Goal: Task Accomplishment & Management: Complete application form

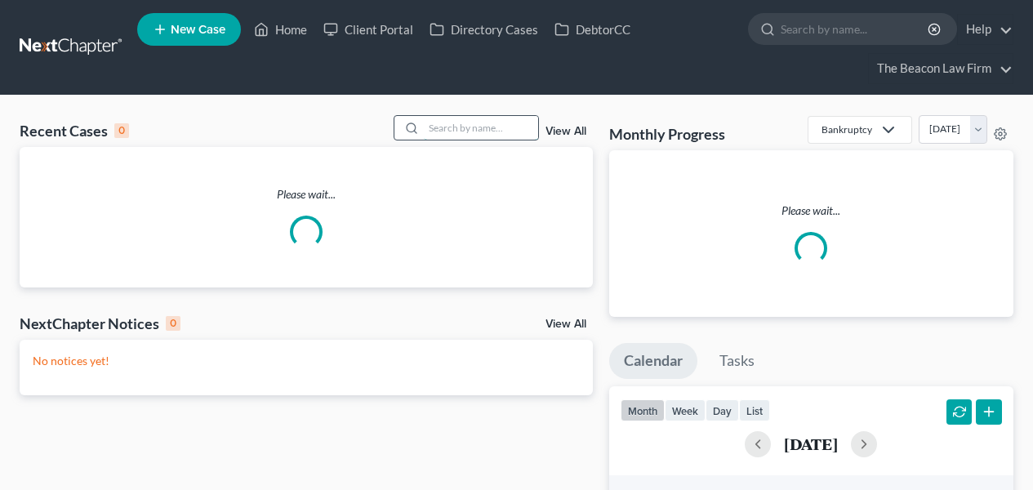
click at [502, 132] on input "search" at bounding box center [481, 128] width 114 height 24
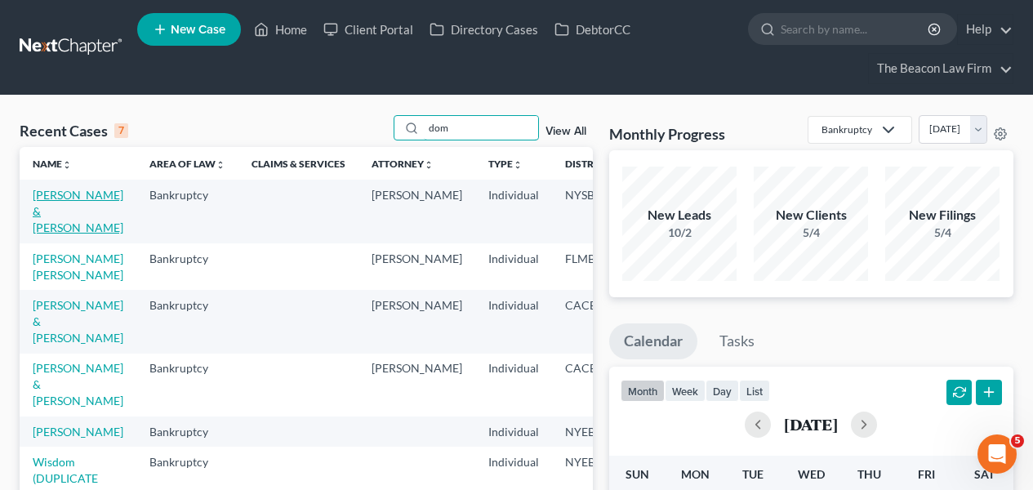
type input "dom"
click at [77, 201] on link "[PERSON_NAME] & [PERSON_NAME]" at bounding box center [78, 211] width 91 height 47
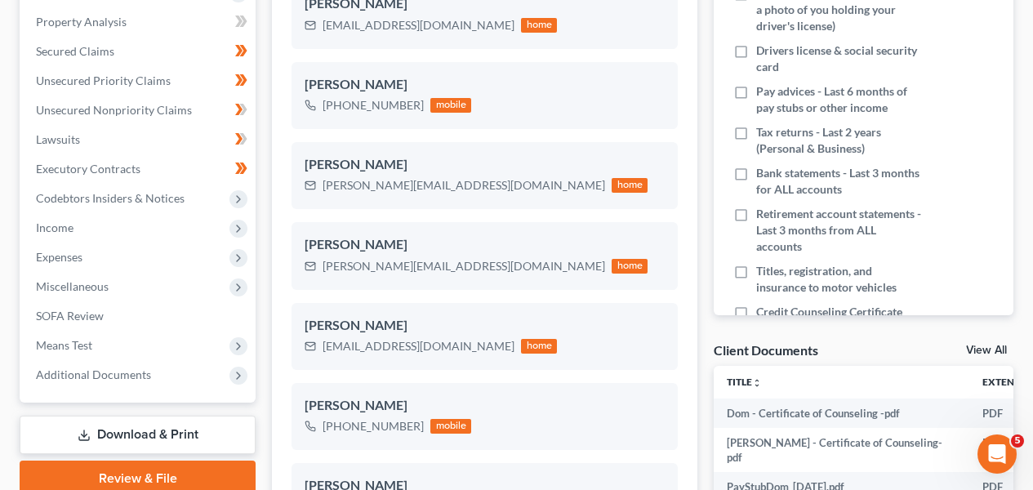
scroll to position [334, 0]
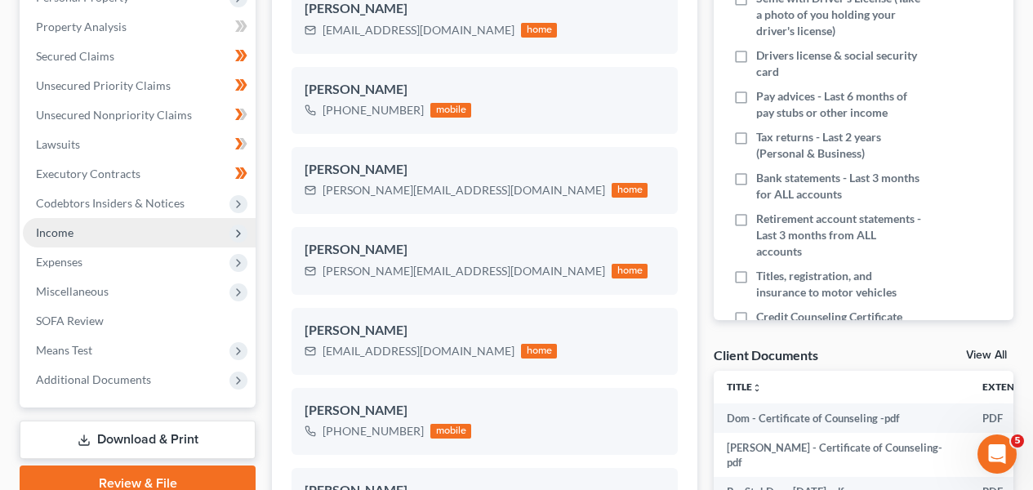
click at [189, 222] on span "Income" at bounding box center [139, 232] width 233 height 29
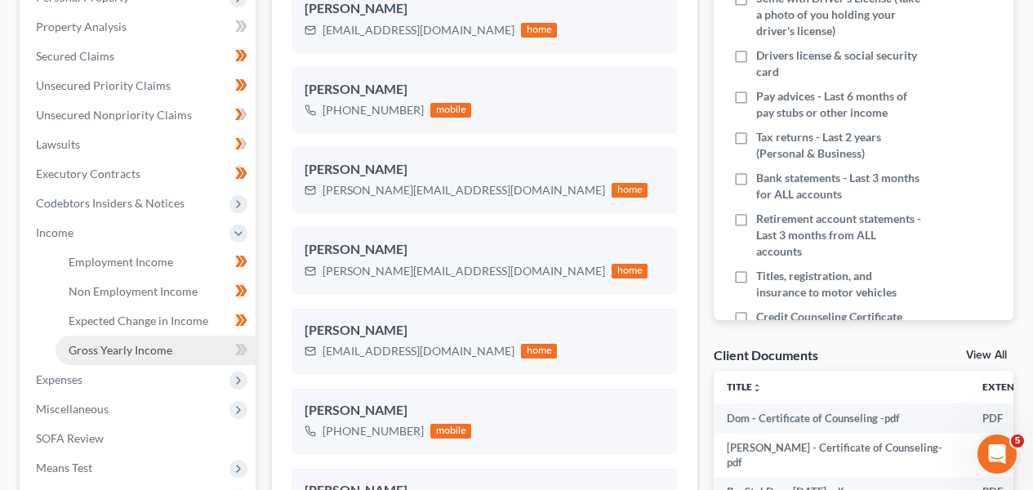
click at [174, 341] on link "Gross Yearly Income" at bounding box center [156, 350] width 200 height 29
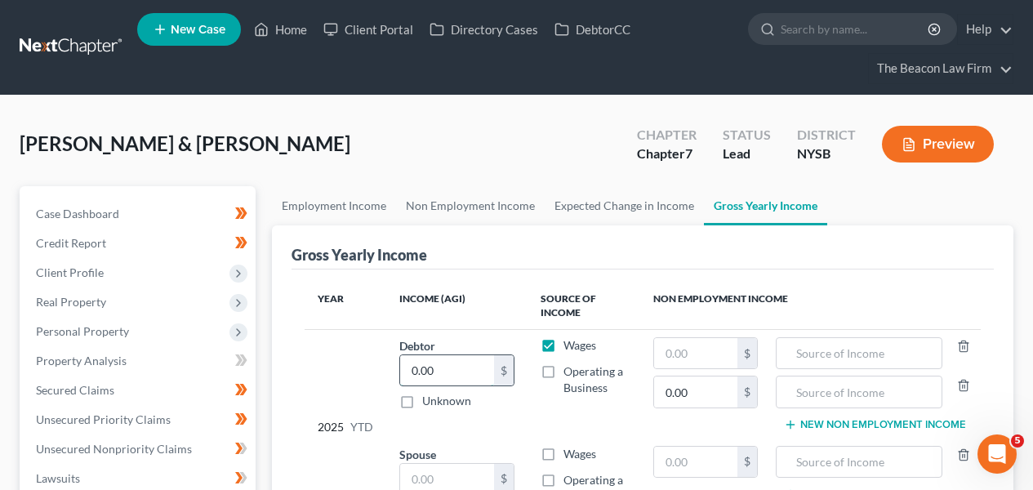
click at [455, 359] on input "0.00" at bounding box center [447, 370] width 94 height 31
paste input "17,527"
type input "17,527.00"
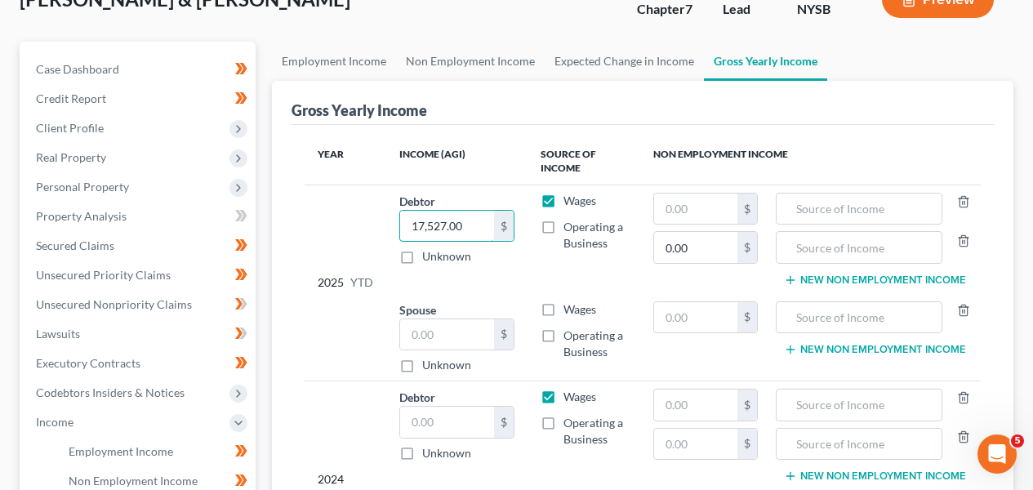
scroll to position [153, 0]
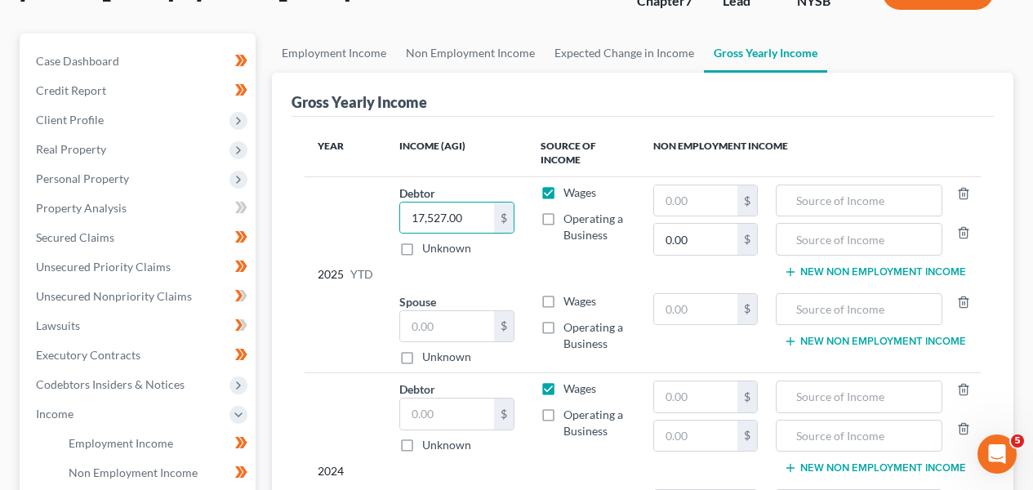
click at [584, 311] on td "Wages Operating a Business" at bounding box center [584, 329] width 113 height 87
click at [579, 305] on span "Wages" at bounding box center [580, 301] width 33 height 14
click at [579, 304] on input "Wages" at bounding box center [575, 298] width 11 height 11
checkbox input "true"
click at [431, 329] on input "text" at bounding box center [447, 326] width 94 height 31
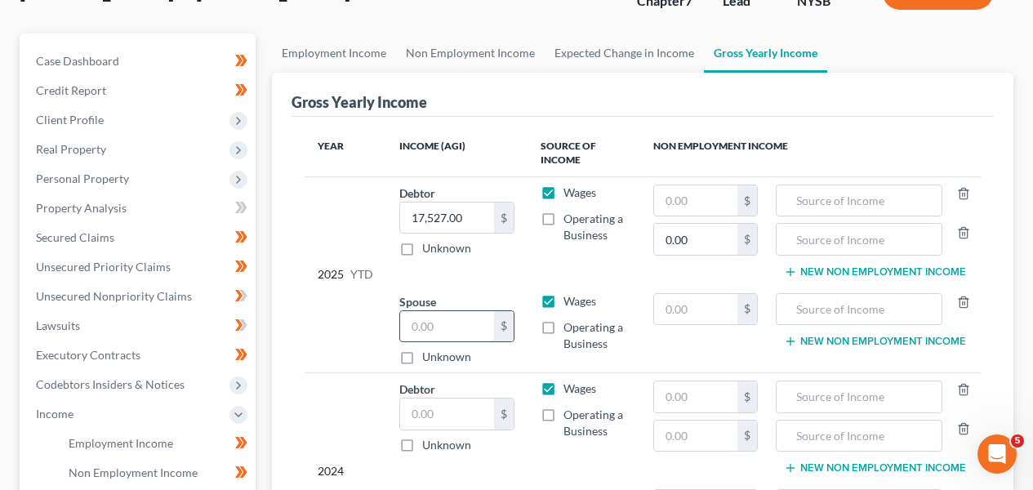
paste input "6,150"
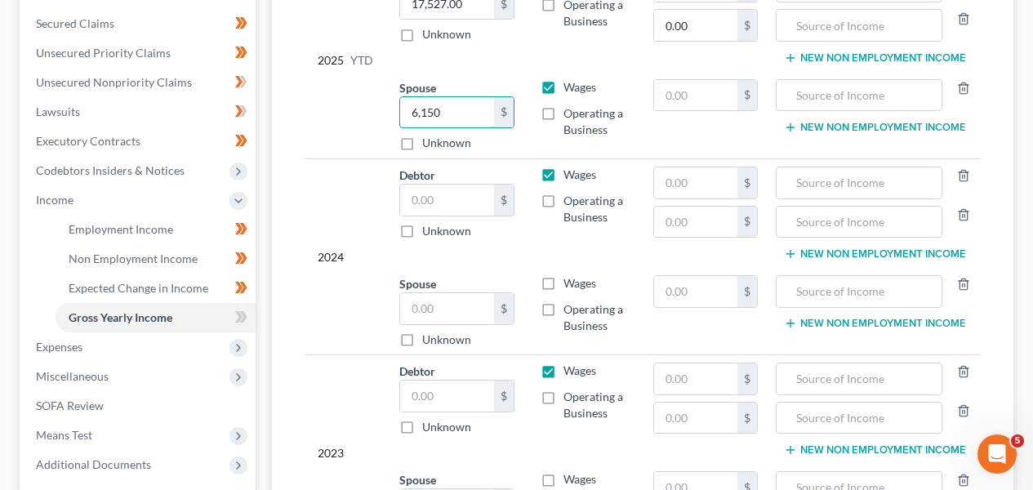
scroll to position [370, 0]
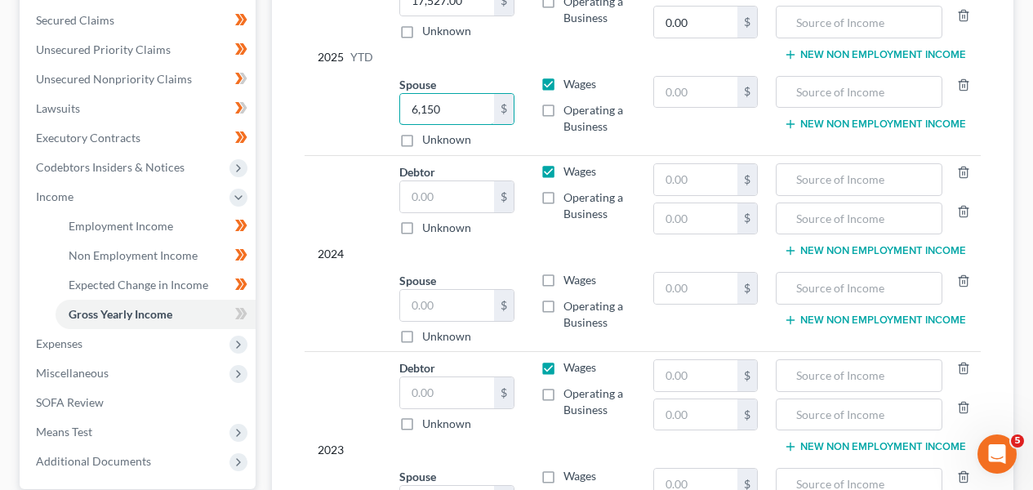
type input "6,150"
click at [462, 396] on input "text" at bounding box center [447, 392] width 94 height 31
type input "26,961"
click at [416, 301] on input "text" at bounding box center [447, 305] width 94 height 31
paste input "53759.2"
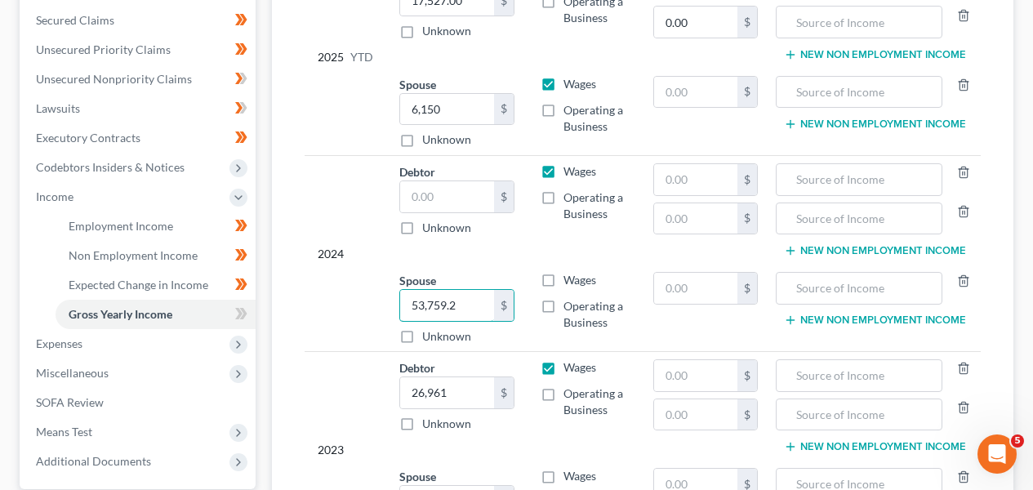
type input "53,759.2"
click at [435, 185] on input "text" at bounding box center [447, 196] width 94 height 31
paste input "17670.80"
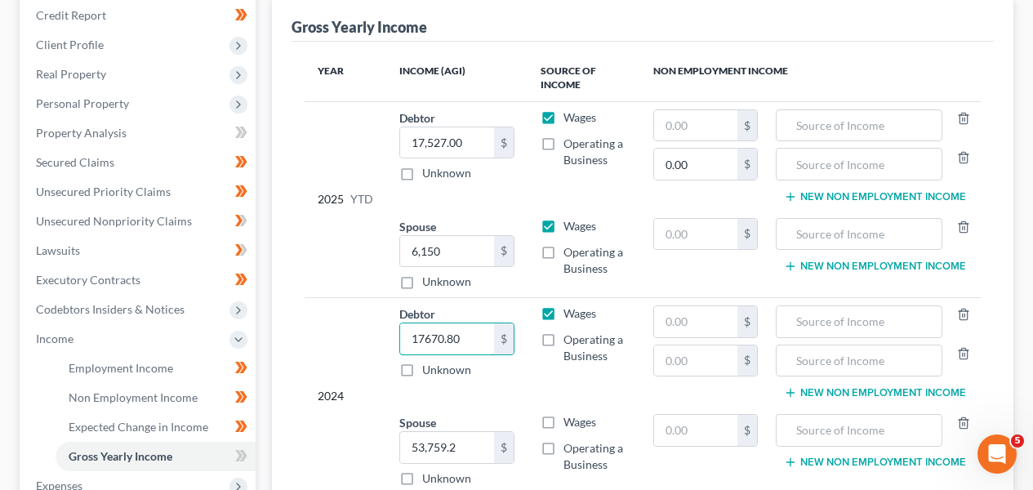
scroll to position [207, 0]
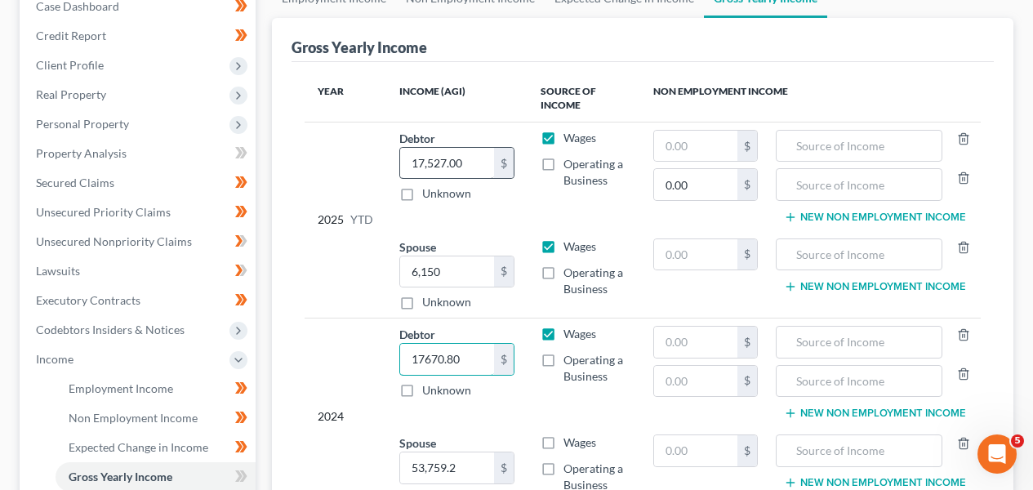
type input "17670.80"
click at [481, 169] on input "17,527.00" at bounding box center [447, 163] width 94 height 31
paste input "8,508.45"
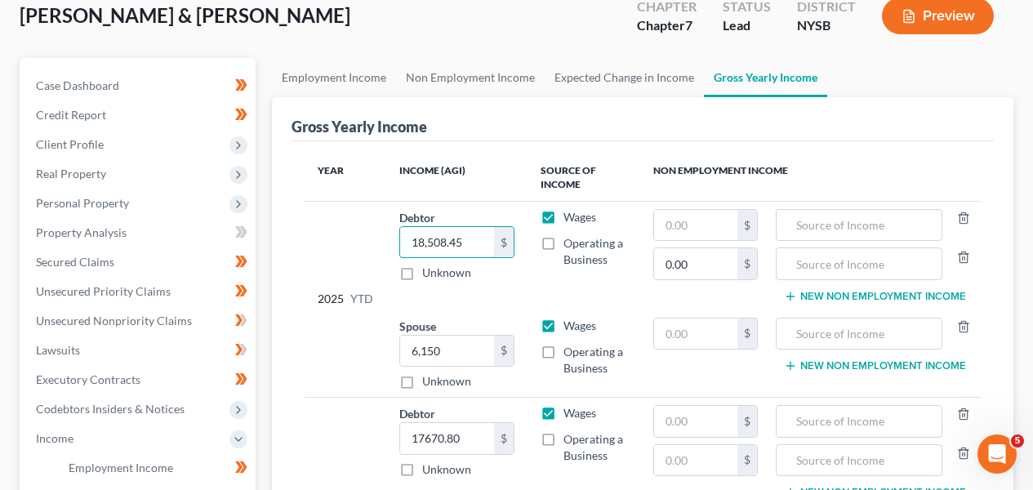
scroll to position [127, 0]
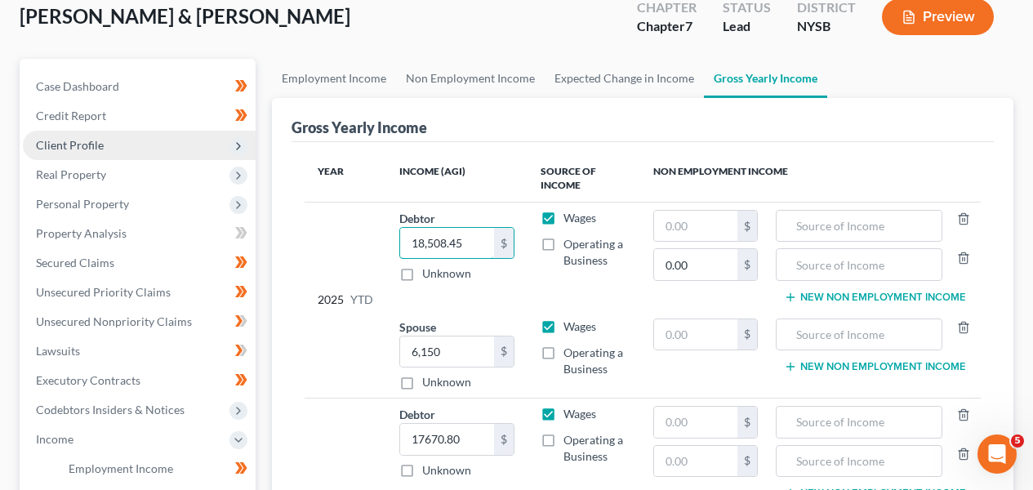
type input "18,508.45"
click at [143, 152] on span "Client Profile" at bounding box center [139, 145] width 233 height 29
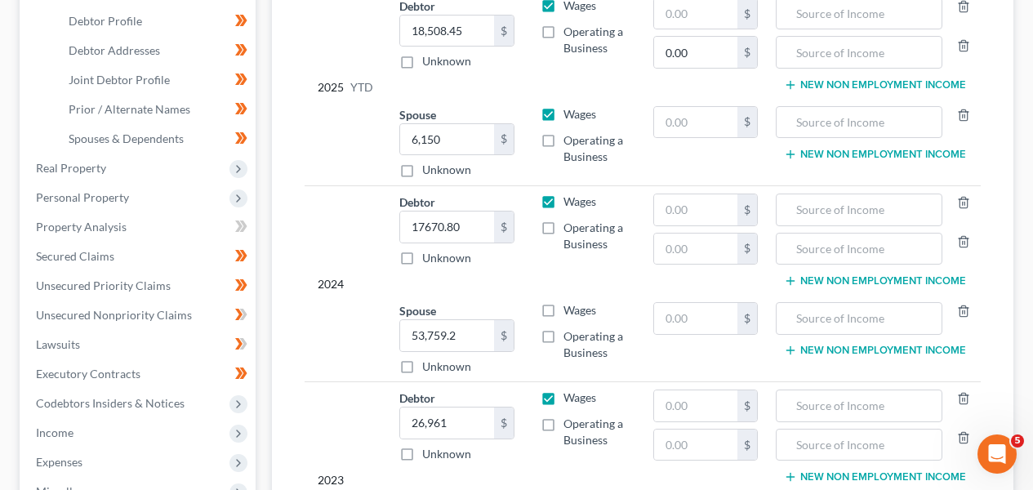
scroll to position [612, 0]
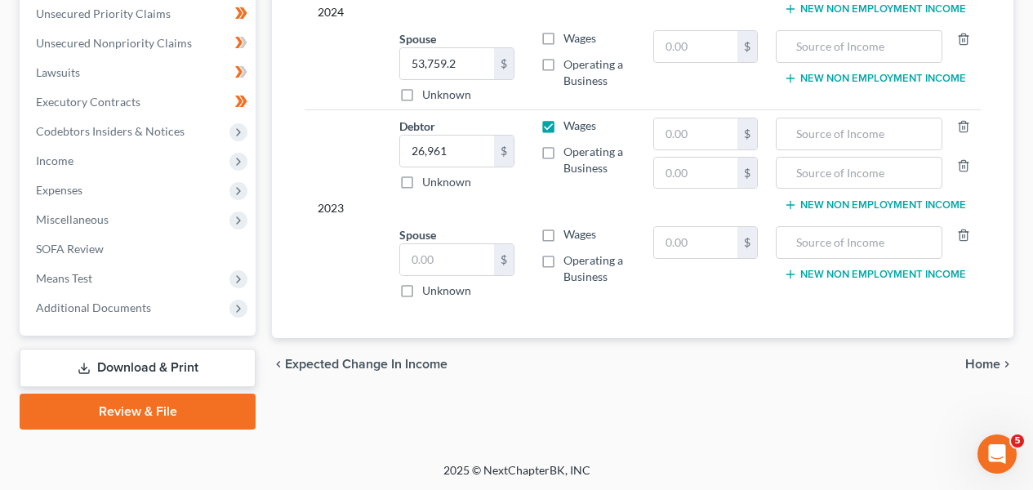
click at [130, 360] on link "Download & Print" at bounding box center [138, 368] width 236 height 38
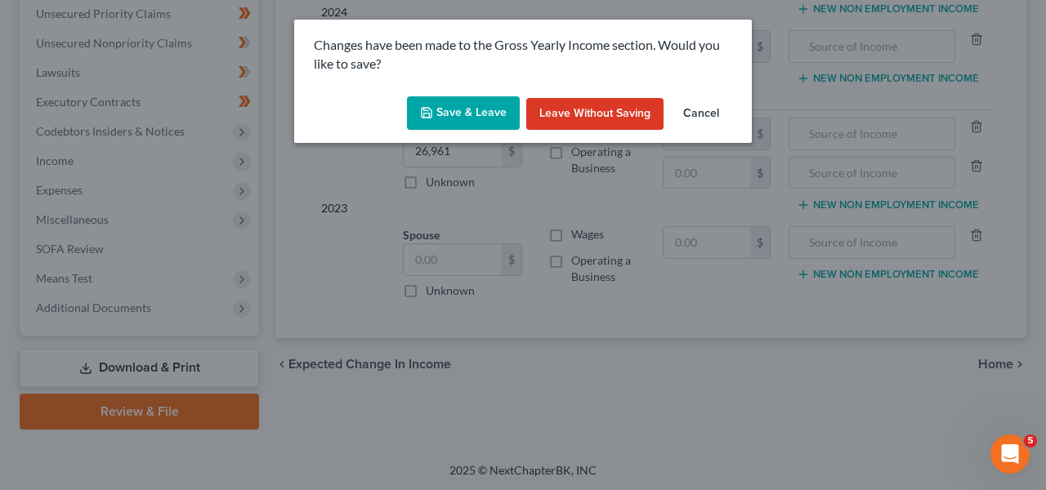
click at [467, 114] on button "Save & Leave" at bounding box center [463, 113] width 113 height 34
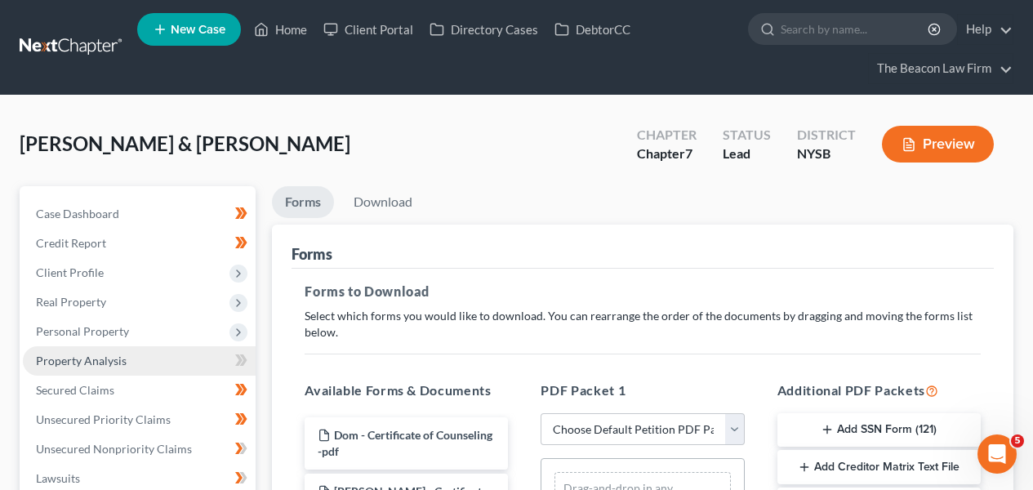
click at [190, 354] on link "Property Analysis" at bounding box center [139, 360] width 233 height 29
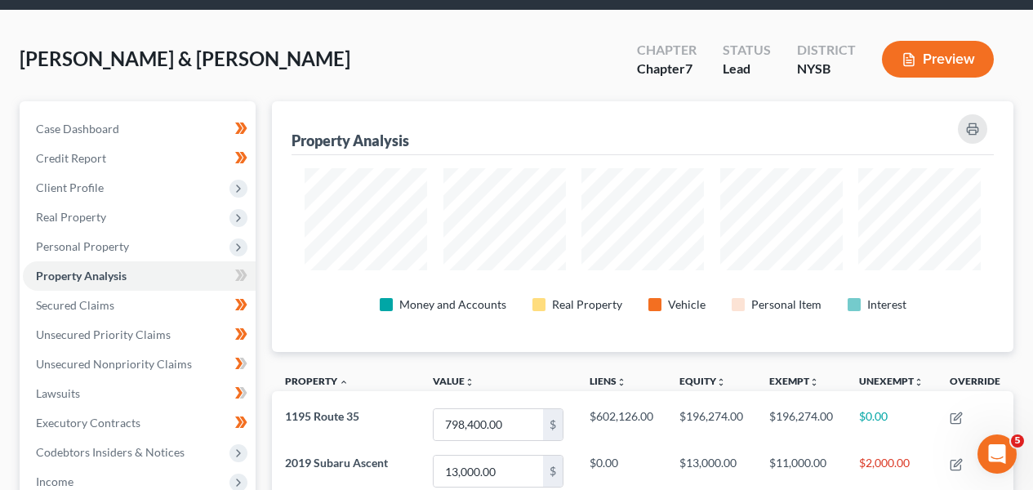
scroll to position [52, 0]
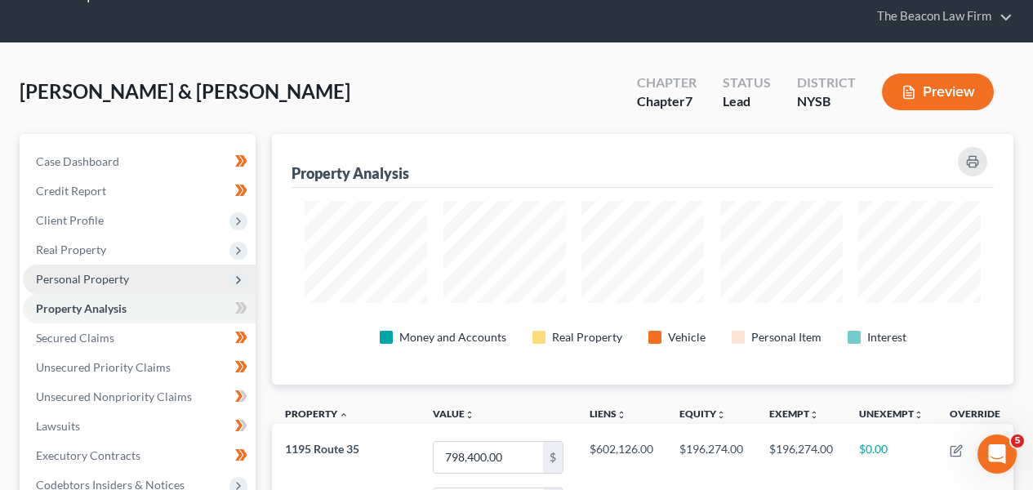
click at [169, 288] on span "Personal Property" at bounding box center [139, 279] width 233 height 29
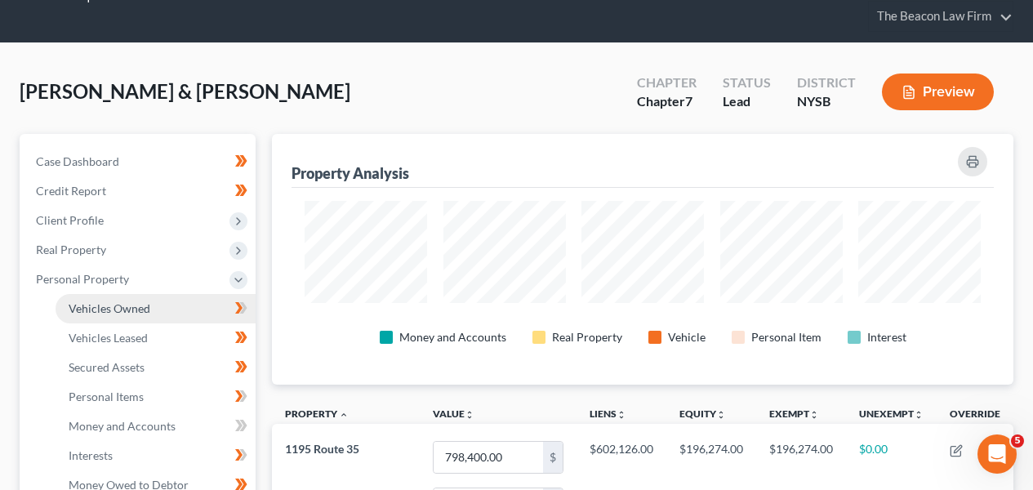
click at [163, 306] on link "Vehicles Owned" at bounding box center [156, 308] width 200 height 29
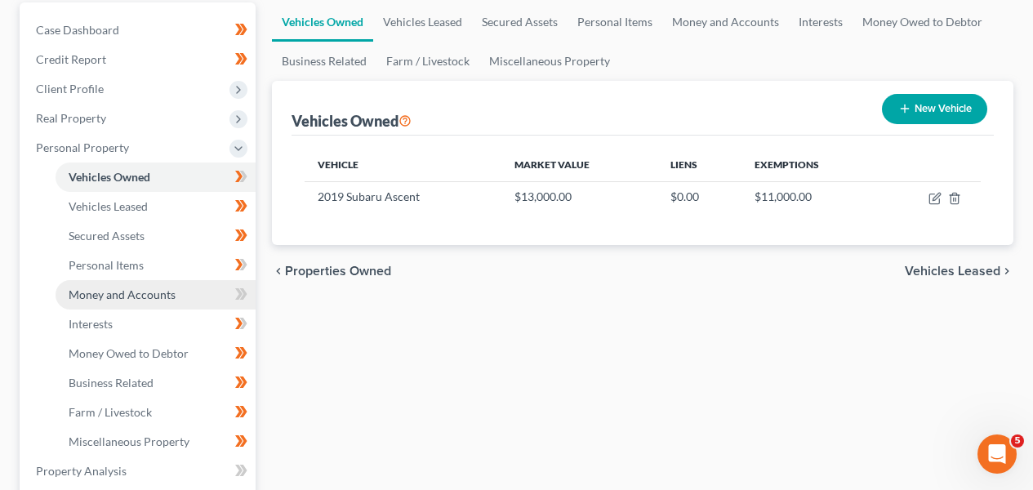
click at [169, 286] on link "Money and Accounts" at bounding box center [156, 294] width 200 height 29
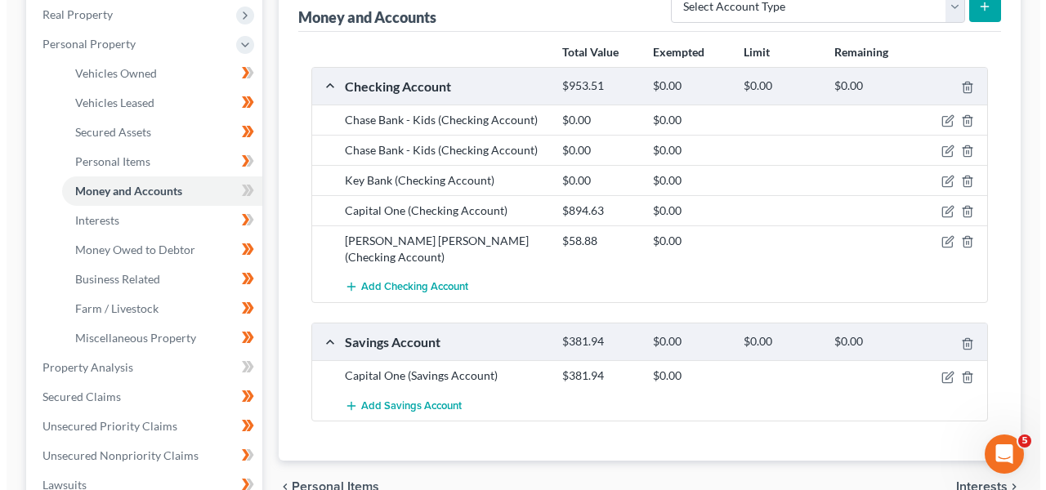
scroll to position [289, 0]
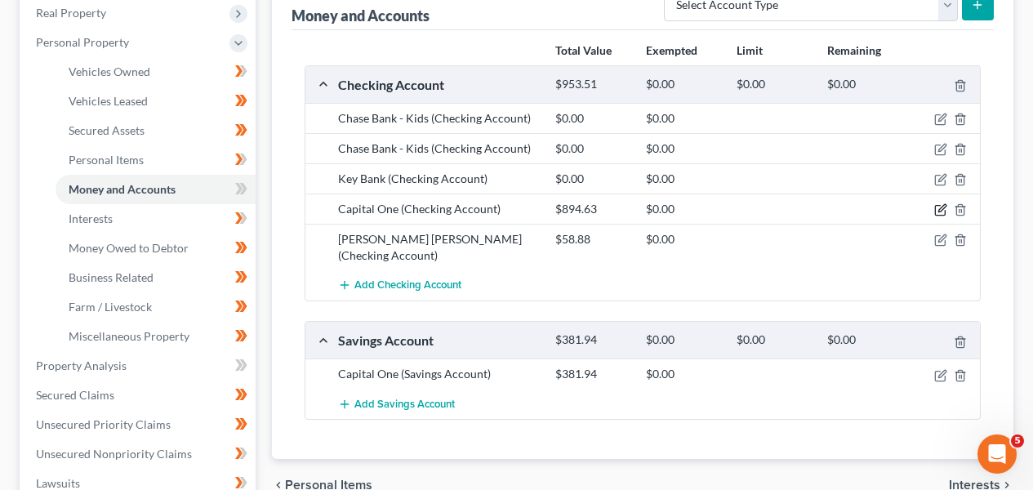
click at [937, 210] on icon "button" at bounding box center [940, 209] width 13 height 13
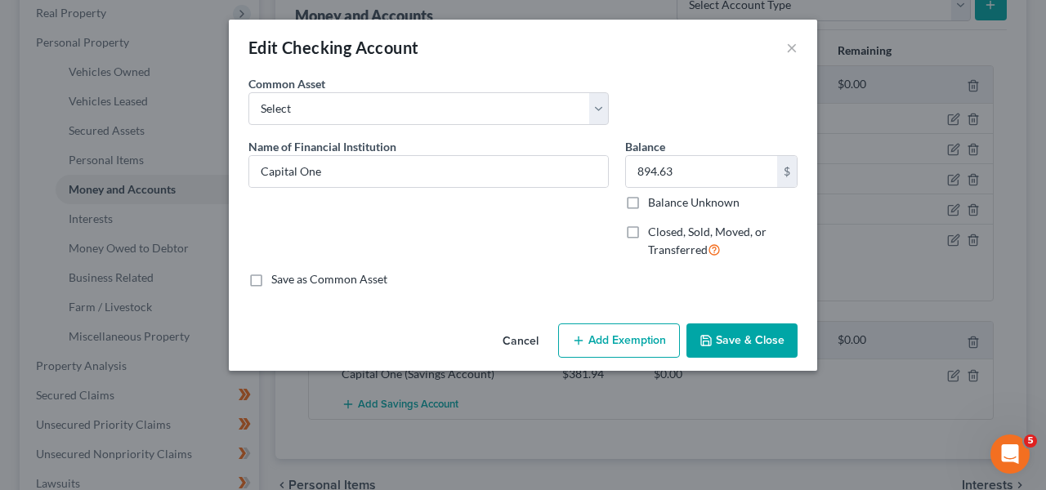
click at [527, 343] on button "Cancel" at bounding box center [520, 341] width 62 height 33
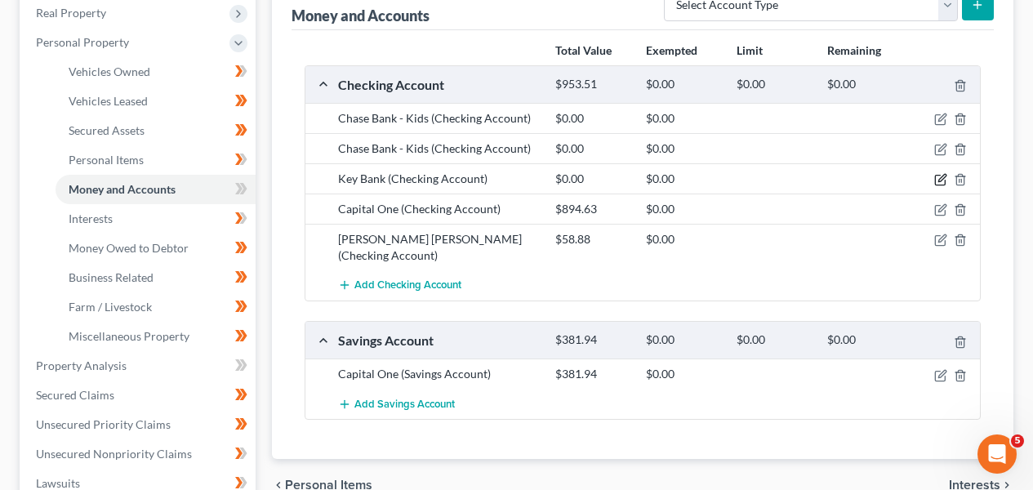
click at [941, 181] on icon "button" at bounding box center [940, 179] width 13 height 13
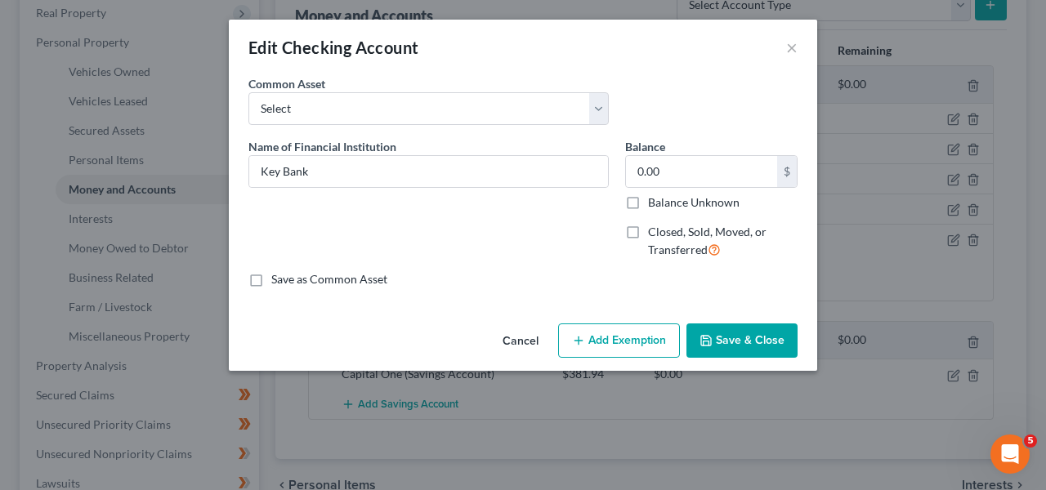
click at [518, 340] on button "Cancel" at bounding box center [520, 341] width 62 height 33
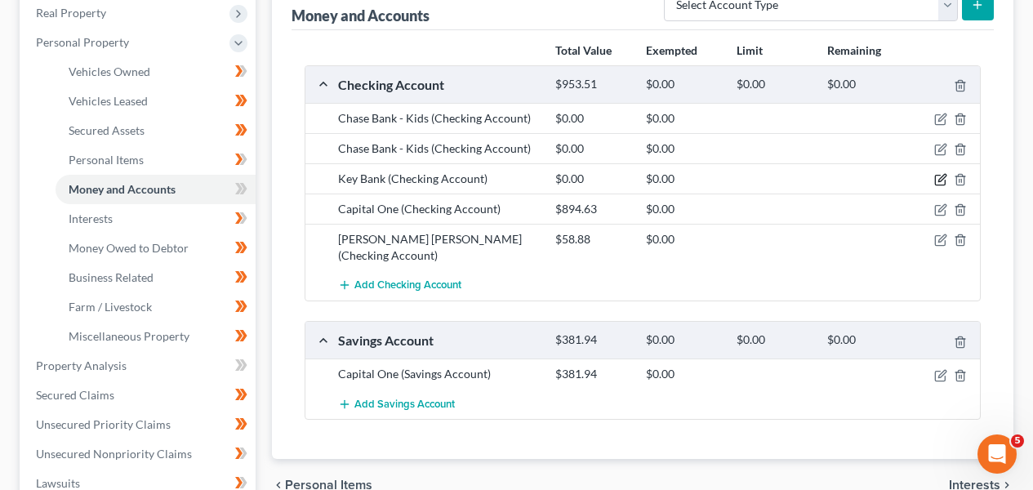
click at [943, 176] on icon "button" at bounding box center [940, 179] width 13 height 13
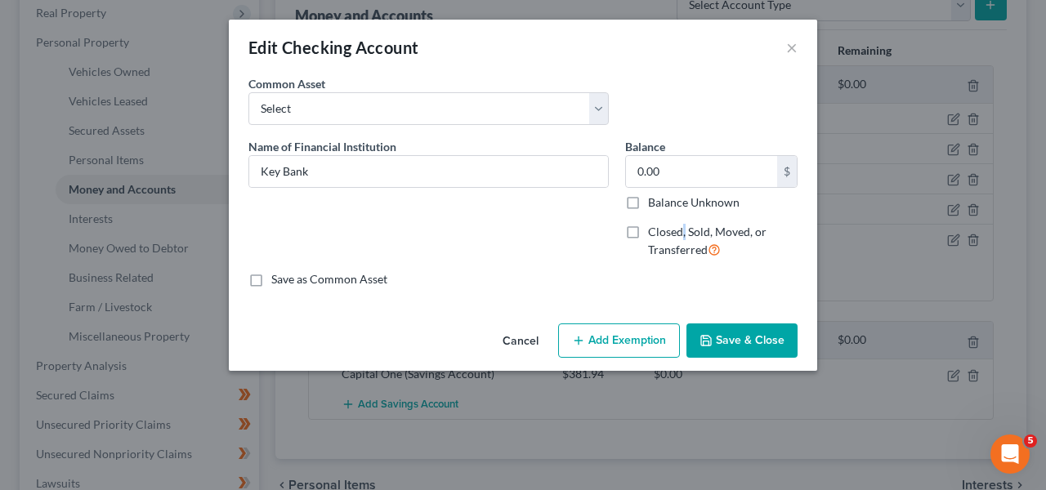
click at [682, 227] on span "Closed, Sold, Moved, or Transferred" at bounding box center [707, 241] width 118 height 32
click at [648, 231] on label "Closed, Sold, Moved, or Transferred" at bounding box center [722, 241] width 149 height 35
click at [654, 231] on input "Closed, Sold, Moved, or Transferred" at bounding box center [659, 229] width 11 height 11
checkbox input "true"
select select "1"
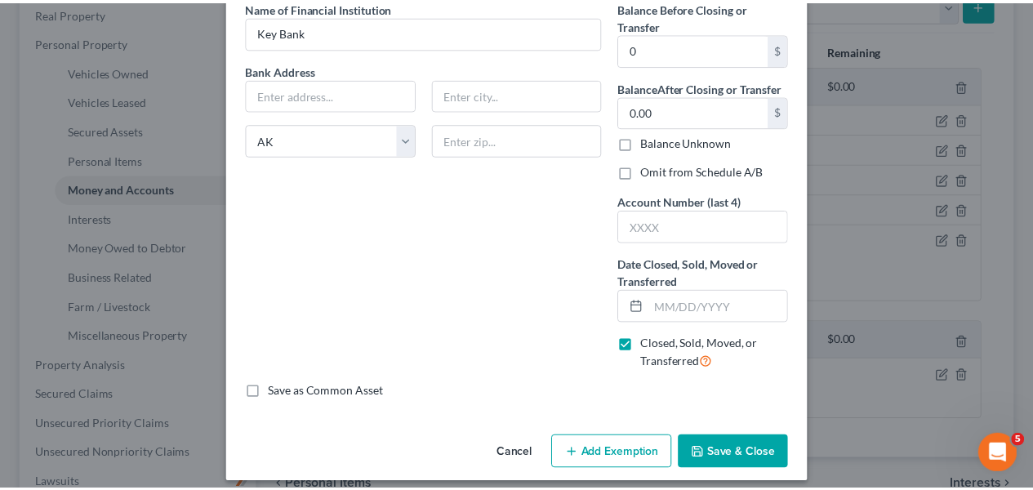
scroll to position [152, 0]
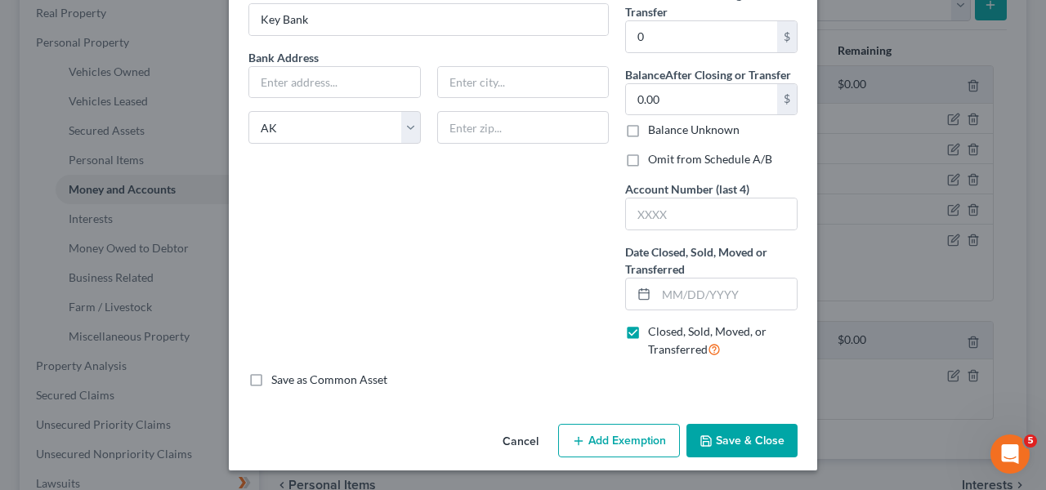
click at [707, 426] on button "Save & Close" at bounding box center [741, 441] width 111 height 34
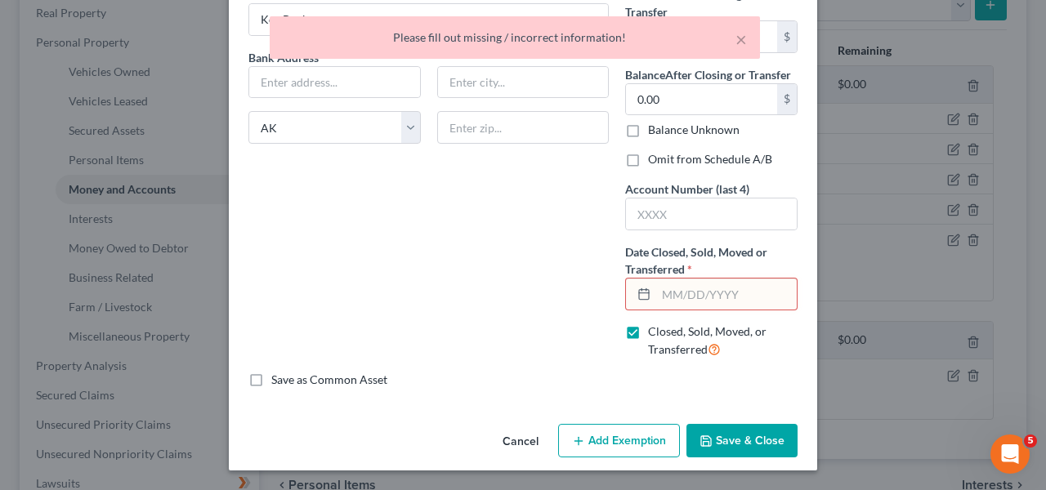
click at [521, 437] on button "Cancel" at bounding box center [520, 442] width 62 height 33
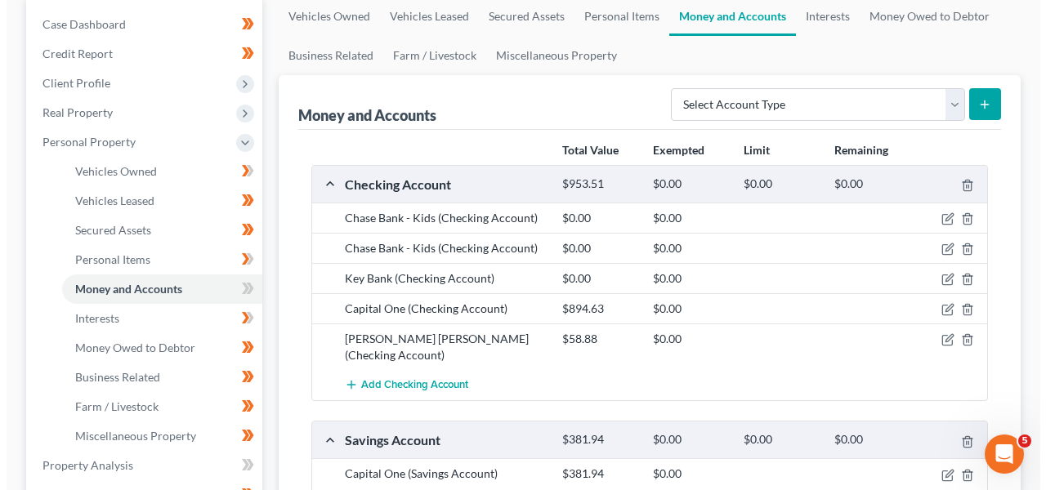
scroll to position [86, 0]
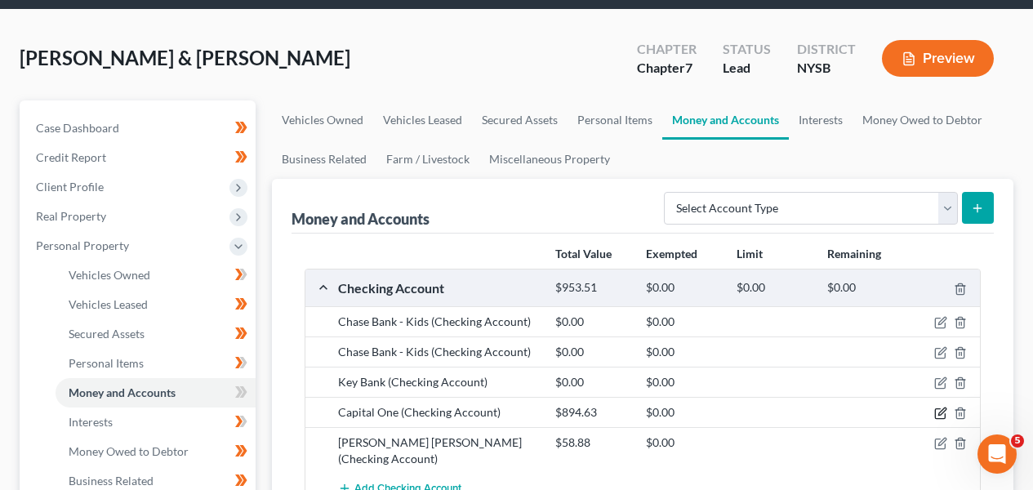
click at [937, 412] on icon "button" at bounding box center [940, 413] width 13 height 13
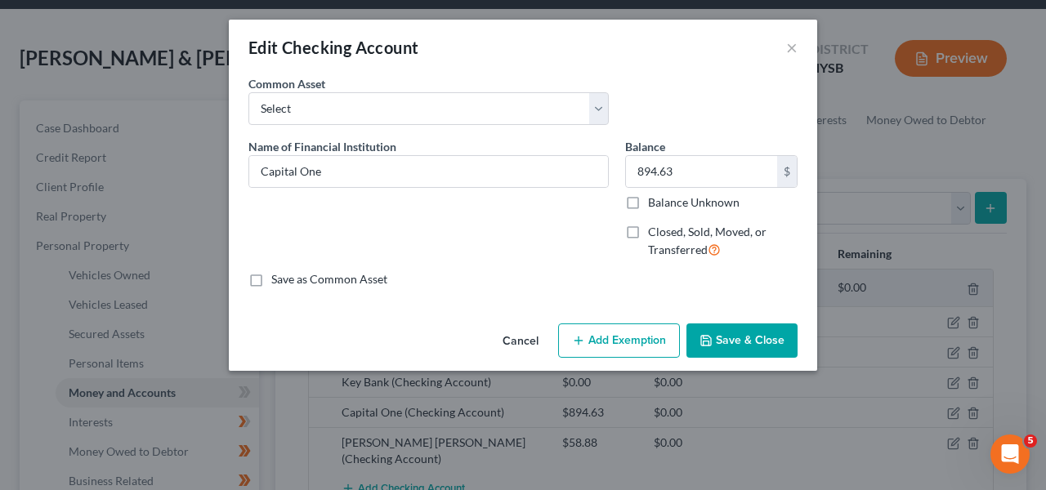
click at [595, 336] on button "Add Exemption" at bounding box center [619, 340] width 122 height 34
select select "2"
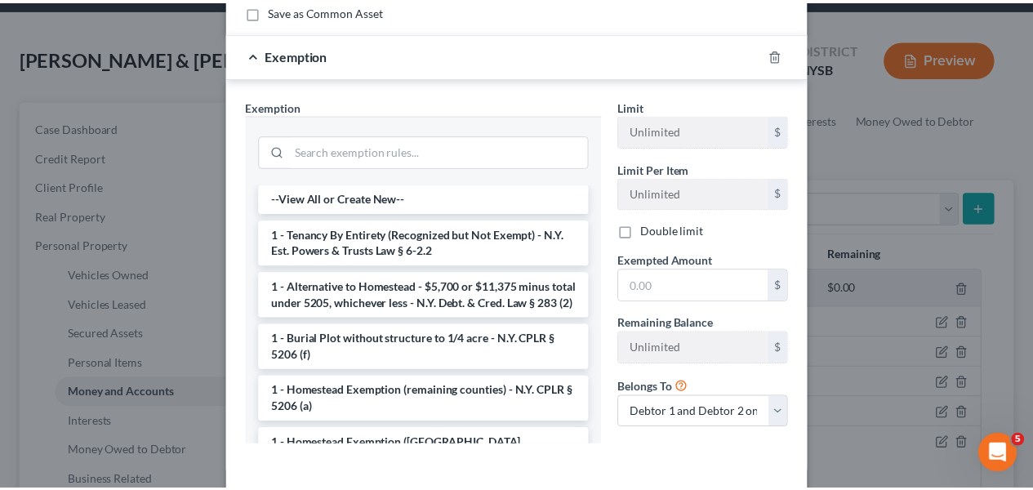
scroll to position [0, 0]
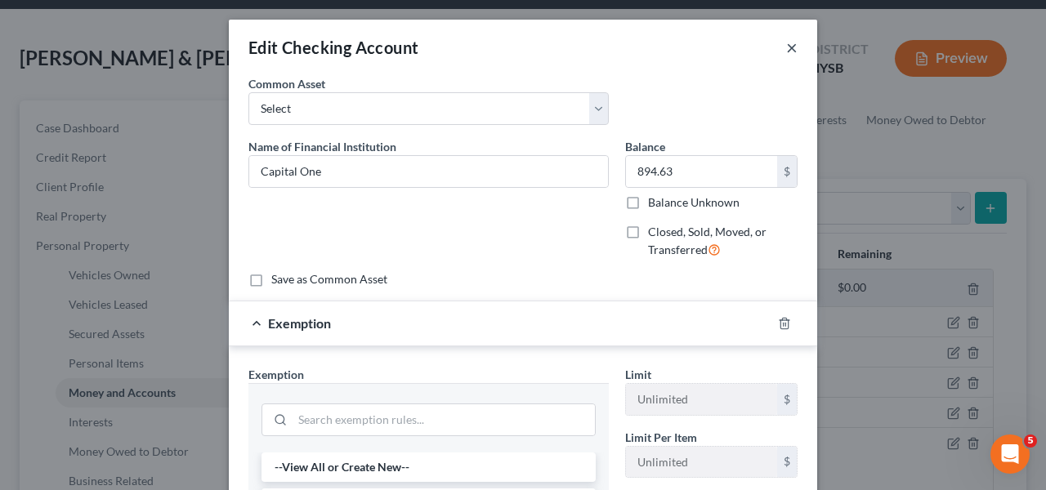
click at [790, 56] on button "×" at bounding box center [791, 48] width 11 height 20
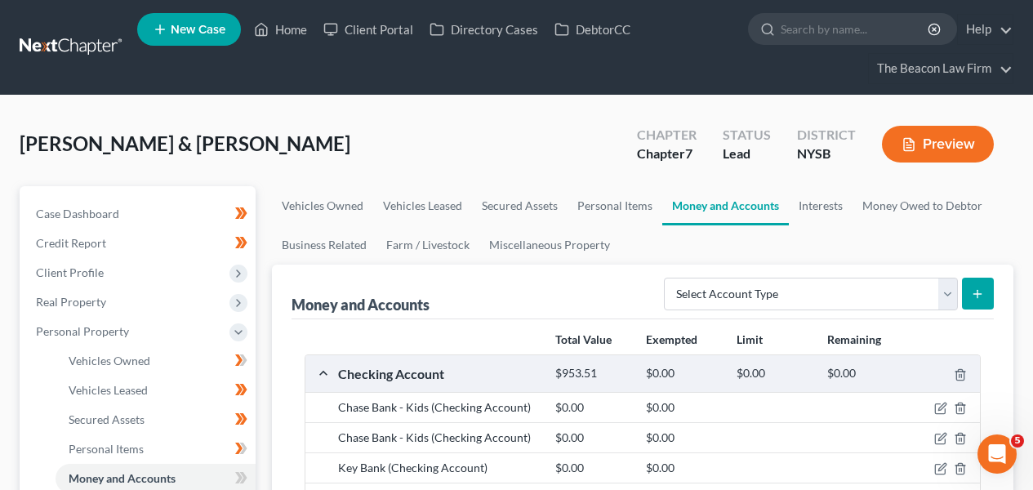
click at [107, 44] on link at bounding box center [72, 47] width 105 height 29
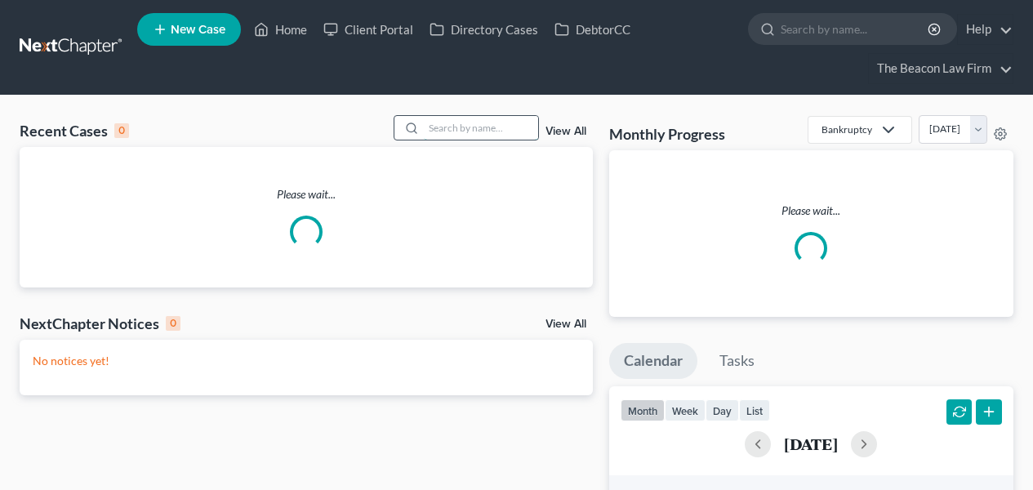
click at [441, 121] on input "search" at bounding box center [481, 128] width 114 height 24
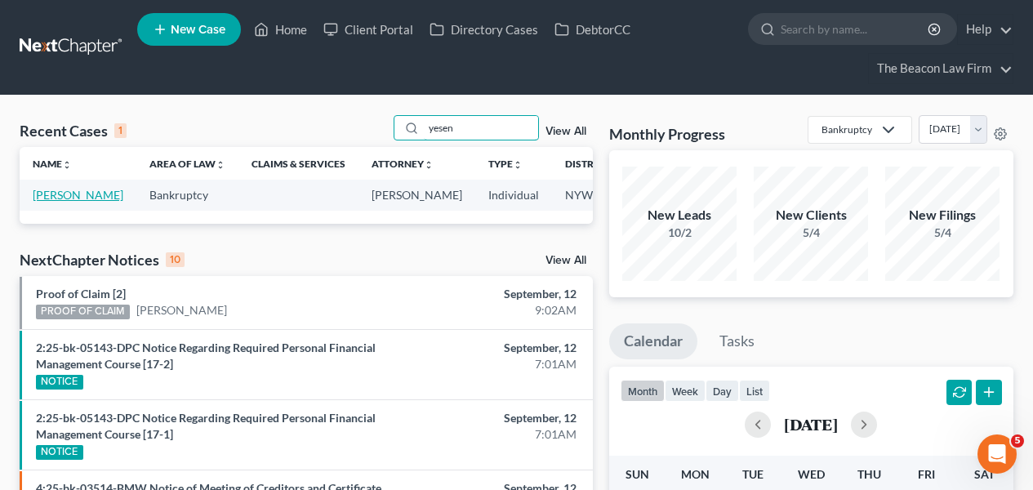
type input "yesen"
click at [47, 202] on link "[PERSON_NAME]" at bounding box center [78, 195] width 91 height 14
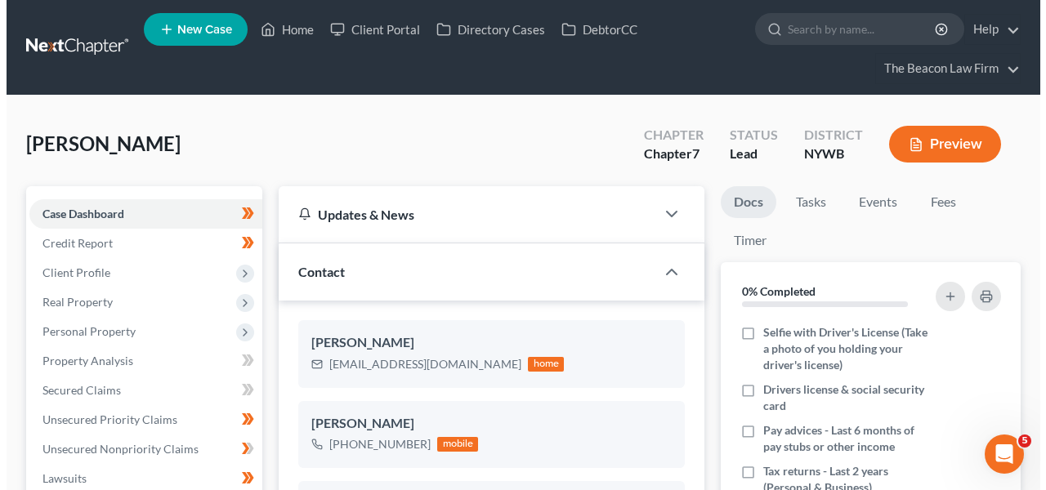
scroll to position [420, 0]
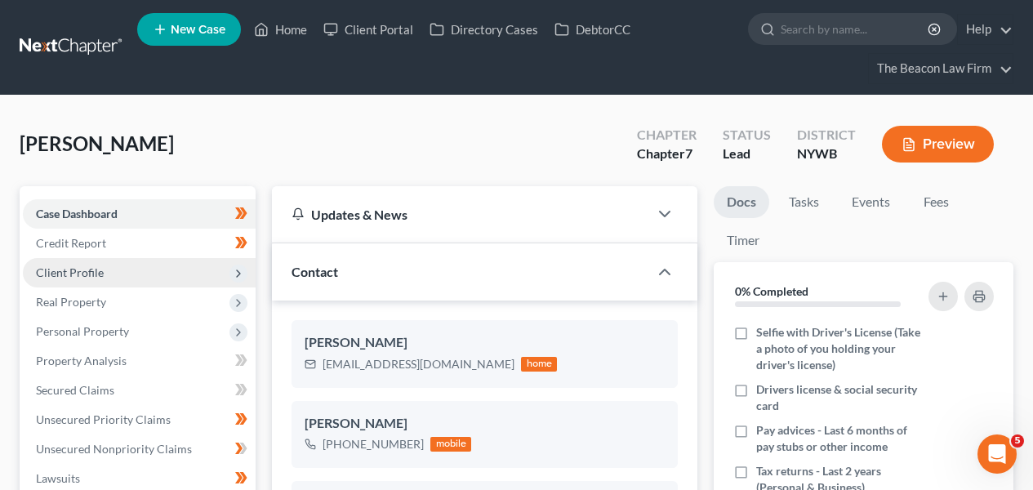
click at [69, 279] on span "Client Profile" at bounding box center [139, 272] width 233 height 29
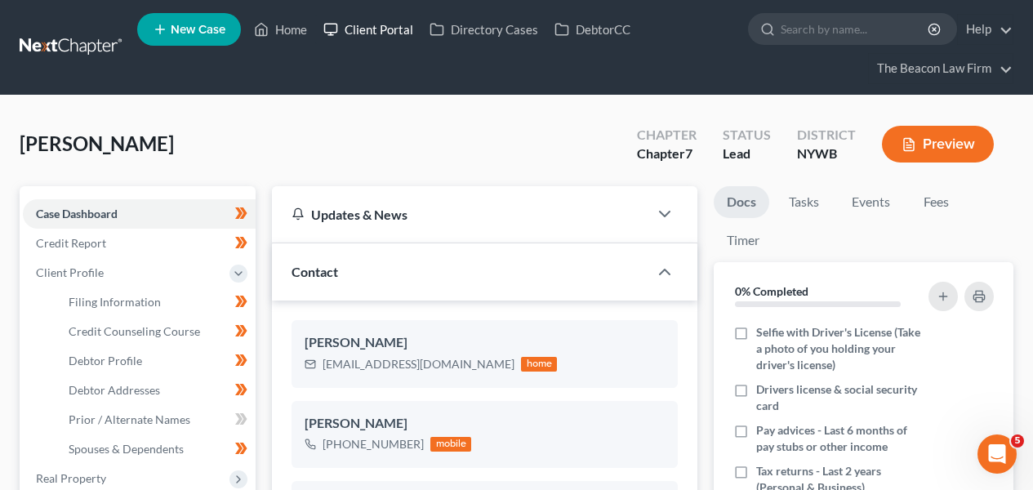
click at [393, 33] on link "Client Portal" at bounding box center [368, 29] width 106 height 29
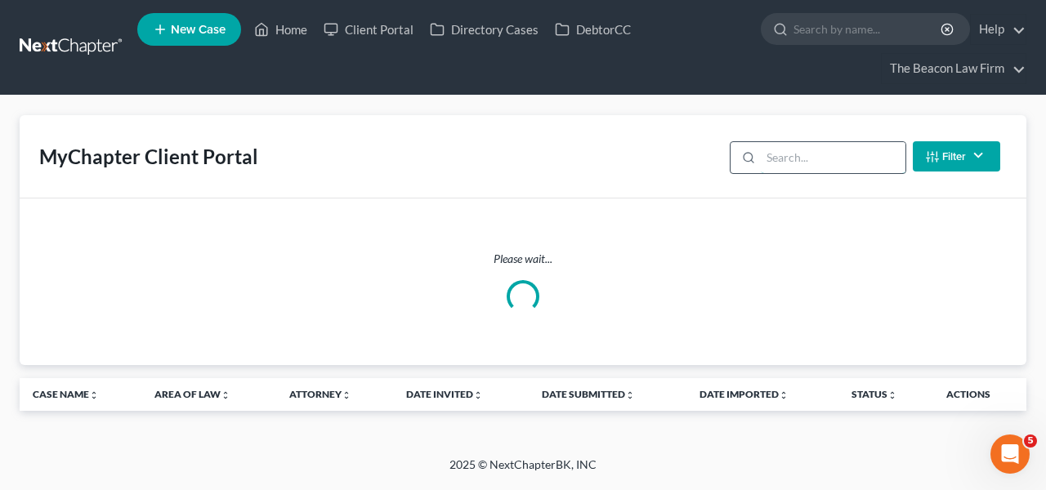
click at [794, 148] on input "search" at bounding box center [832, 157] width 145 height 31
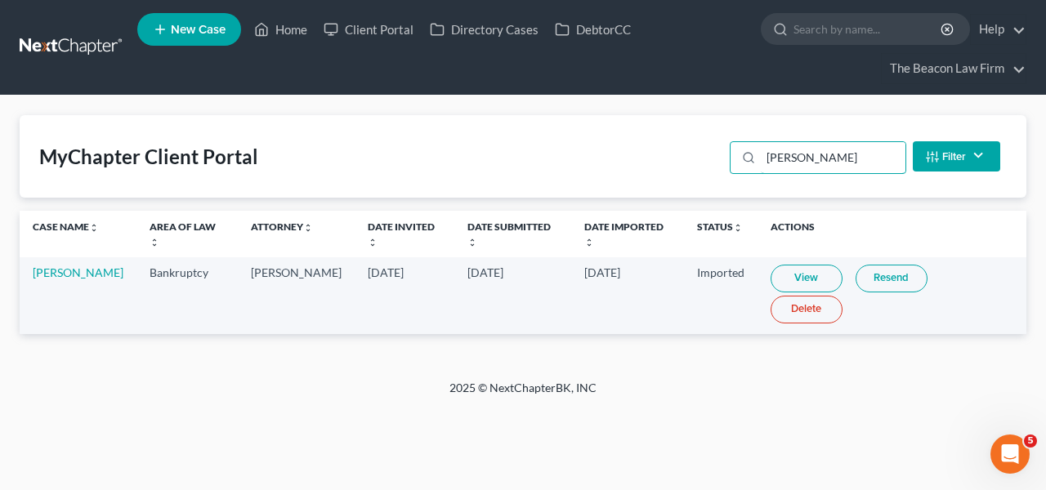
type input "caroline"
click at [784, 279] on link "View" at bounding box center [806, 279] width 72 height 28
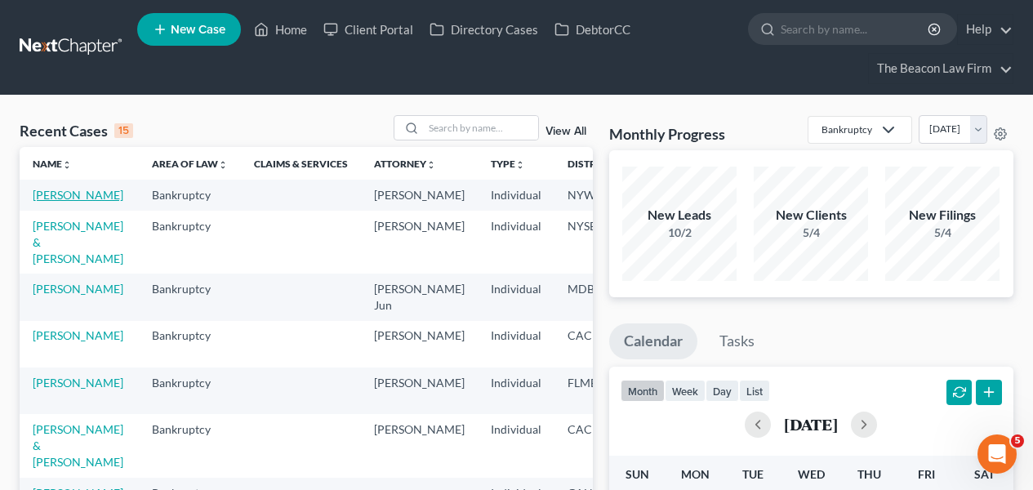
click at [42, 202] on link "[PERSON_NAME]" at bounding box center [78, 195] width 91 height 14
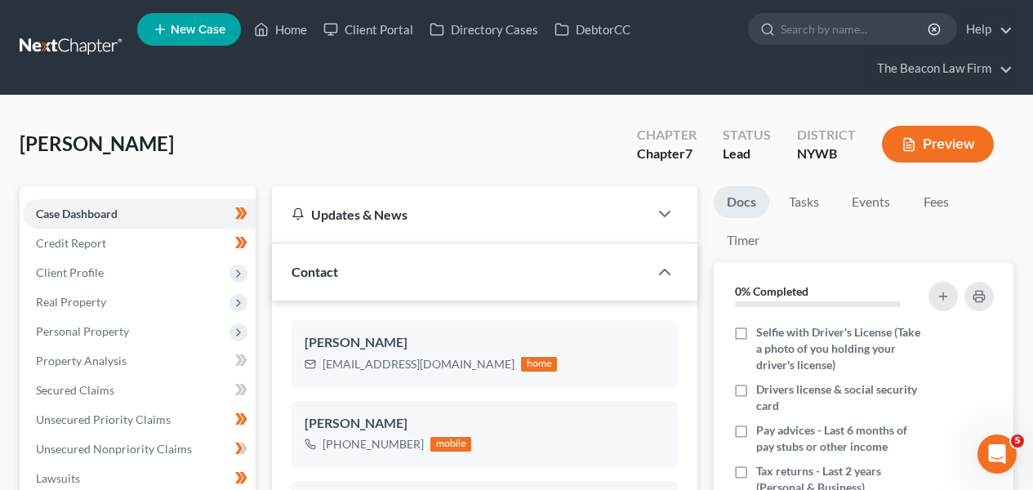
scroll to position [420, 0]
click at [143, 274] on span "Client Profile" at bounding box center [139, 272] width 233 height 29
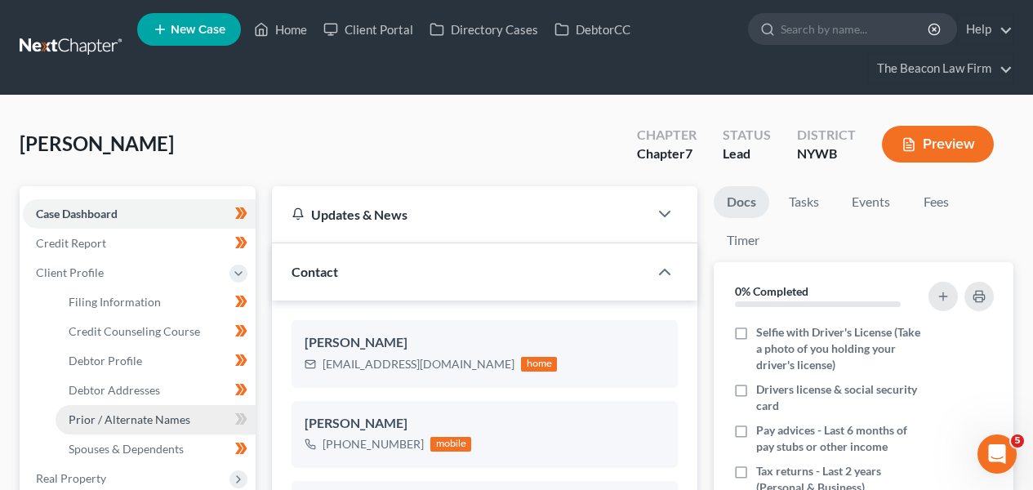
click at [143, 426] on link "Prior / Alternate Names" at bounding box center [156, 419] width 200 height 29
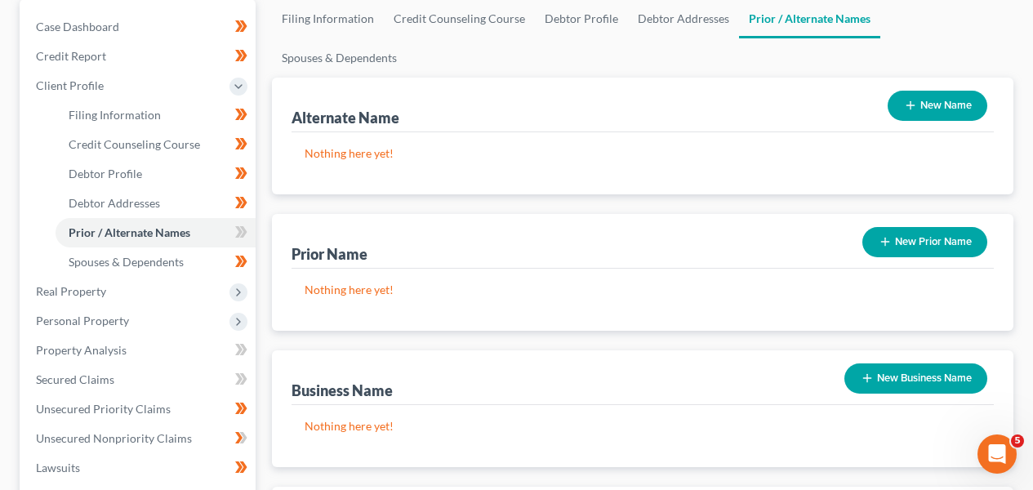
scroll to position [217, 0]
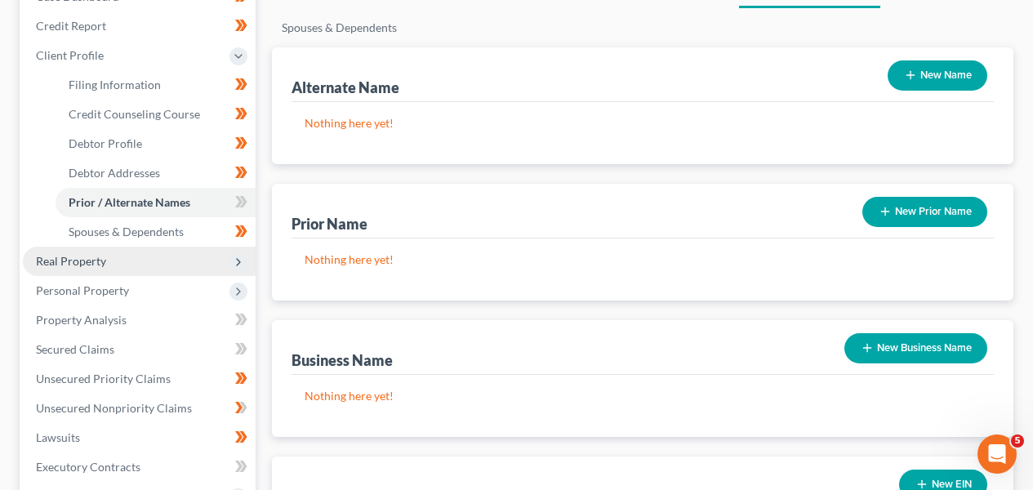
click at [181, 270] on span "Real Property" at bounding box center [139, 261] width 233 height 29
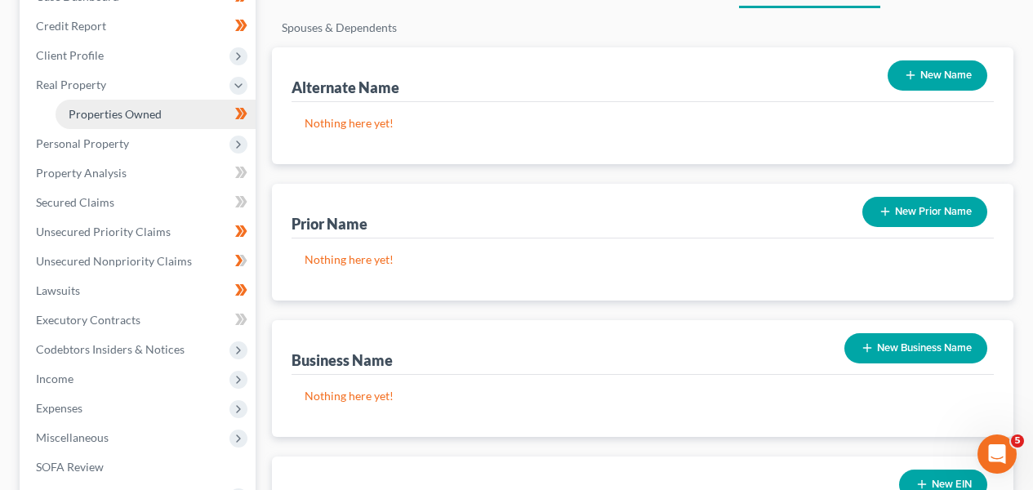
click at [182, 113] on link "Properties Owned" at bounding box center [156, 114] width 200 height 29
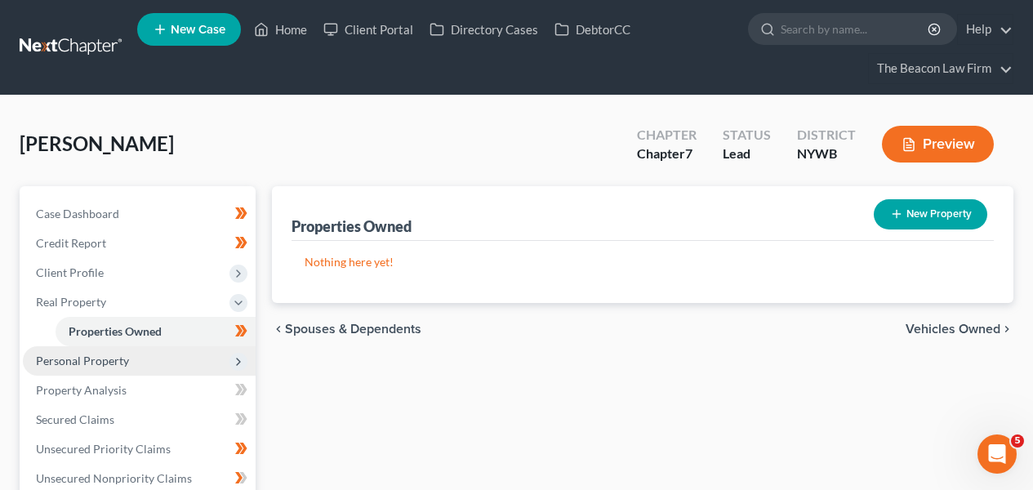
click at [175, 354] on span "Personal Property" at bounding box center [139, 360] width 233 height 29
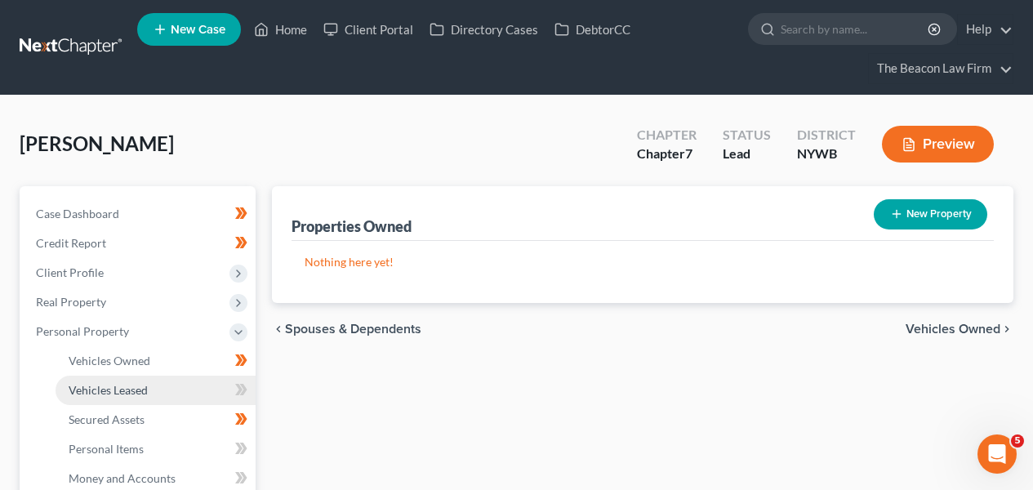
click at [163, 397] on link "Vehicles Leased" at bounding box center [156, 390] width 200 height 29
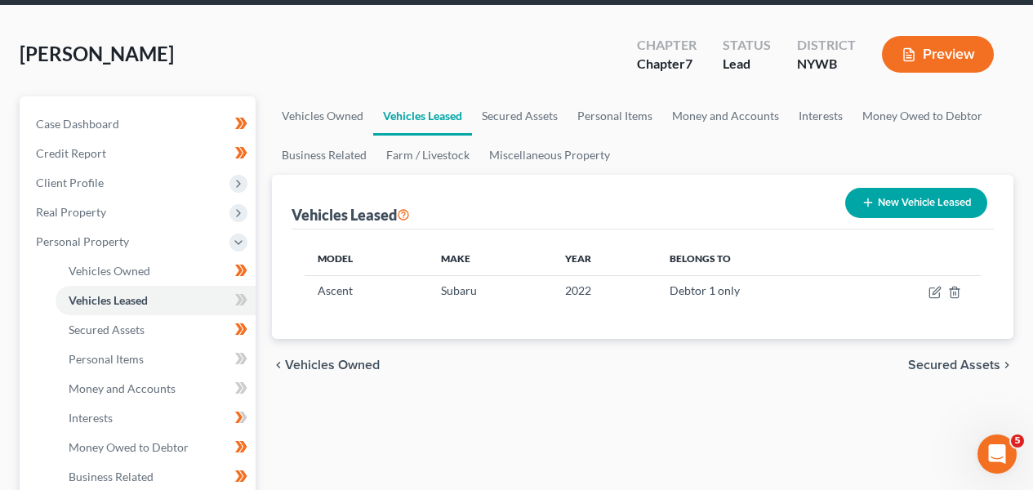
scroll to position [137, 0]
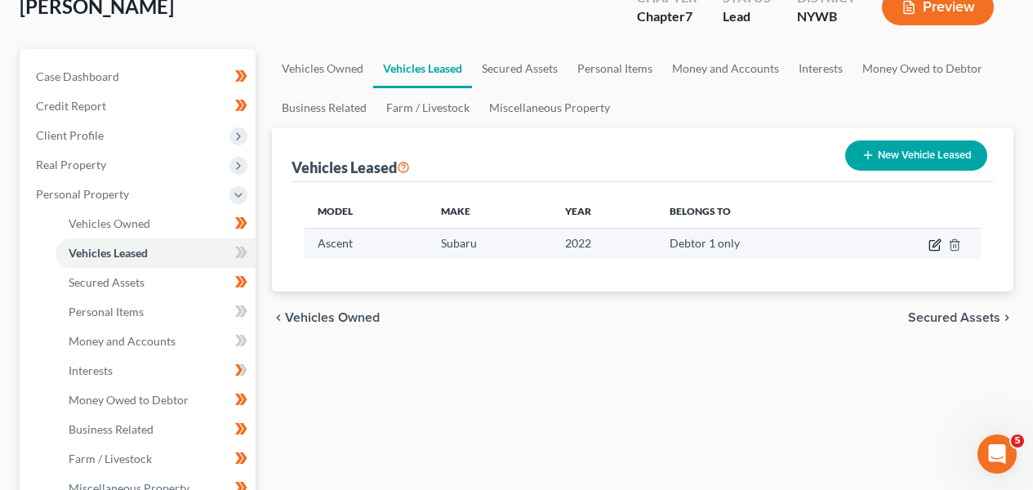
click at [941, 245] on icon "button" at bounding box center [935, 245] width 13 height 13
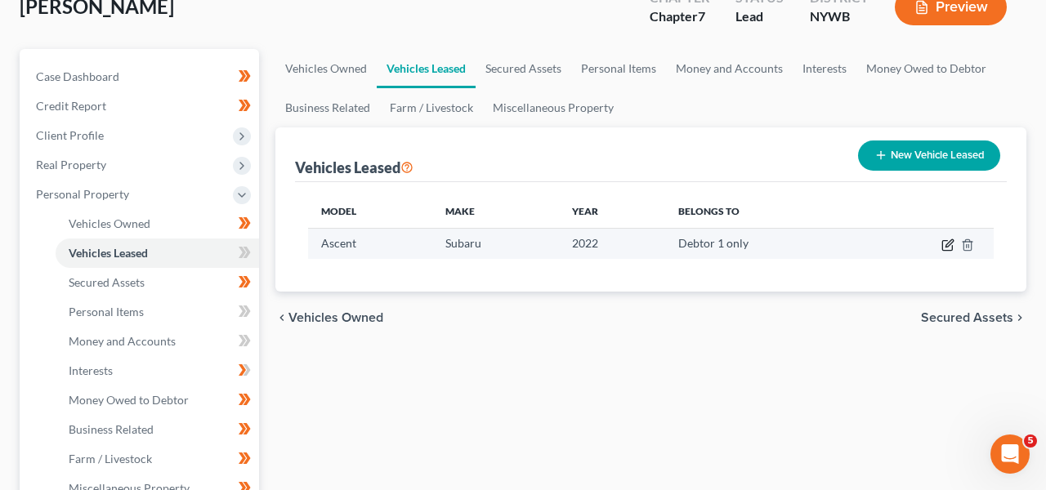
select select "0"
select select "4"
select select "0"
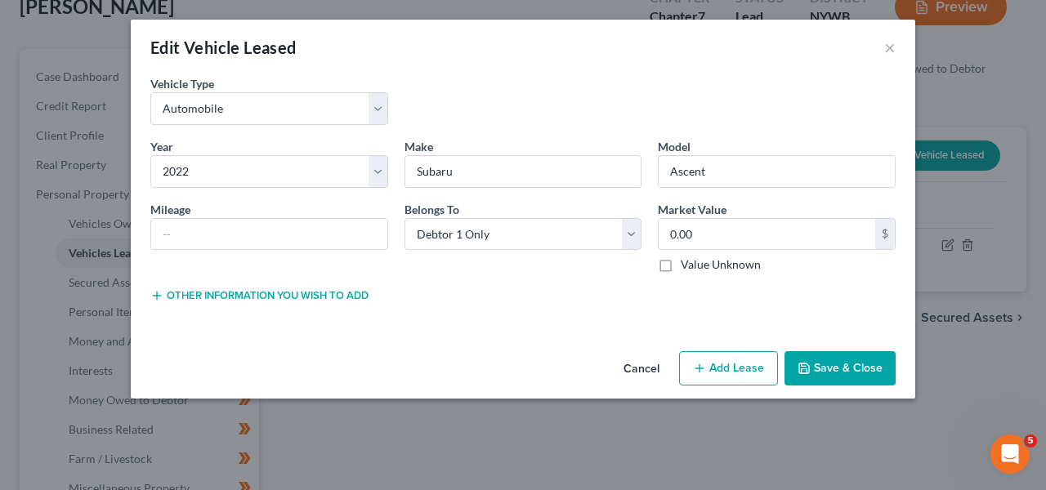
click at [644, 370] on button "Cancel" at bounding box center [641, 369] width 62 height 33
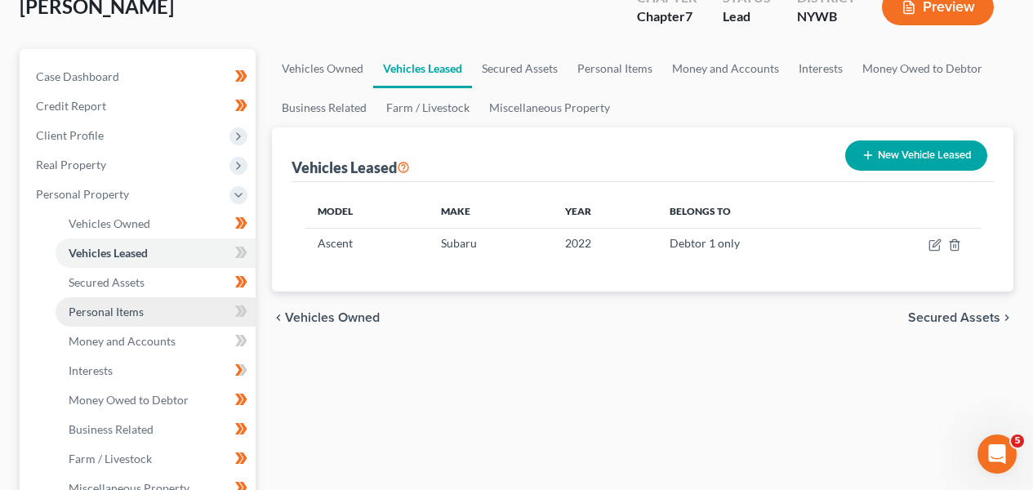
click at [179, 305] on link "Personal Items" at bounding box center [156, 311] width 200 height 29
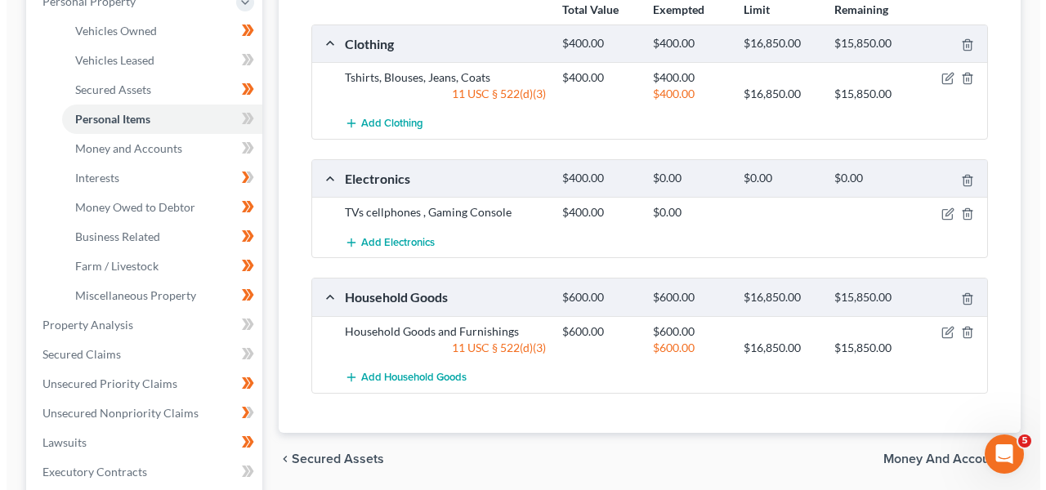
scroll to position [331, 0]
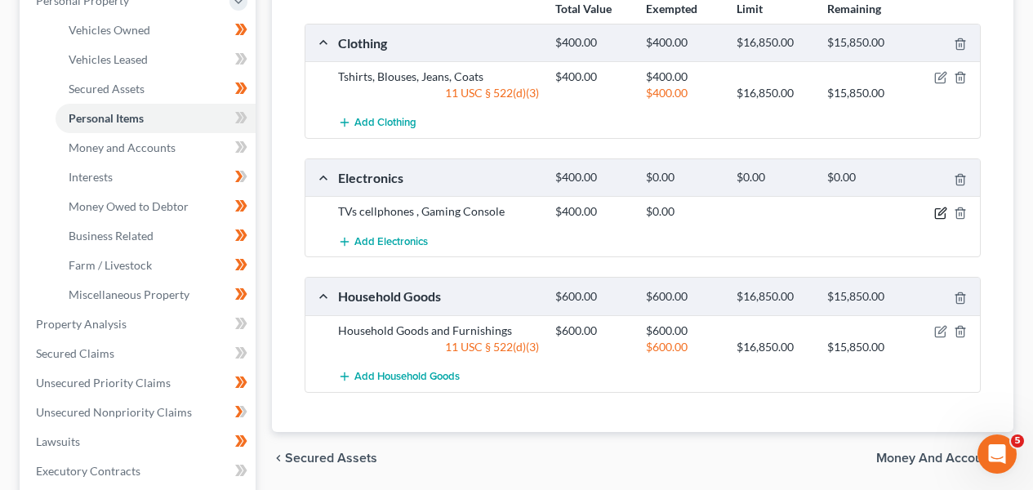
click at [944, 209] on icon "button" at bounding box center [942, 210] width 7 height 7
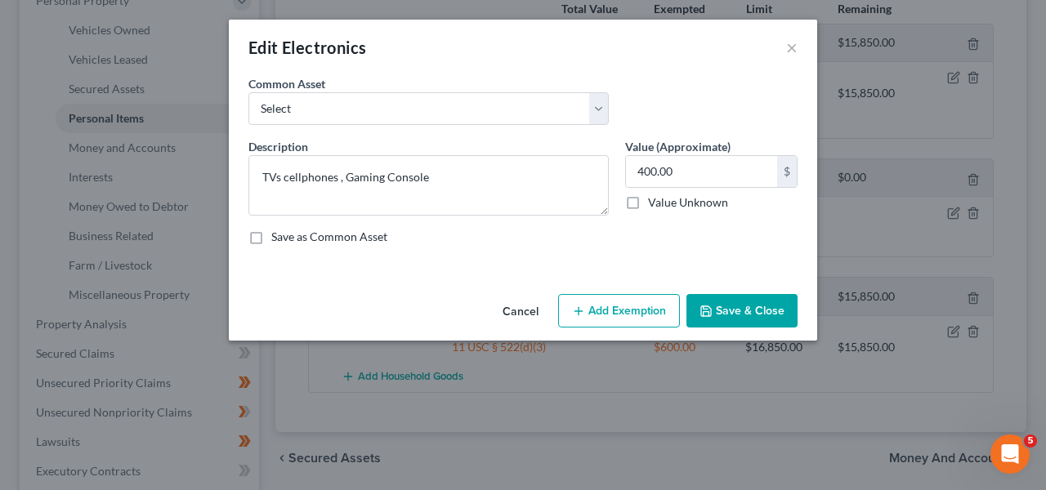
click at [657, 300] on button "Add Exemption" at bounding box center [619, 311] width 122 height 34
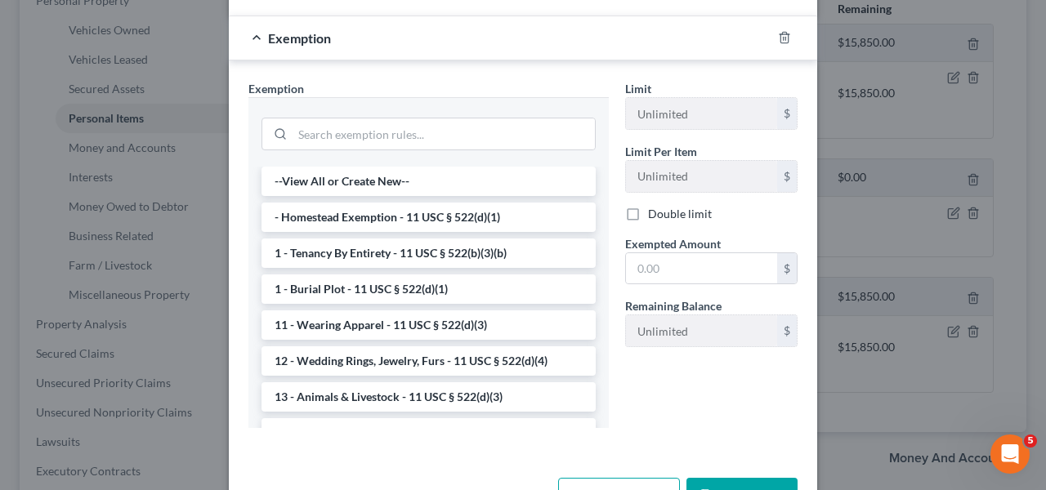
scroll to position [262, 0]
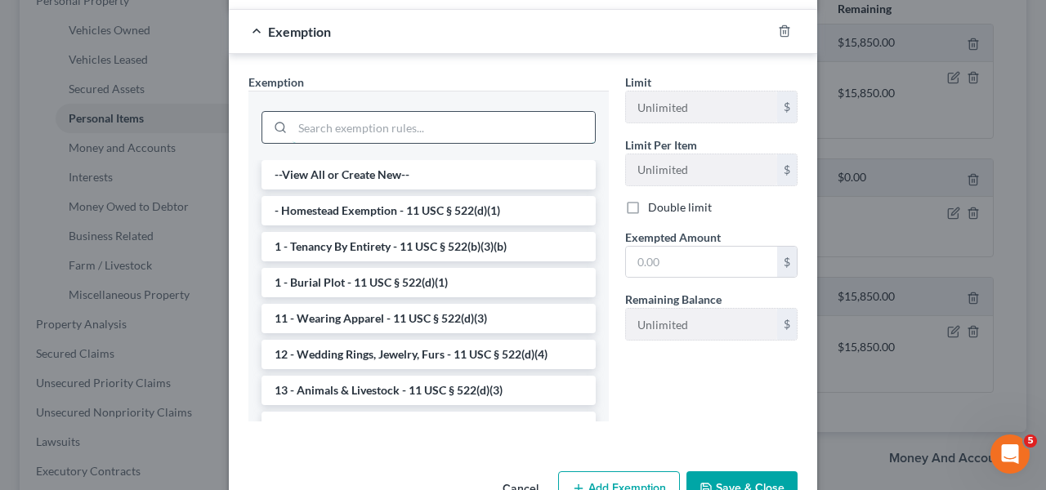
click at [449, 124] on input "search" at bounding box center [443, 127] width 302 height 31
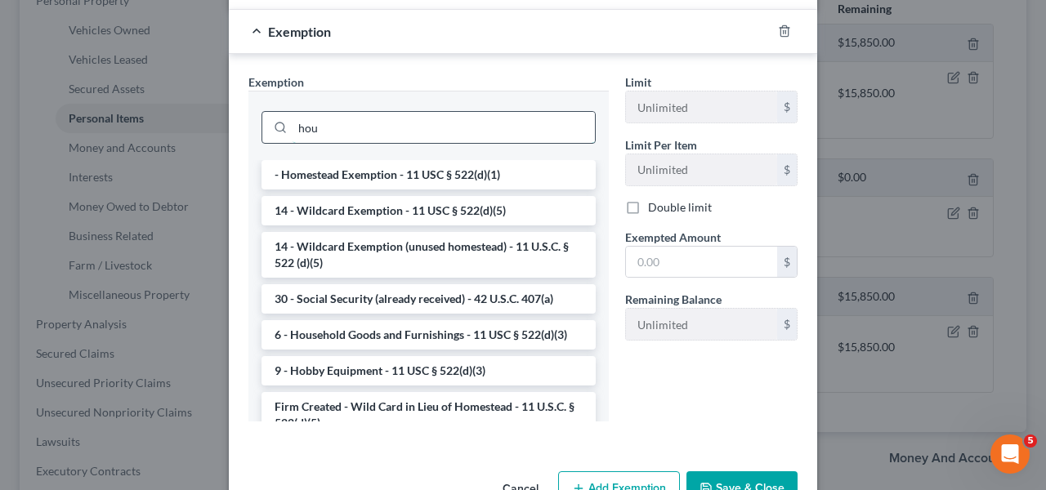
scroll to position [230, 0]
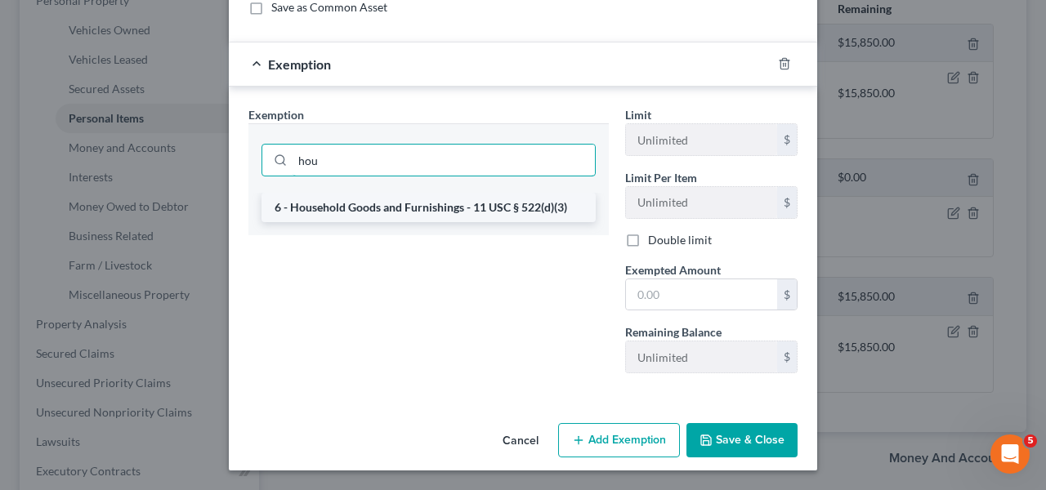
type input "hou"
click at [529, 203] on li "6 - Household Goods and Furnishings - 11 USC § 522(d)(3)" at bounding box center [428, 207] width 334 height 29
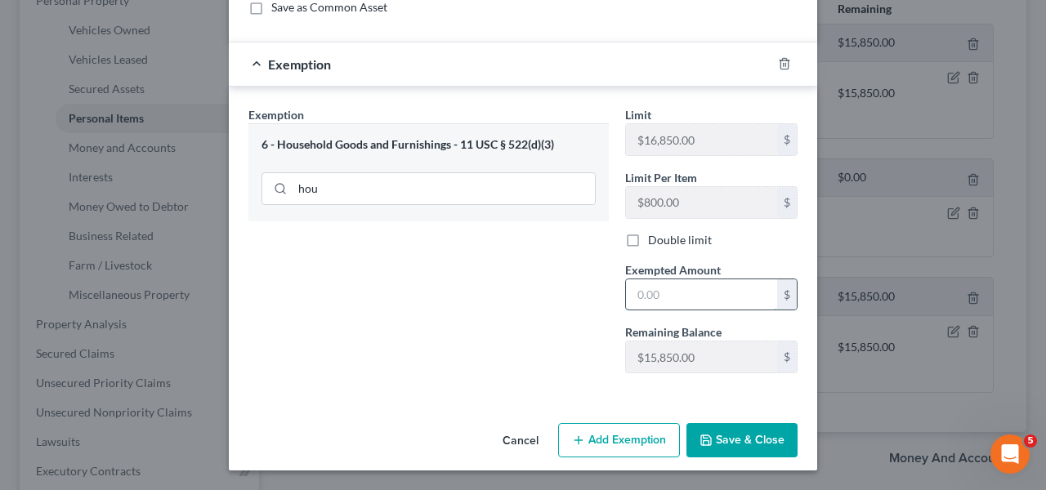
click at [739, 291] on input "text" at bounding box center [701, 294] width 151 height 31
type input "400"
click at [720, 427] on button "Save & Close" at bounding box center [741, 440] width 111 height 34
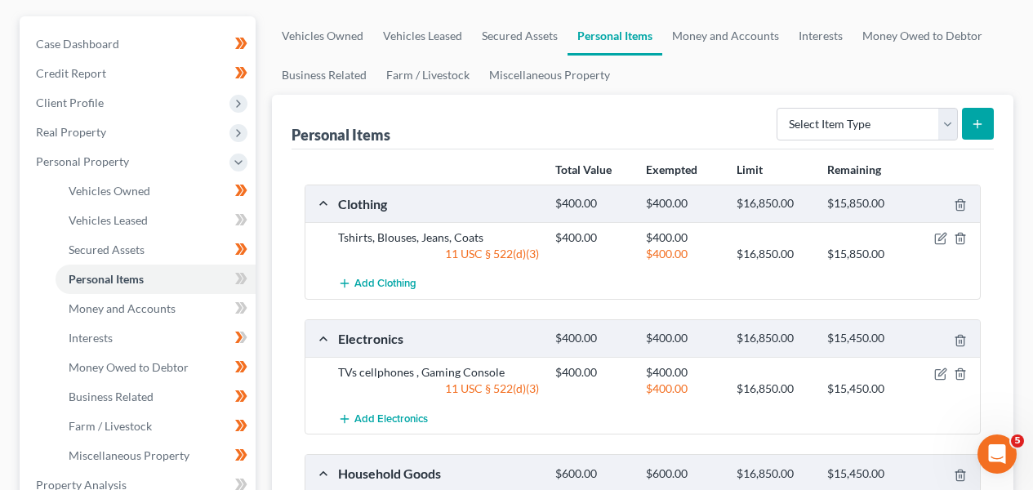
scroll to position [168, 0]
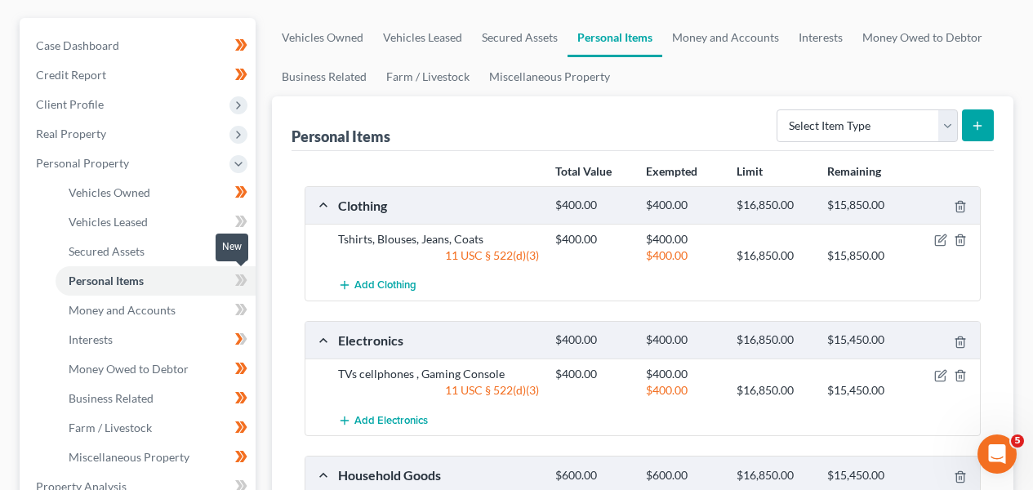
click at [245, 279] on icon at bounding box center [243, 279] width 7 height 11
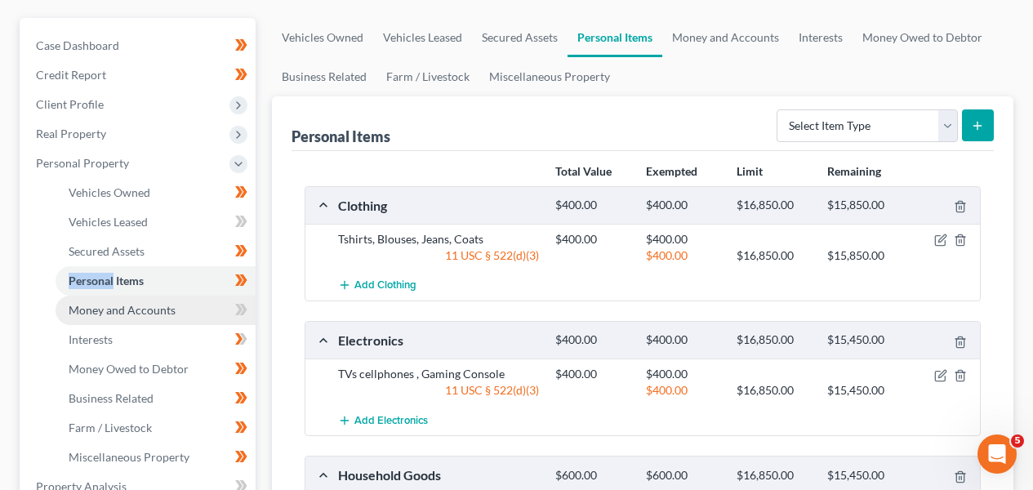
click at [191, 306] on link "Money and Accounts" at bounding box center [156, 310] width 200 height 29
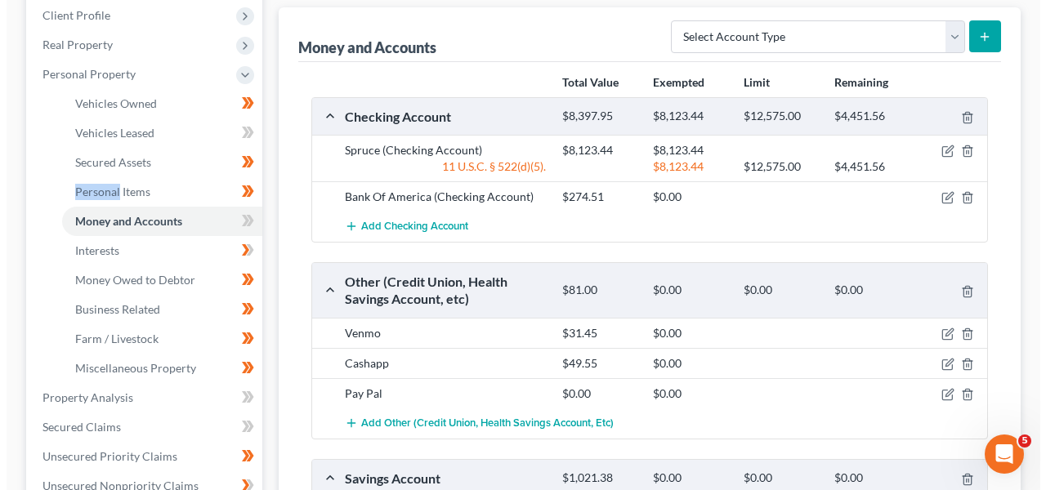
scroll to position [254, 0]
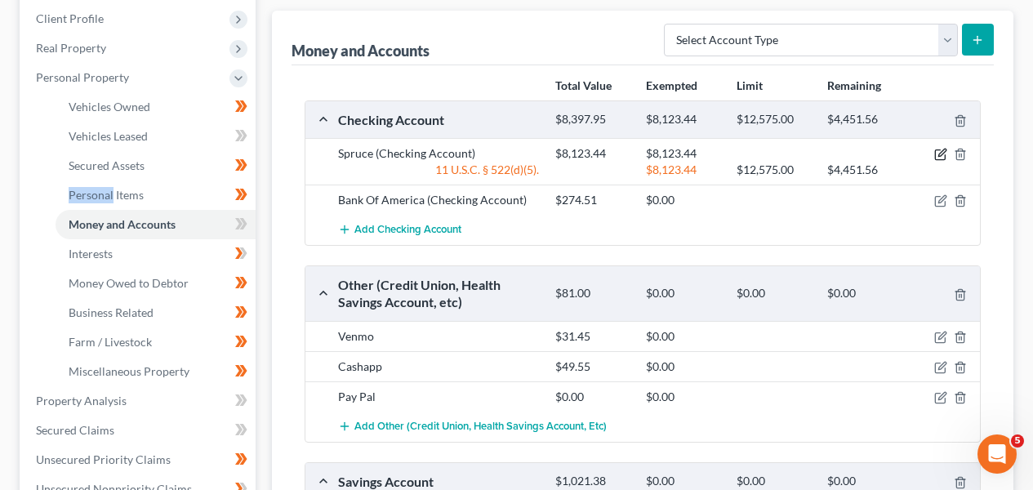
click at [934, 150] on icon "button" at bounding box center [940, 154] width 13 height 13
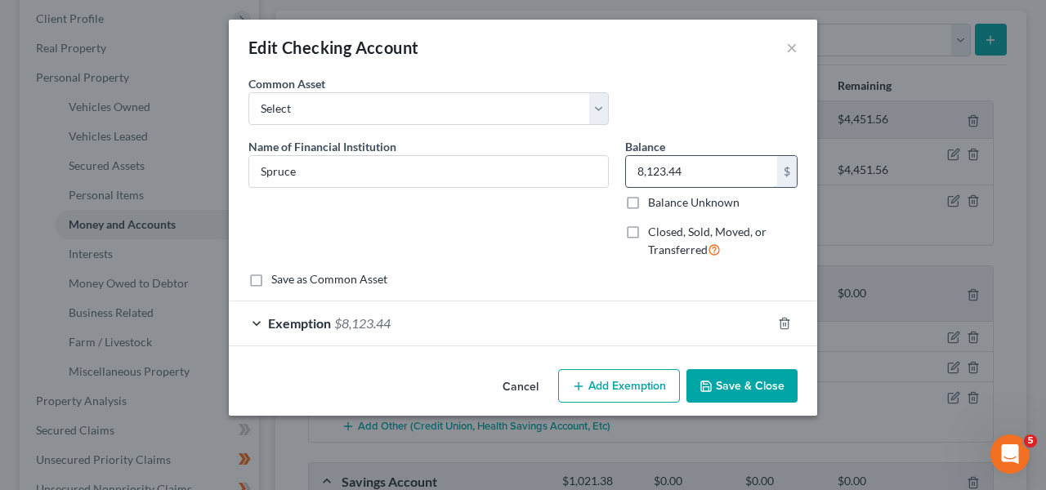
click at [666, 164] on input "8,123.44" at bounding box center [701, 171] width 151 height 31
click at [720, 170] on input "8,123.44" at bounding box center [701, 171] width 151 height 31
paste input "1,710.46"
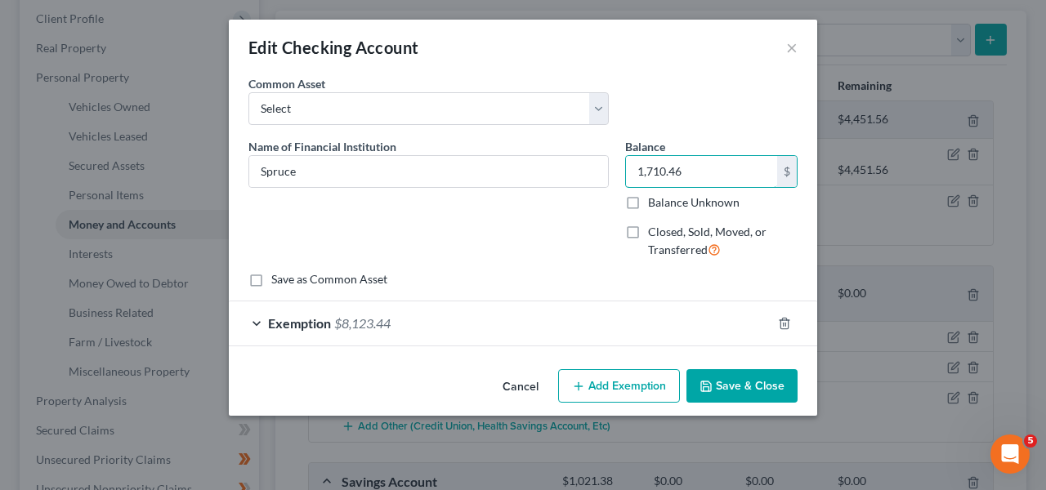
type input "1,710.46"
click at [670, 328] on div "Exemption $8,123.44" at bounding box center [500, 322] width 542 height 43
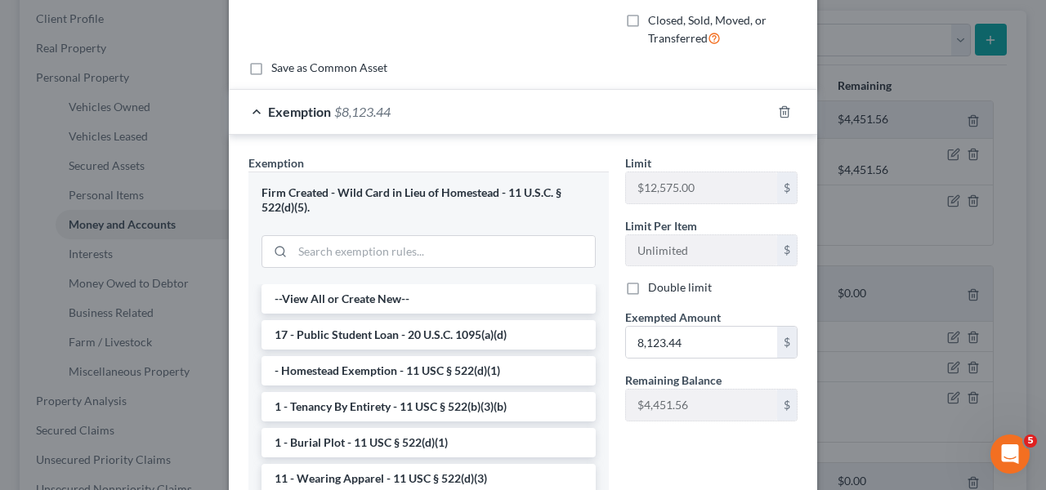
scroll to position [240, 0]
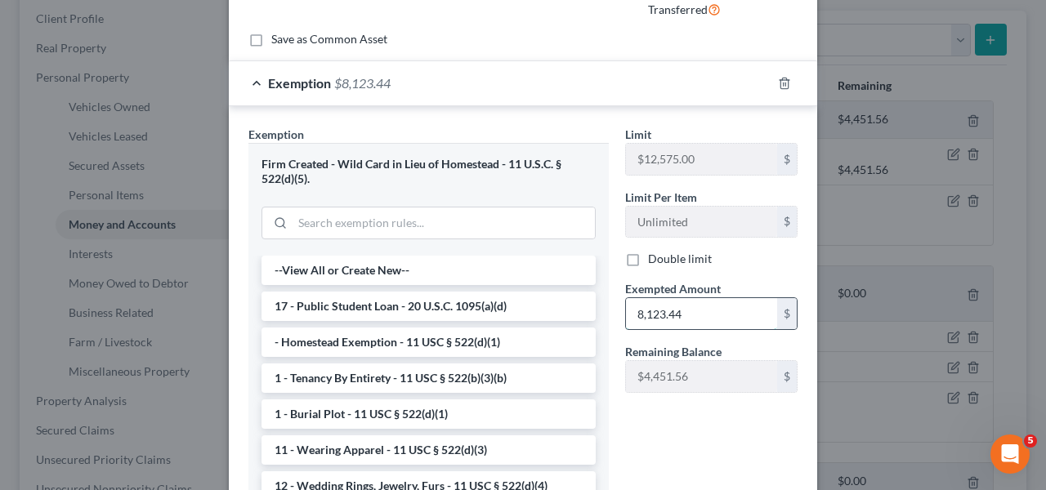
click at [688, 315] on input "8,123.44" at bounding box center [701, 313] width 151 height 31
paste input "1,710.46"
type input "1,710.46"
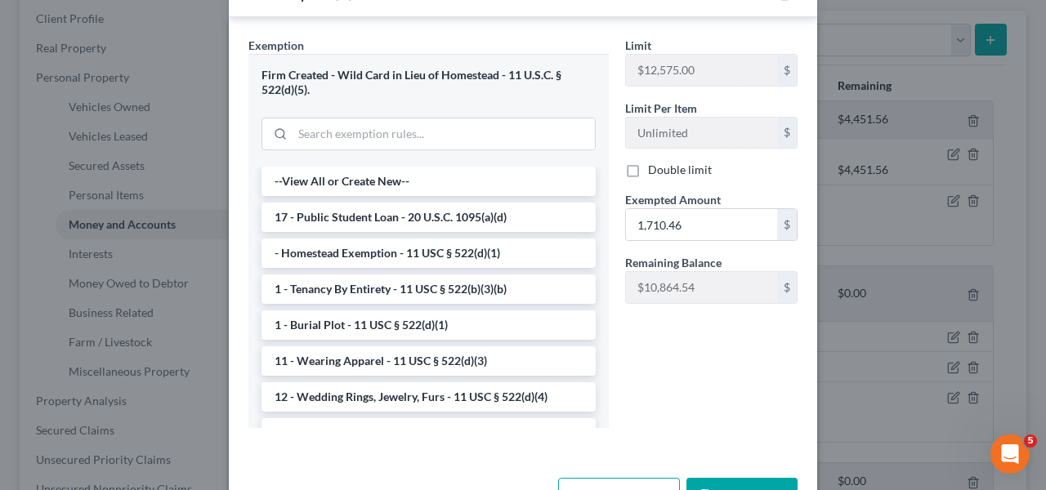
scroll to position [383, 0]
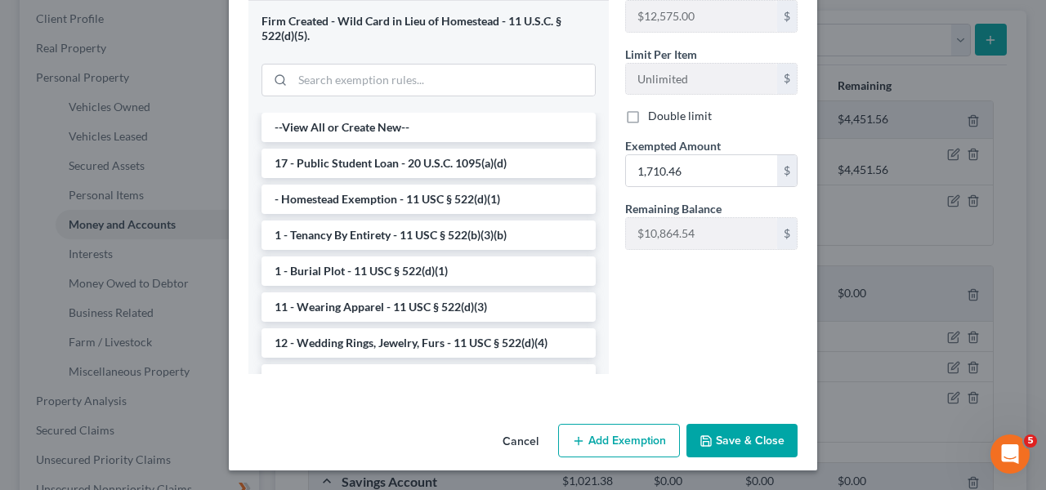
click at [769, 432] on button "Save & Close" at bounding box center [741, 441] width 111 height 34
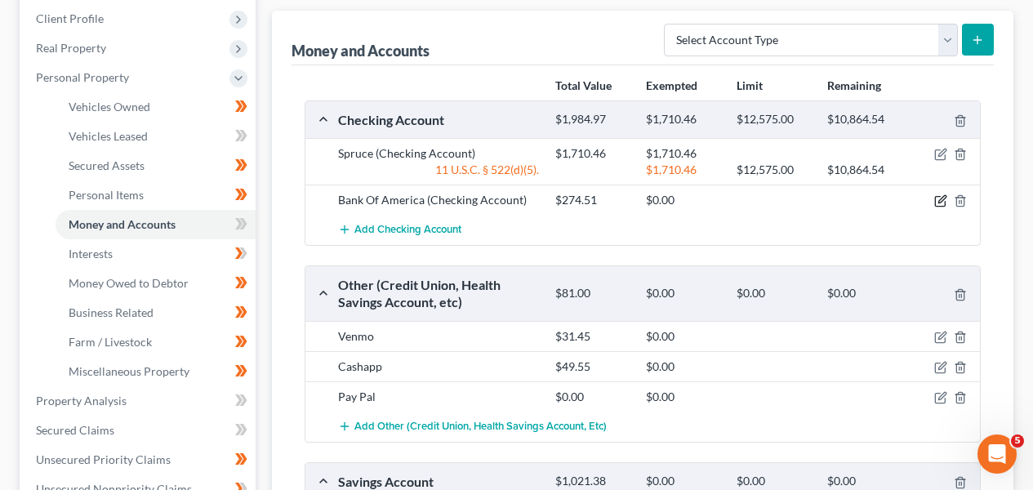
click at [936, 203] on icon "button" at bounding box center [940, 200] width 13 height 13
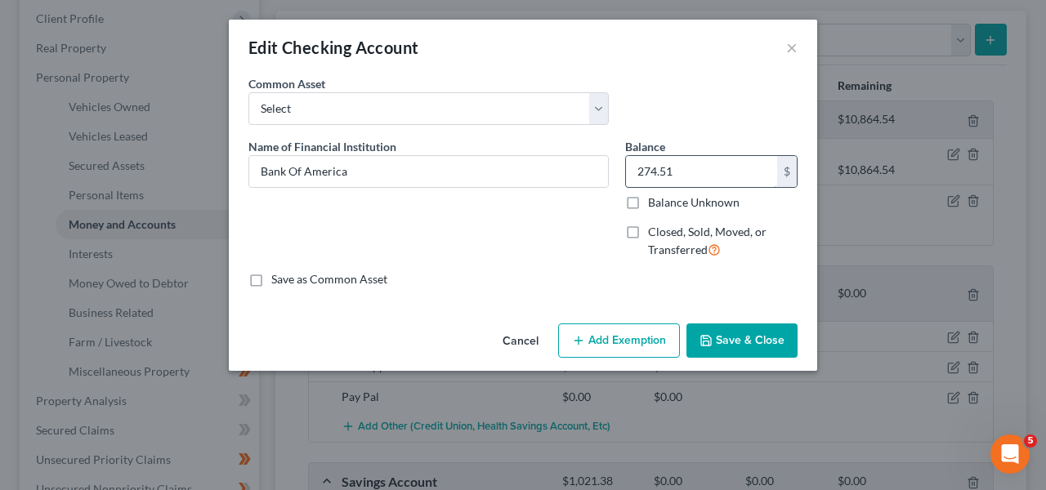
click at [711, 177] on input "274.51" at bounding box center [701, 171] width 151 height 31
paste input "1,214.39"
type input "1,214.39"
click at [622, 332] on button "Add Exemption" at bounding box center [619, 340] width 122 height 34
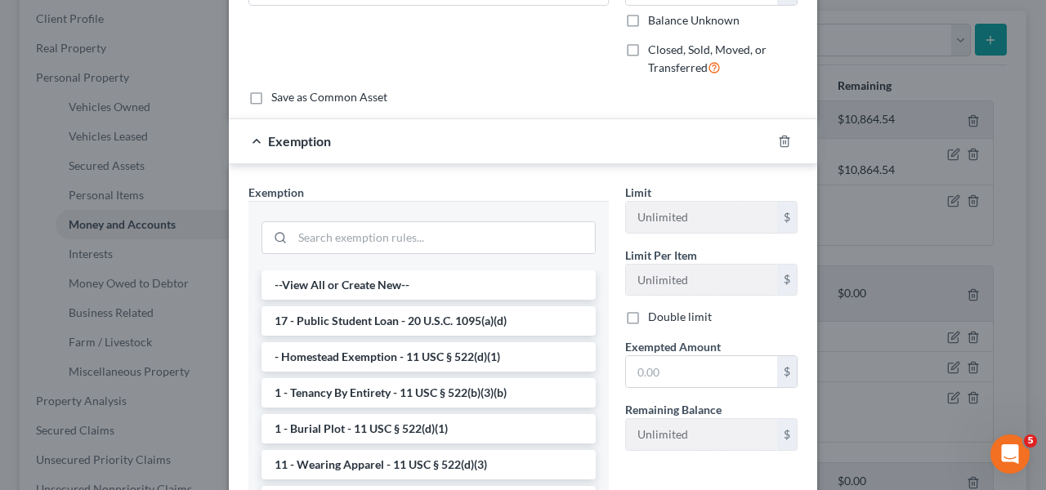
scroll to position [305, 0]
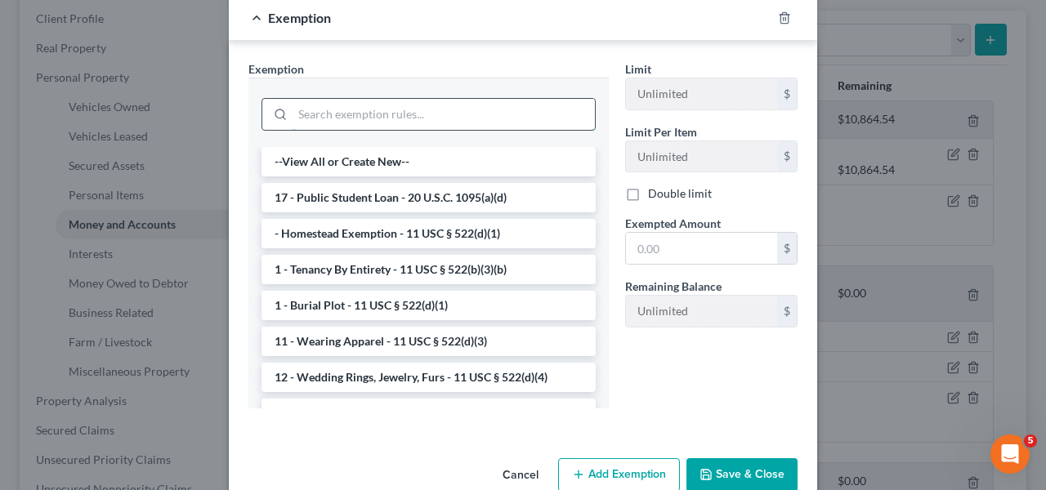
click at [334, 119] on input "search" at bounding box center [443, 114] width 302 height 31
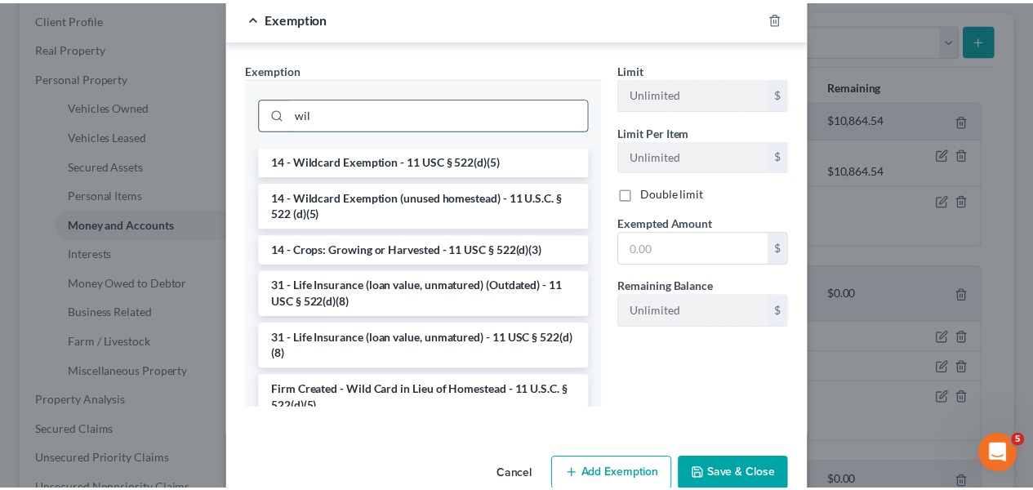
scroll to position [259, 0]
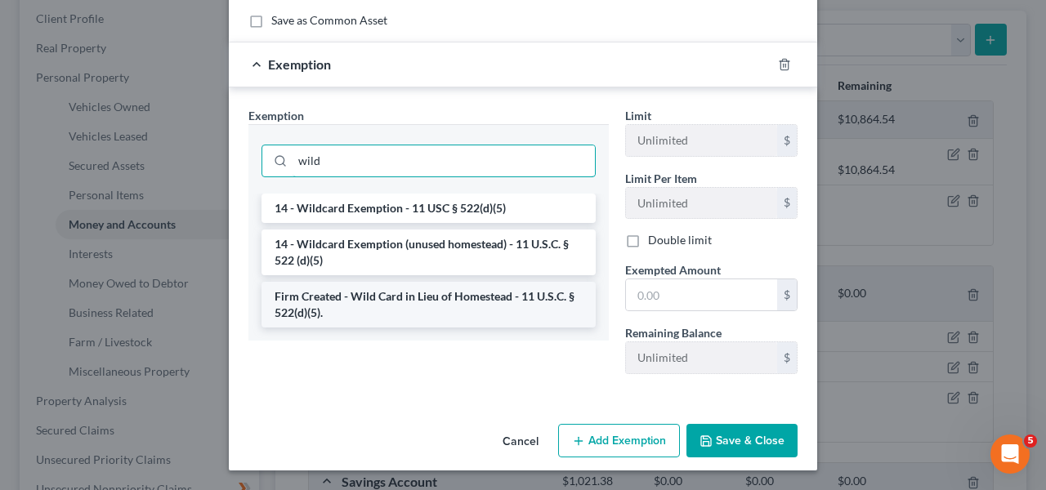
type input "wild"
click at [390, 314] on li "Firm Created - Wild Card in Lieu of Homestead - 11 U.S.C. § 522(d)(5)." at bounding box center [428, 305] width 334 height 46
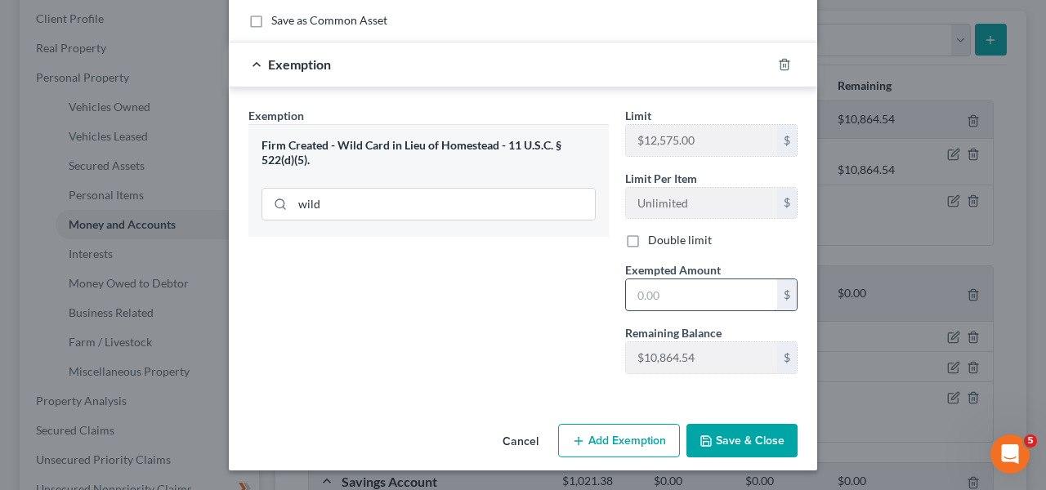
click at [634, 288] on input "text" at bounding box center [701, 294] width 151 height 31
paste input "1,214.39"
type input "1,214.39"
click at [734, 431] on button "Save & Close" at bounding box center [741, 441] width 111 height 34
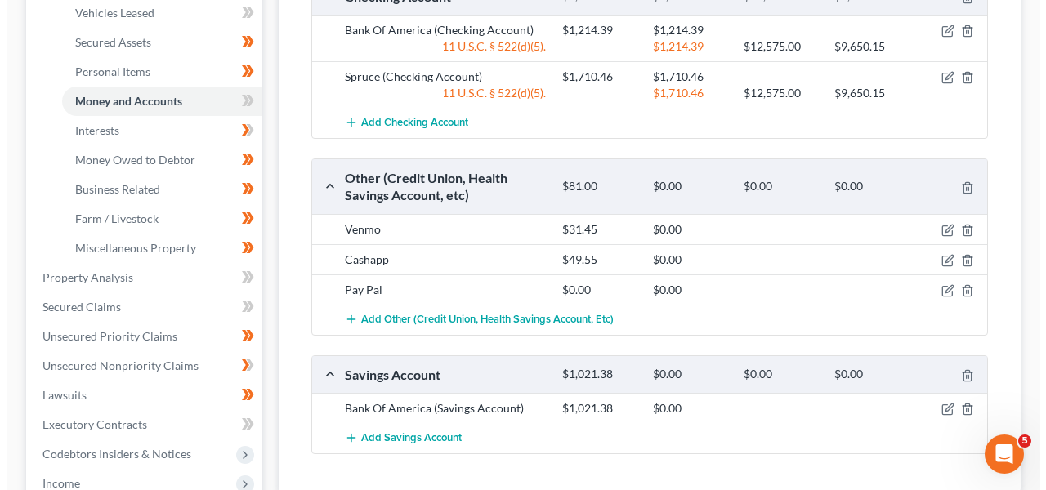
scroll to position [378, 0]
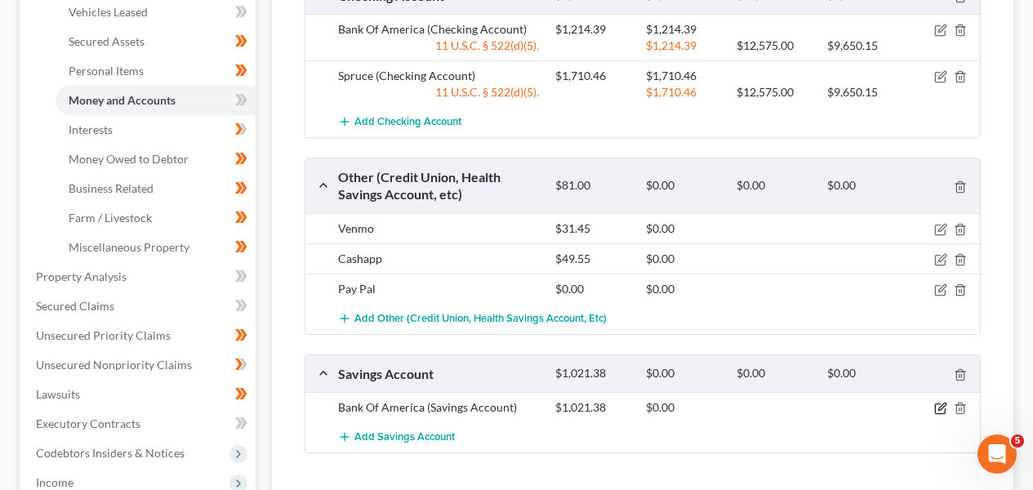
click at [940, 404] on icon "button" at bounding box center [940, 408] width 13 height 13
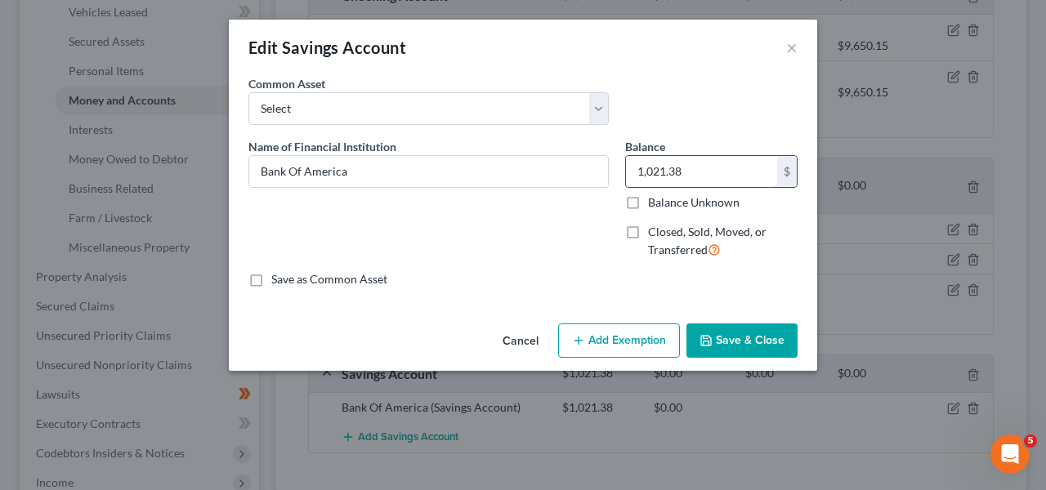
click at [674, 182] on input "1,021.38" at bounding box center [701, 171] width 151 height 31
paste input "40.83"
type input "40.83"
click at [645, 328] on button "Add Exemption" at bounding box center [619, 340] width 122 height 34
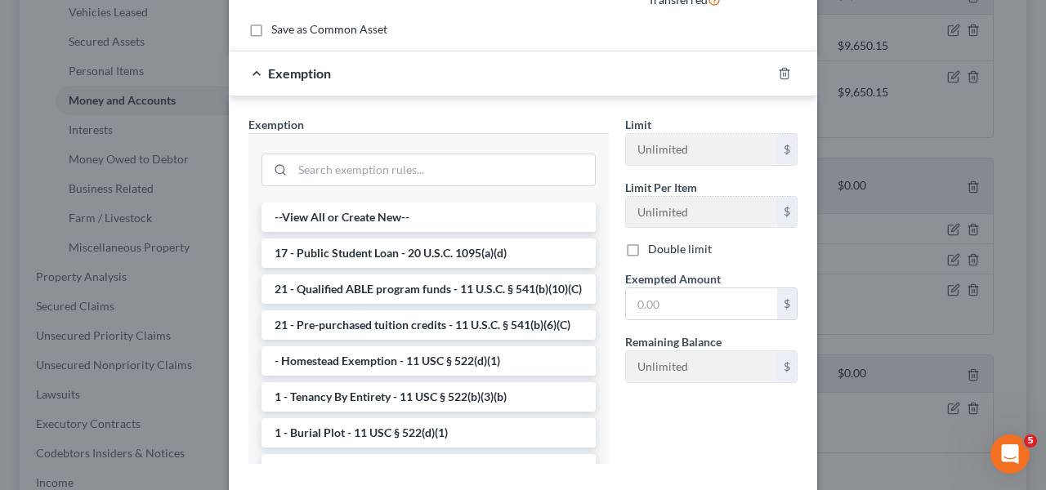
scroll to position [256, 0]
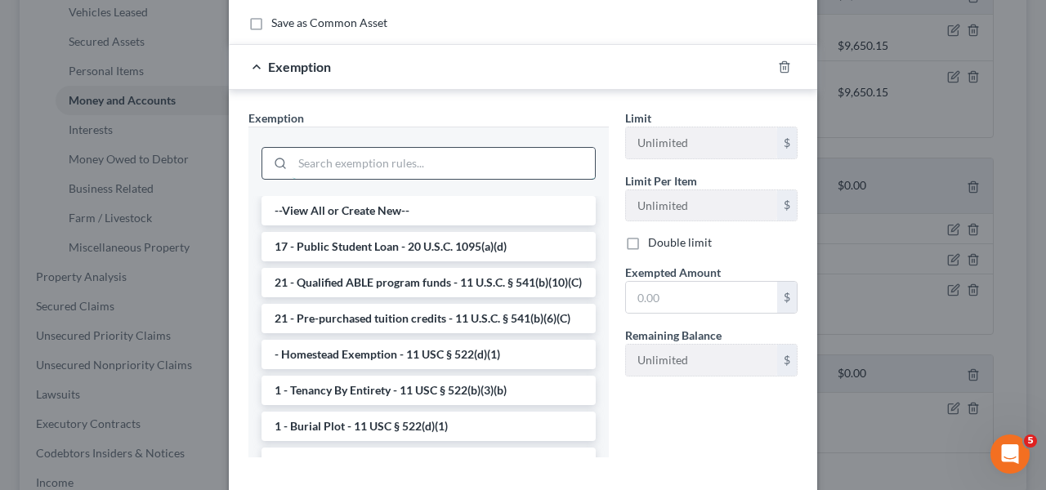
click at [411, 164] on input "search" at bounding box center [443, 163] width 302 height 31
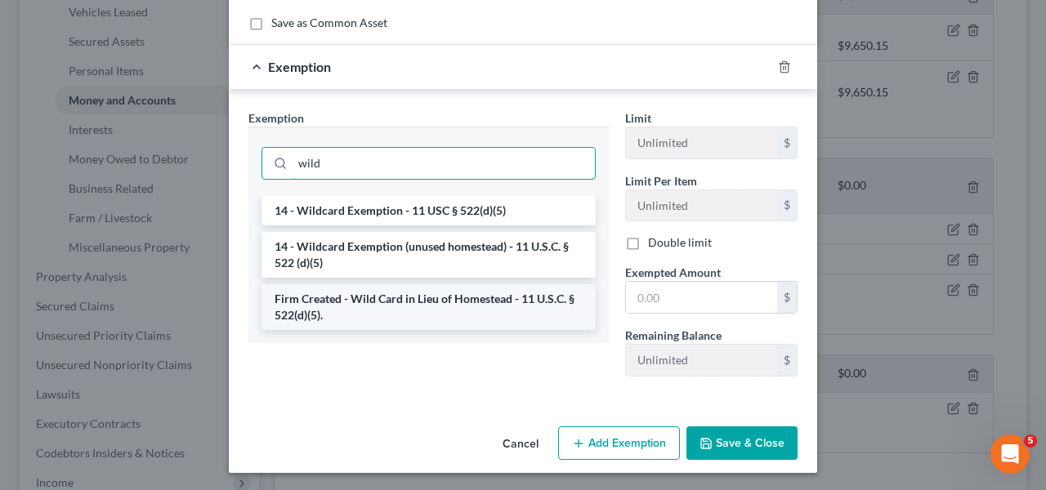
type input "wild"
click at [339, 317] on li "Firm Created - Wild Card in Lieu of Homestead - 11 U.S.C. § 522(d)(5)." at bounding box center [428, 307] width 334 height 46
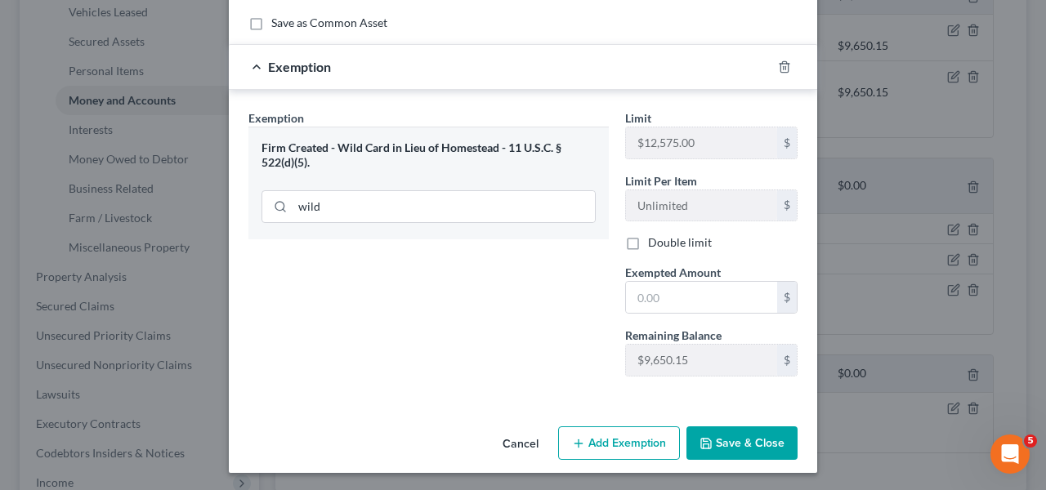
click at [342, 312] on div "Exemption Set must be selected for CA. Exemption * Firm Created - Wild Card in …" at bounding box center [428, 249] width 377 height 280
click at [689, 294] on input "text" at bounding box center [701, 297] width 151 height 31
paste input "40.83"
type input "40.83"
click at [738, 438] on button "Save & Close" at bounding box center [741, 443] width 111 height 34
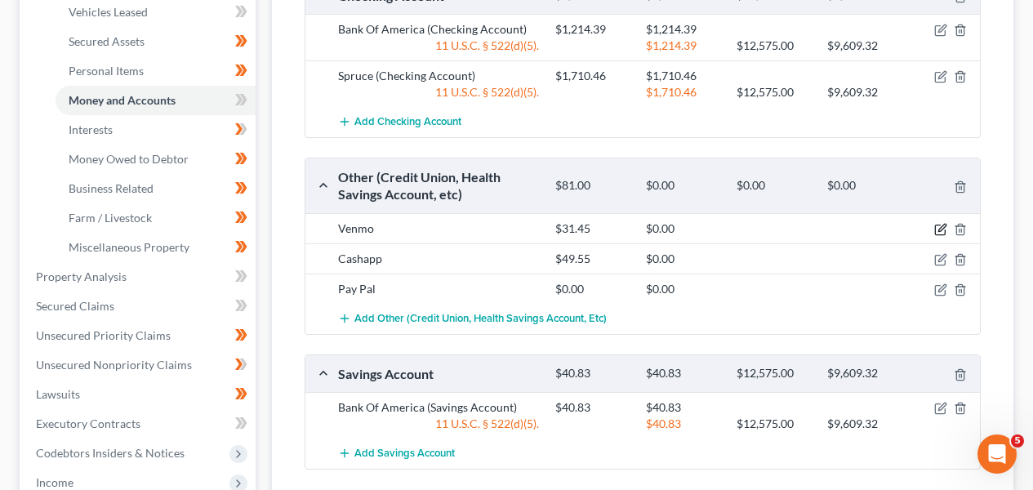
click at [943, 229] on icon "button" at bounding box center [940, 229] width 13 height 13
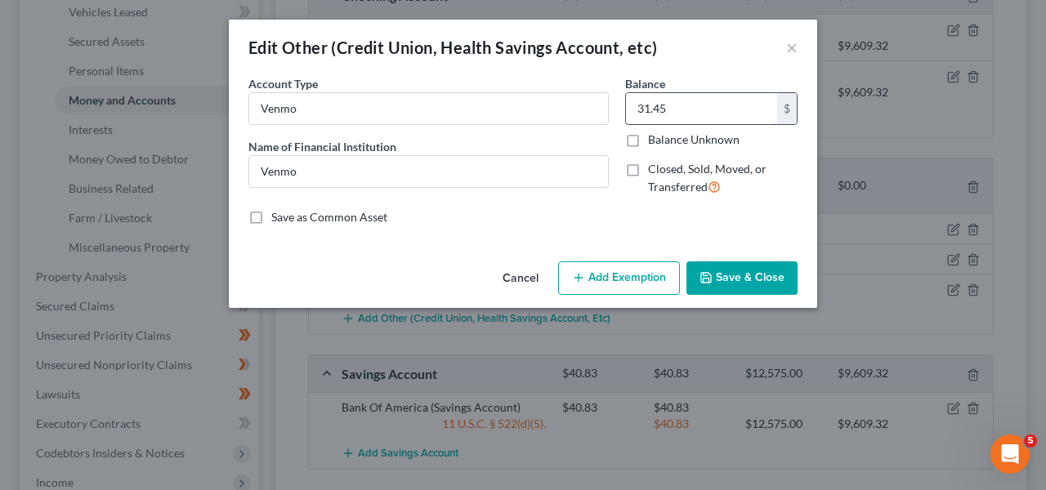
click at [693, 121] on input "31.45" at bounding box center [701, 108] width 151 height 31
paste input "641.84"
type input "641.84"
click at [641, 264] on button "Add Exemption" at bounding box center [619, 278] width 122 height 34
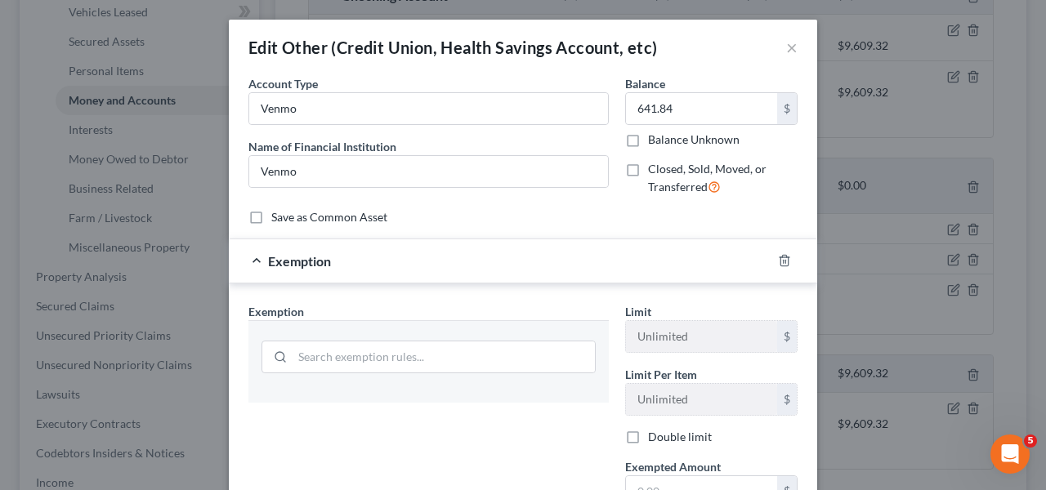
click at [638, 285] on div "Exemption Set must be selected for CA. Exemption * Limit Unlimited $ Limit Per …" at bounding box center [523, 440] width 588 height 314
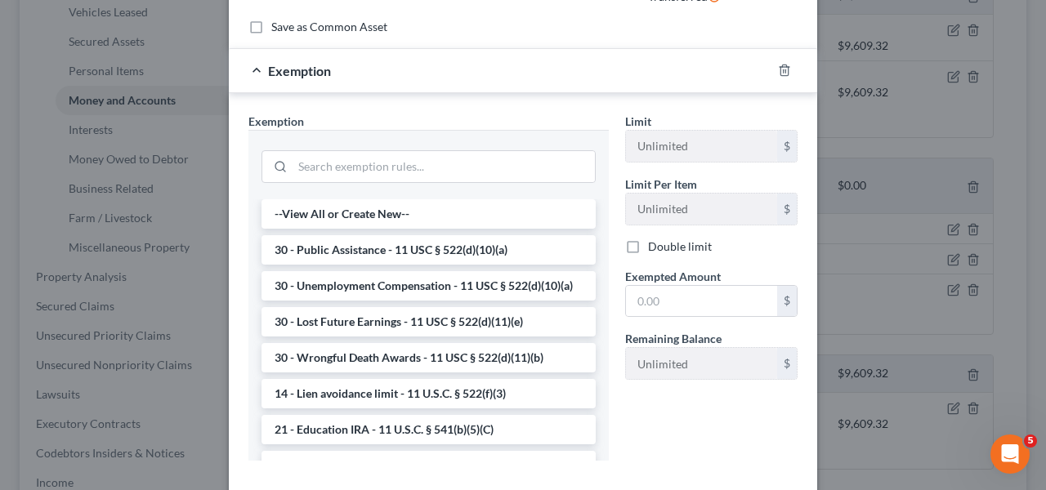
scroll to position [193, 0]
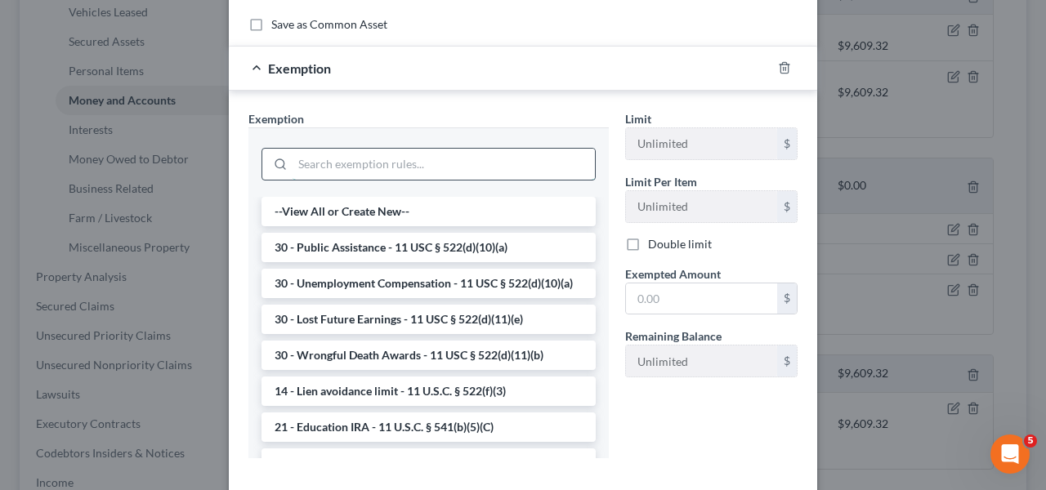
click at [449, 169] on input "search" at bounding box center [443, 164] width 302 height 31
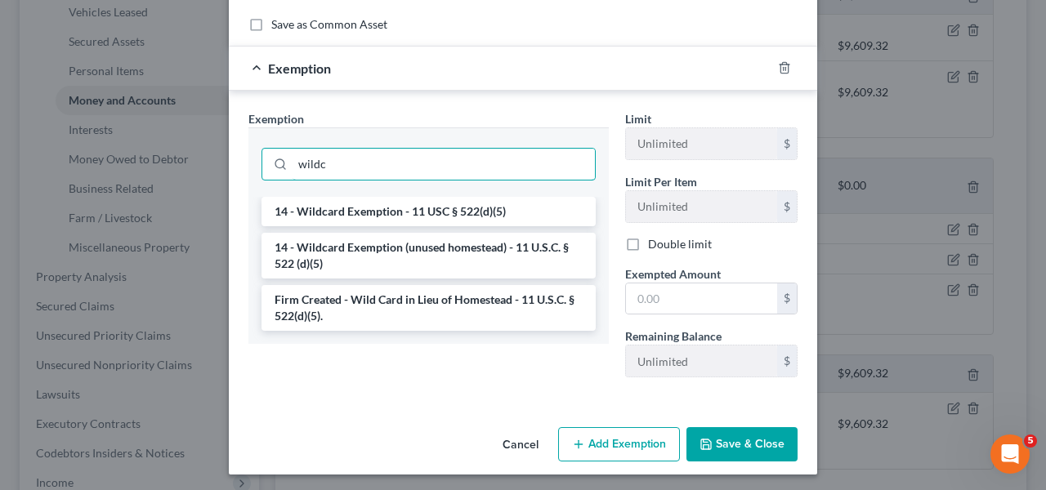
type input "wildc"
click at [436, 314] on li "Firm Created - Wild Card in Lieu of Homestead - 11 U.S.C. § 522(d)(5)." at bounding box center [428, 308] width 334 height 46
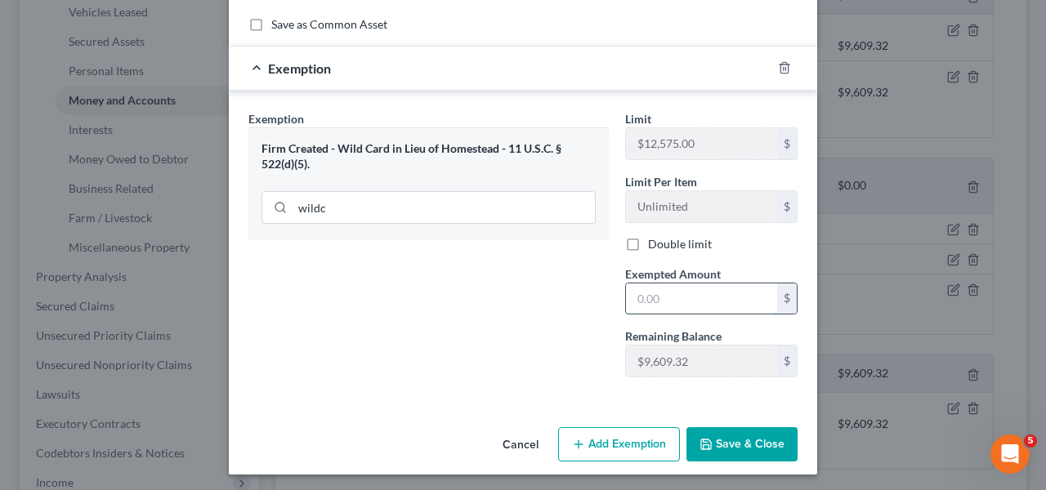
click at [644, 294] on input "text" at bounding box center [701, 298] width 151 height 31
paste input "641.84"
type input "641.84"
click at [733, 435] on button "Save & Close" at bounding box center [741, 444] width 111 height 34
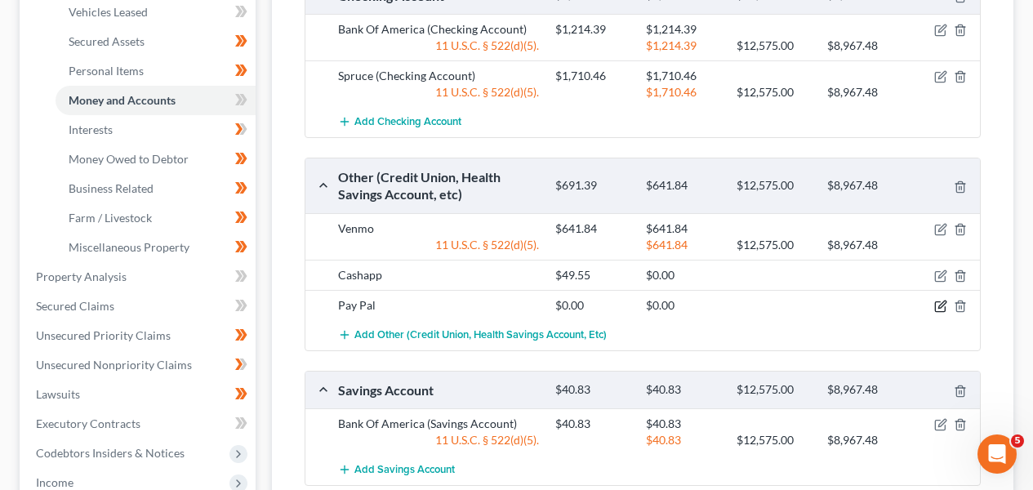
click at [940, 310] on icon "button" at bounding box center [940, 307] width 10 height 10
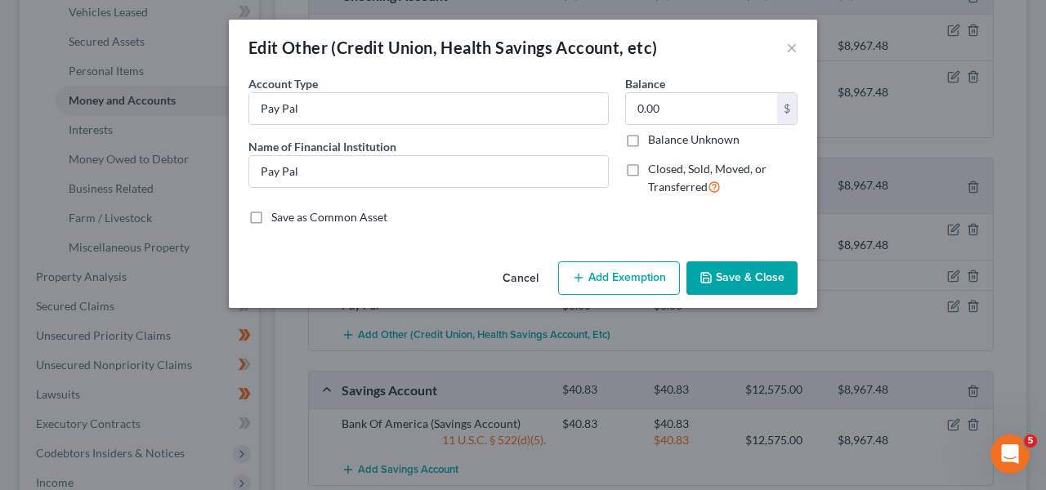
click at [510, 274] on button "Cancel" at bounding box center [520, 279] width 62 height 33
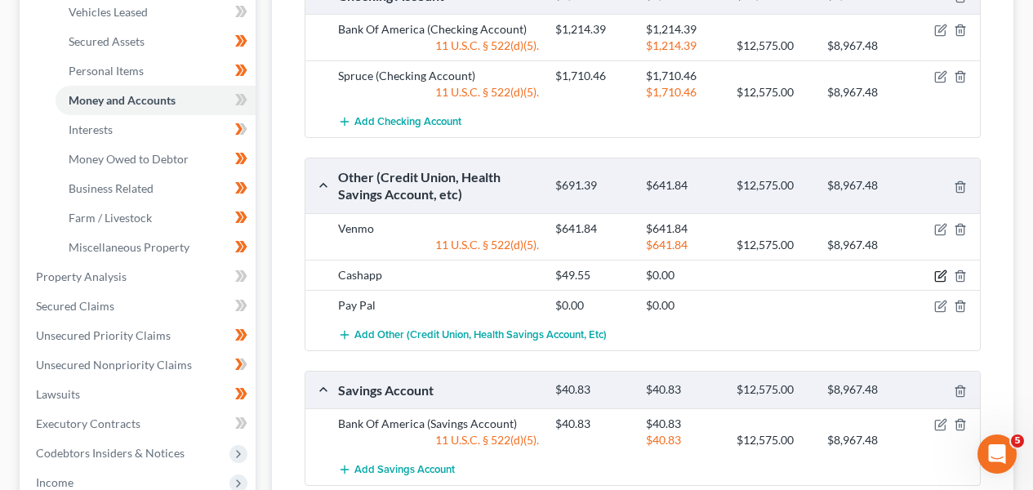
click at [935, 275] on icon "button" at bounding box center [940, 277] width 10 height 10
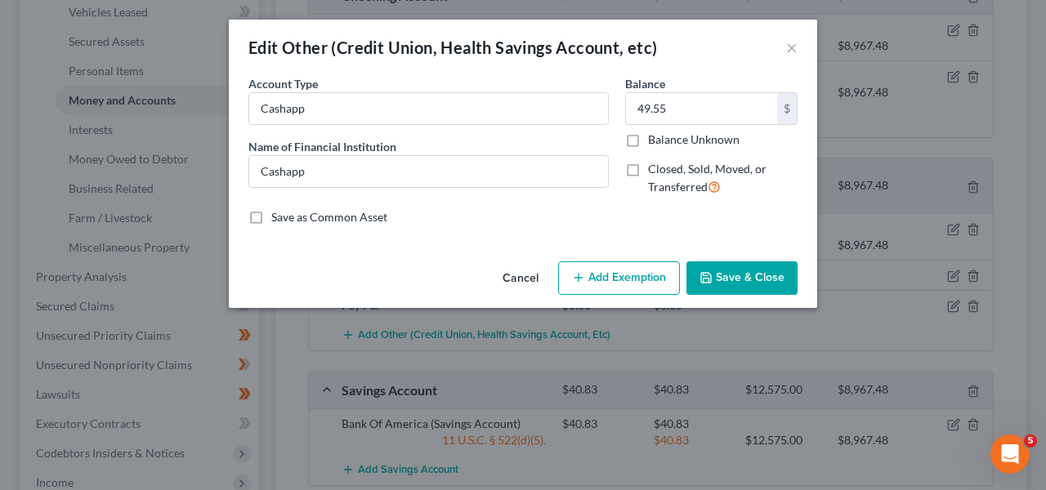
click at [662, 127] on div "49.55 $ Balance Unknown" at bounding box center [711, 120] width 172 height 56
click at [668, 118] on input "49.55" at bounding box center [701, 108] width 151 height 31
paste input "7.88"
type input "47.88"
click at [637, 257] on div "Cancel Add Exemption Save & Close" at bounding box center [523, 282] width 588 height 54
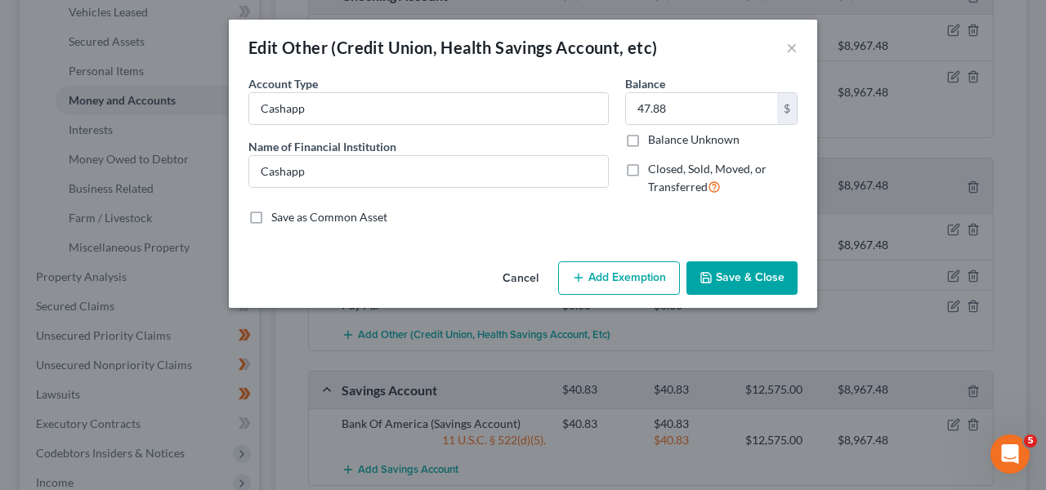
click at [635, 274] on button "Add Exemption" at bounding box center [619, 278] width 122 height 34
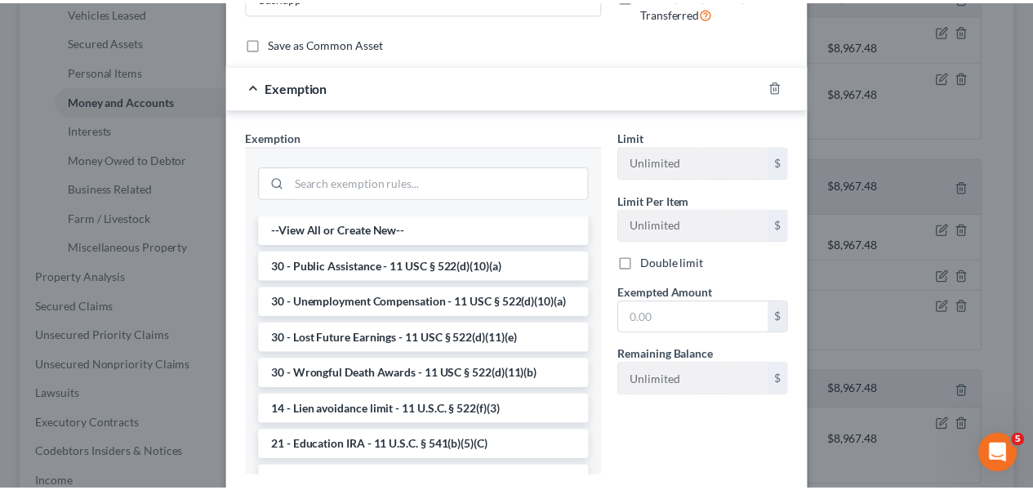
scroll to position [188, 0]
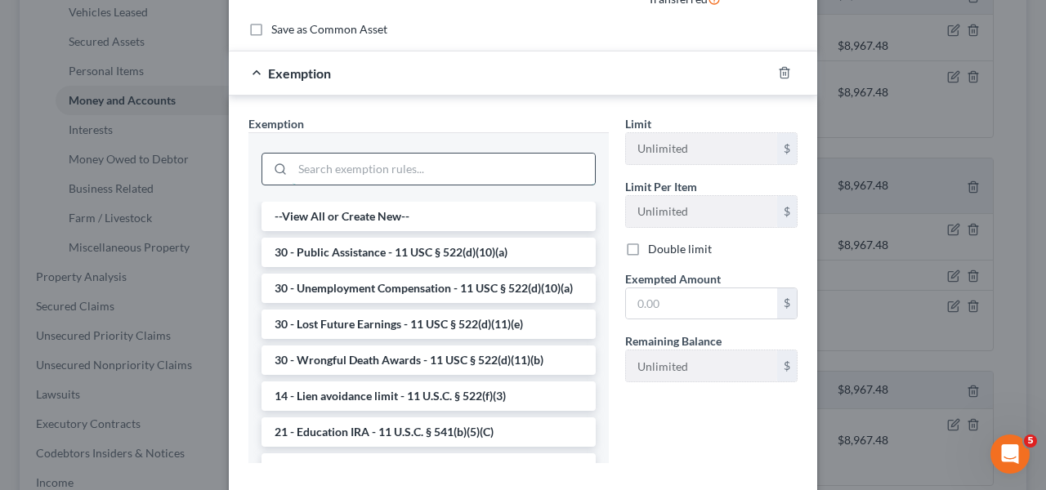
click at [308, 175] on input "search" at bounding box center [443, 169] width 302 height 31
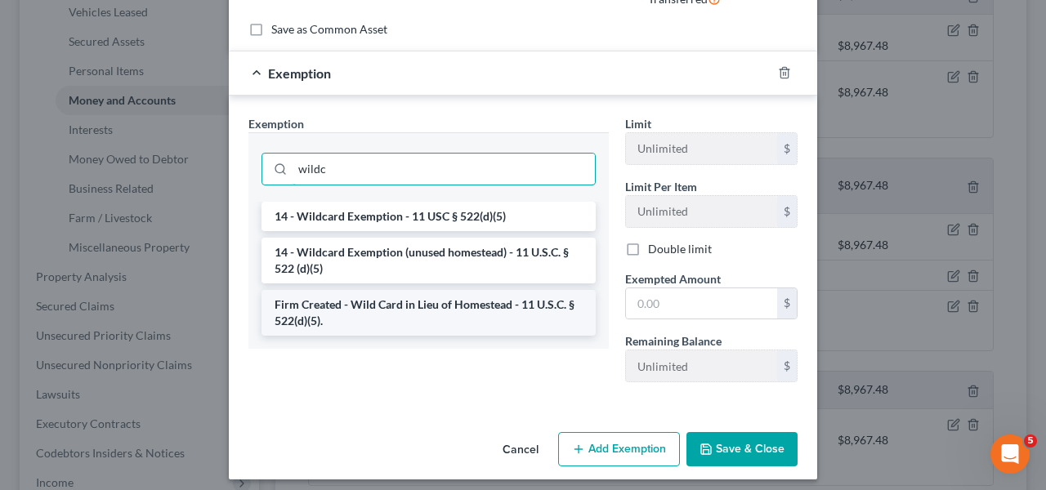
type input "wildc"
click at [358, 306] on li "Firm Created - Wild Card in Lieu of Homestead - 11 U.S.C. § 522(d)(5)." at bounding box center [428, 313] width 334 height 46
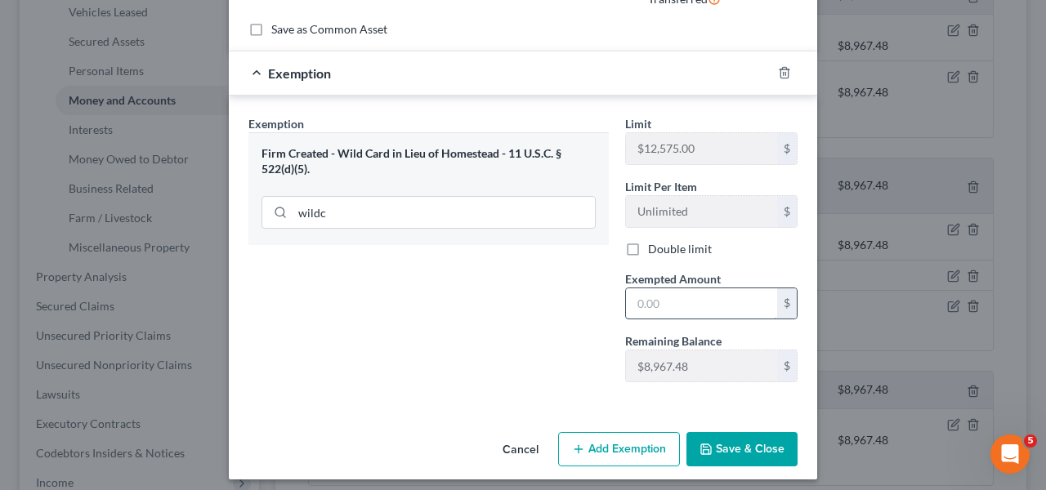
click at [653, 296] on input "text" at bounding box center [701, 303] width 151 height 31
paste input "47.88"
type input "47.88"
click at [705, 424] on div "An exemption set must first be selected from the Filing Information section. Co…" at bounding box center [523, 156] width 588 height 538
click at [704, 433] on button "Save & Close" at bounding box center [741, 449] width 111 height 34
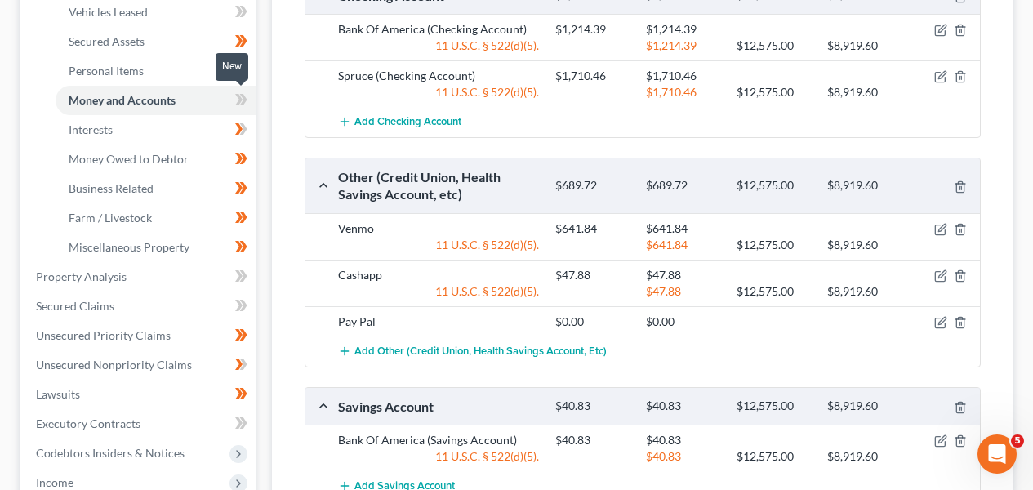
click at [242, 96] on icon at bounding box center [238, 99] width 7 height 11
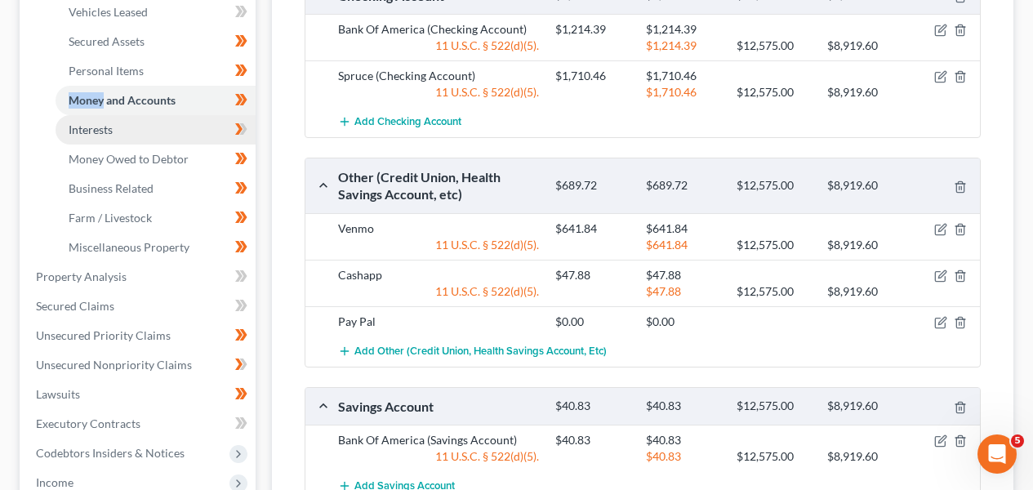
click at [163, 119] on link "Interests" at bounding box center [156, 129] width 200 height 29
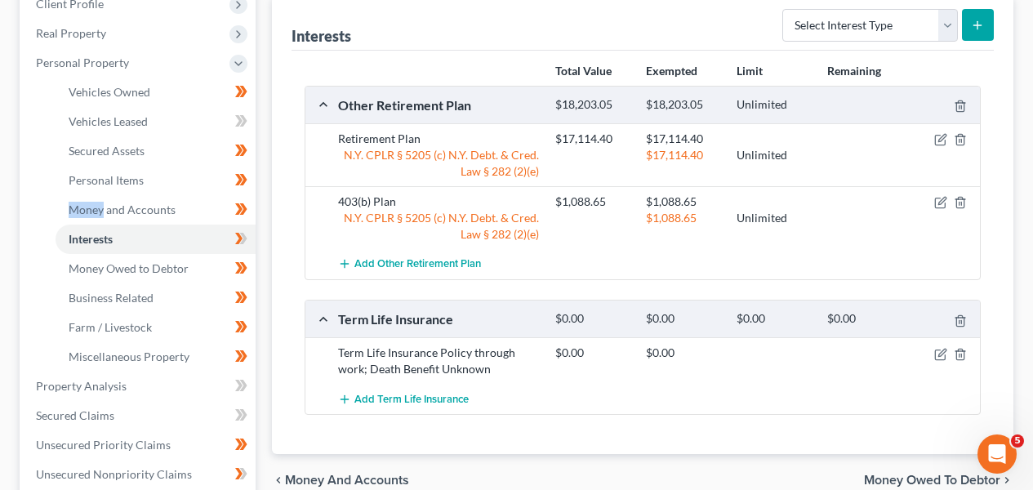
scroll to position [317, 0]
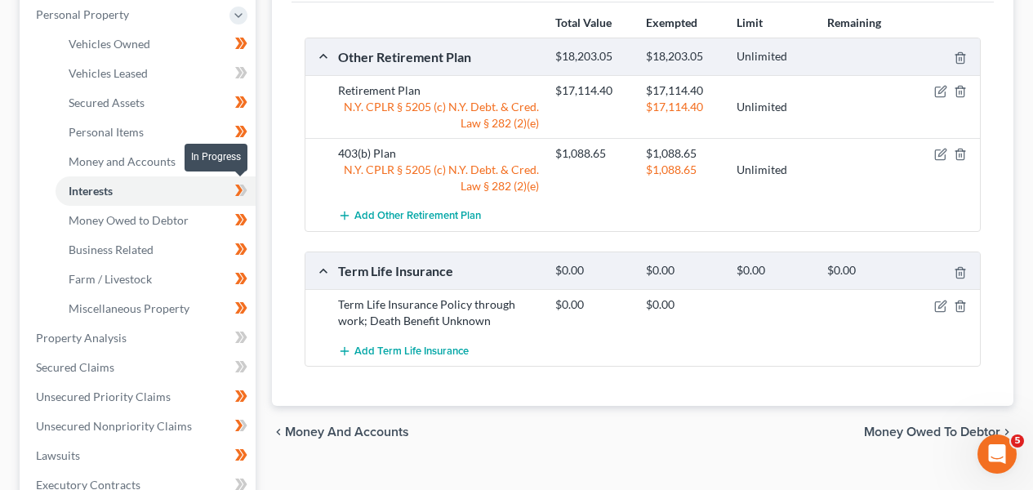
click at [241, 194] on icon at bounding box center [243, 190] width 7 height 11
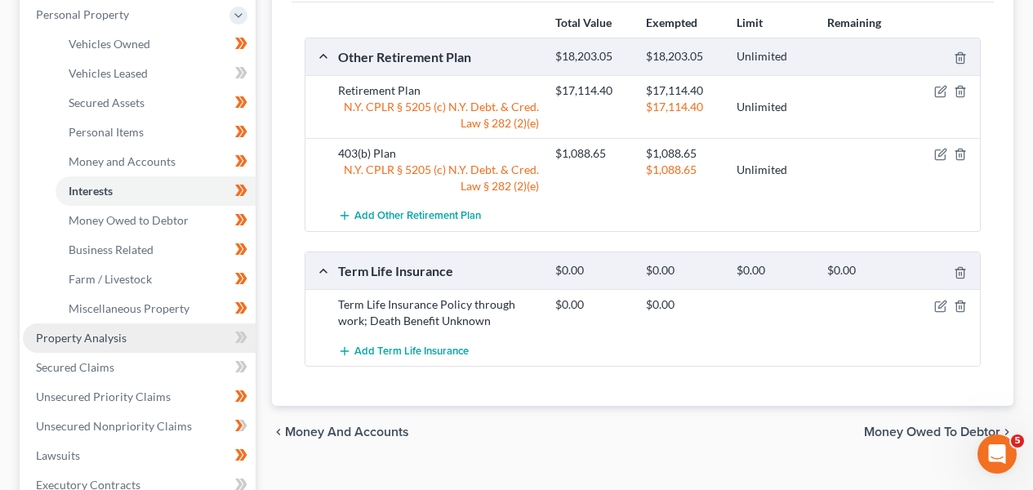
click at [190, 337] on link "Property Analysis" at bounding box center [139, 337] width 233 height 29
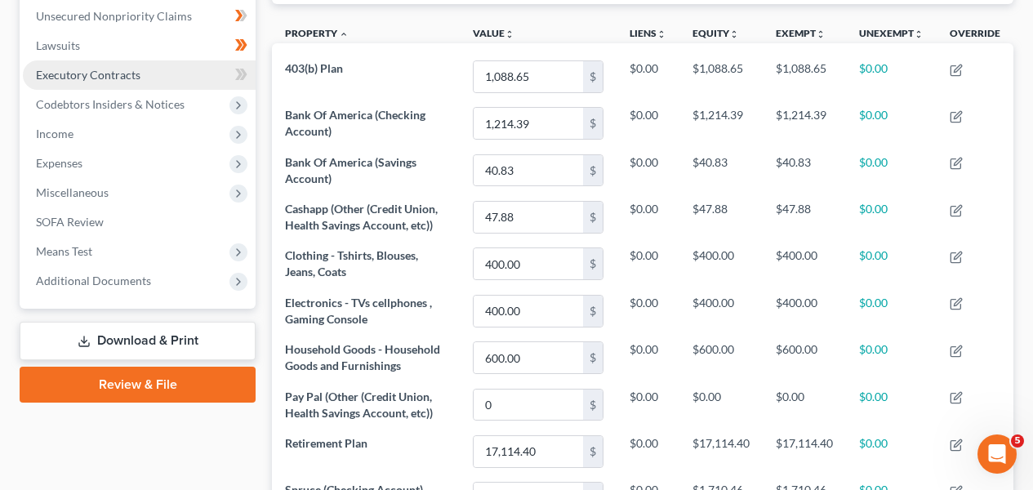
click at [173, 74] on link "Executory Contracts" at bounding box center [139, 74] width 233 height 29
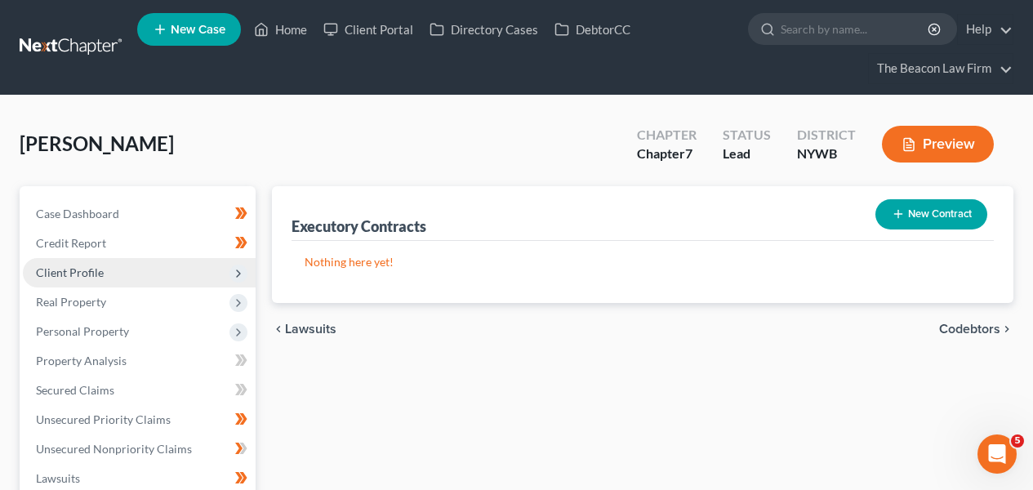
click at [149, 279] on span "Client Profile" at bounding box center [139, 272] width 233 height 29
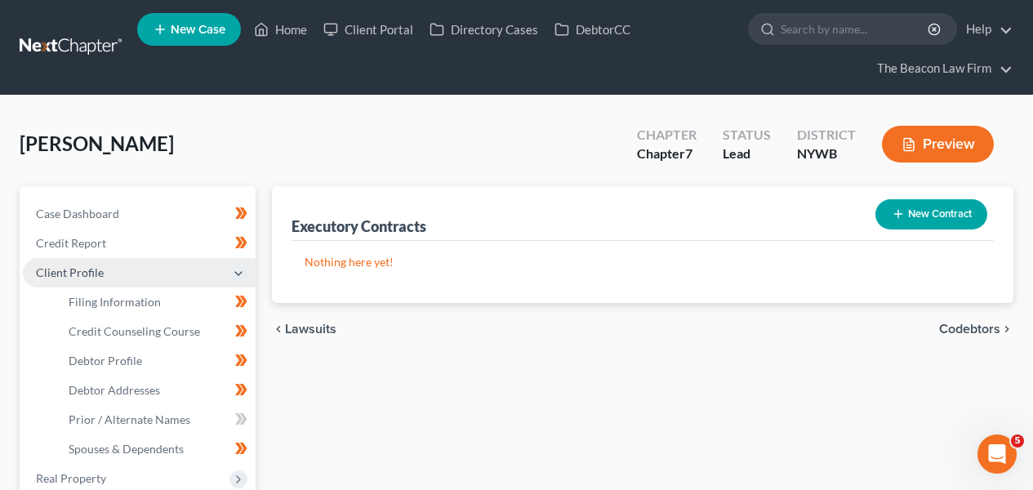
click at [149, 282] on span "Client Profile" at bounding box center [139, 272] width 233 height 29
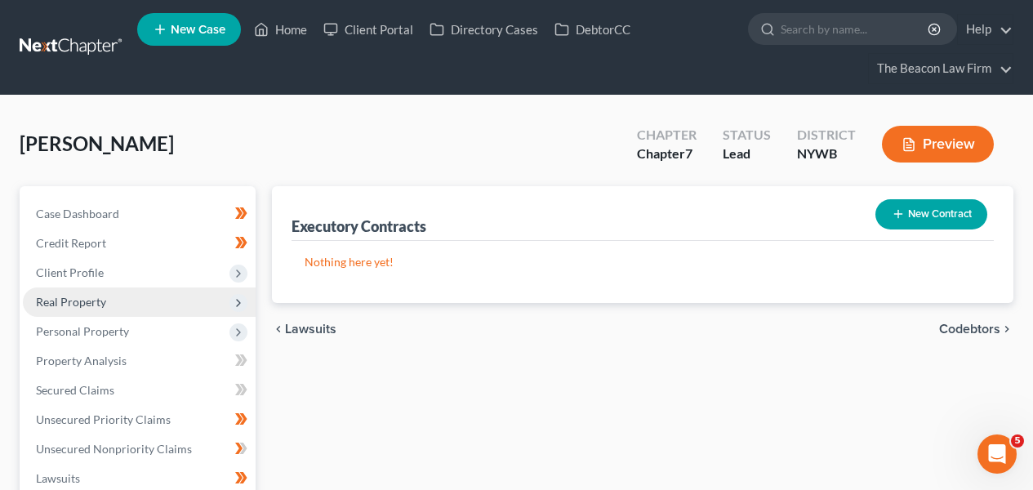
click at [149, 304] on span "Real Property" at bounding box center [139, 302] width 233 height 29
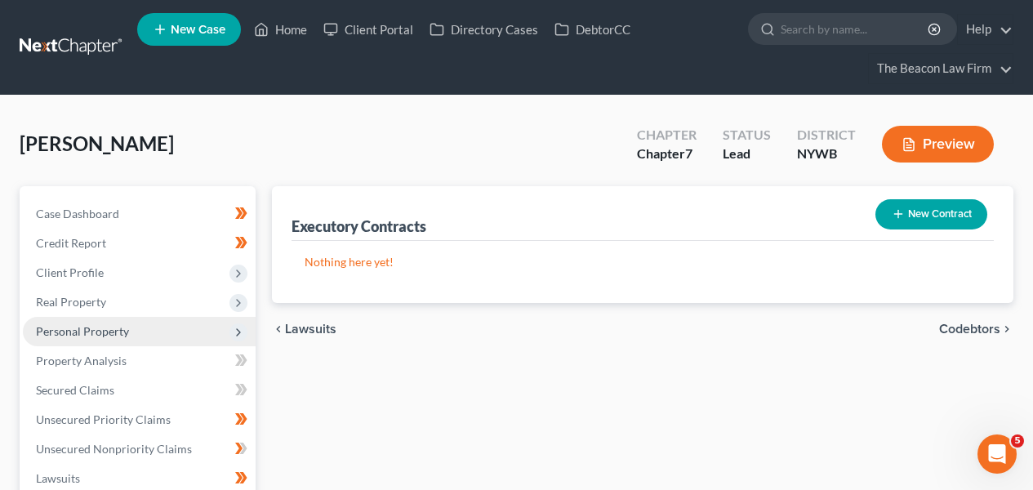
click at [141, 337] on span "Personal Property" at bounding box center [139, 331] width 233 height 29
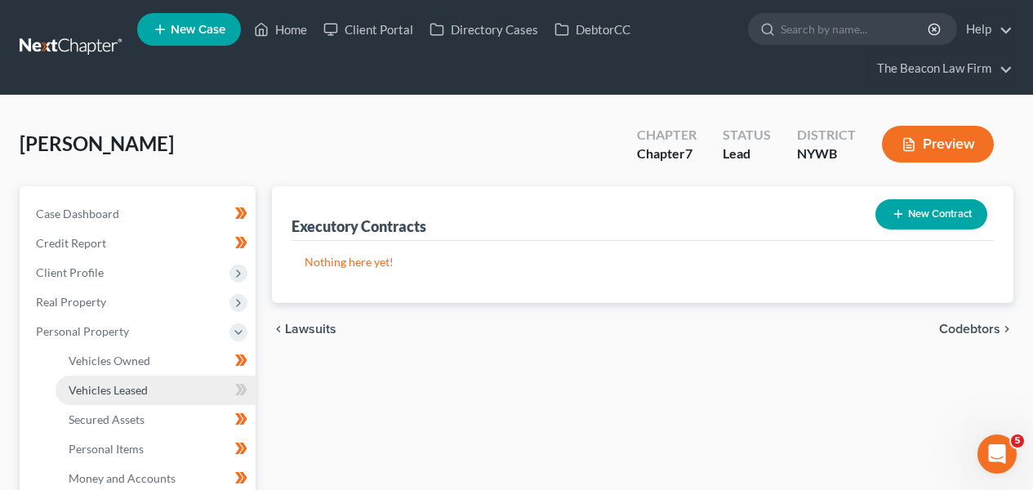
click at [146, 385] on span "Vehicles Leased" at bounding box center [108, 390] width 79 height 14
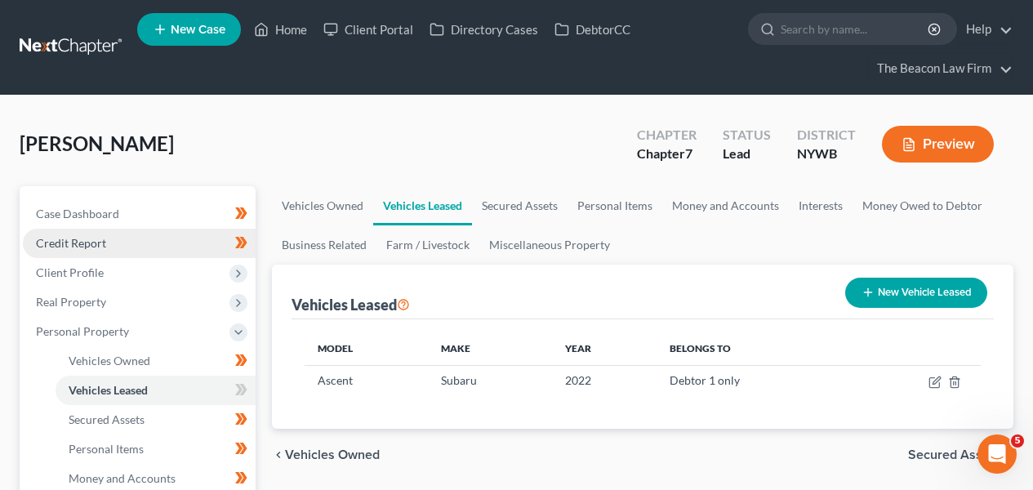
click at [153, 245] on link "Credit Report" at bounding box center [139, 243] width 233 height 29
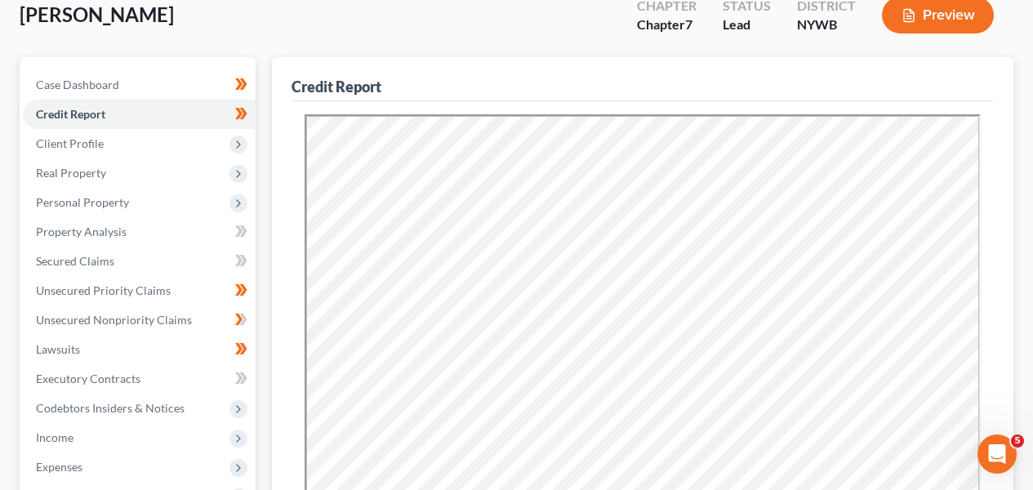
scroll to position [145, 0]
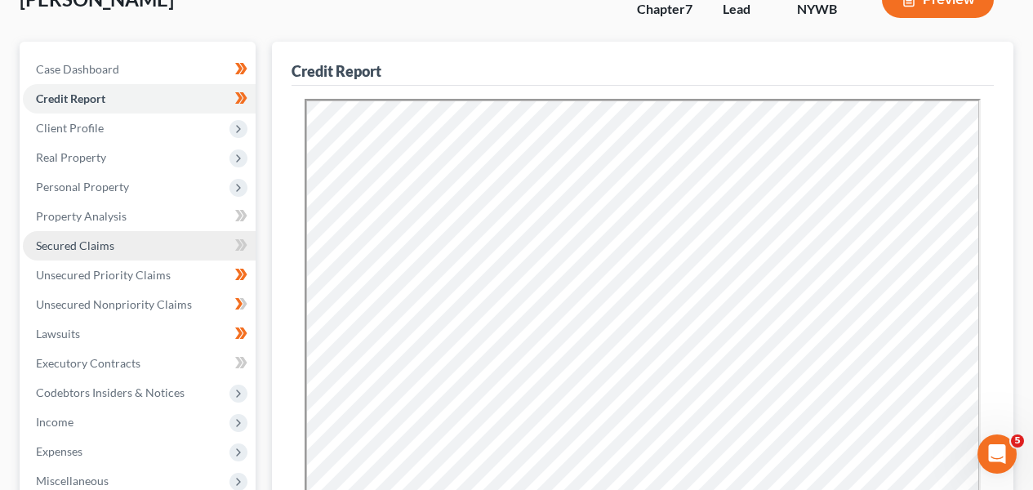
click at [47, 232] on link "Secured Claims" at bounding box center [139, 245] width 233 height 29
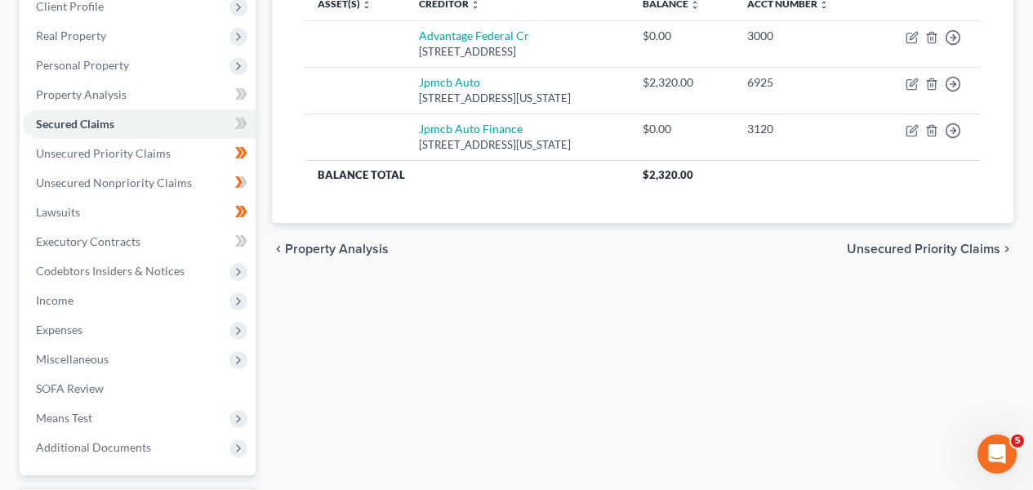
scroll to position [279, 0]
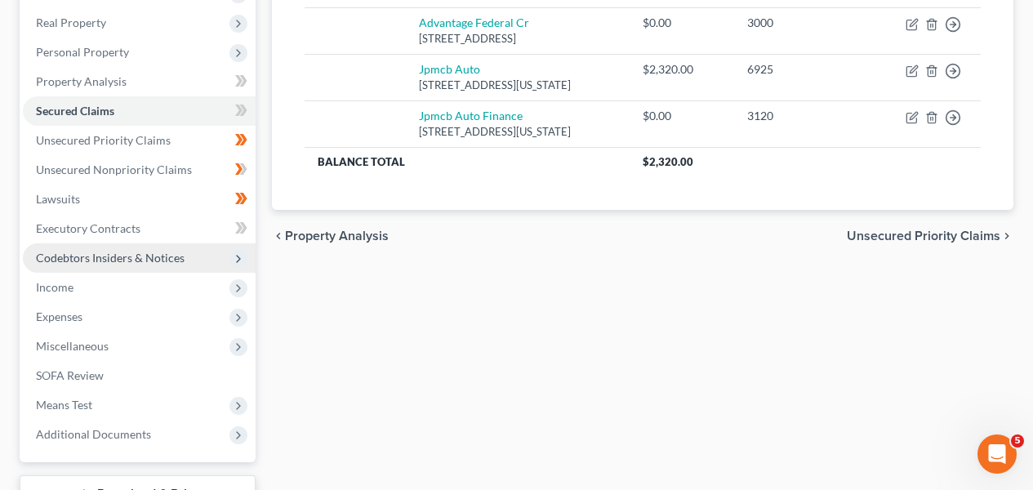
click at [189, 270] on span "Codebtors Insiders & Notices" at bounding box center [139, 257] width 233 height 29
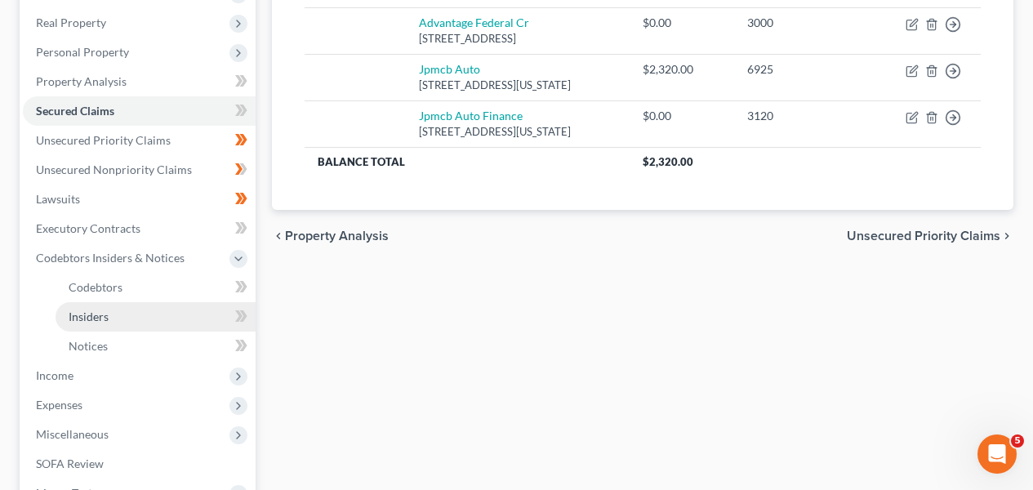
click at [185, 309] on link "Insiders" at bounding box center [156, 316] width 200 height 29
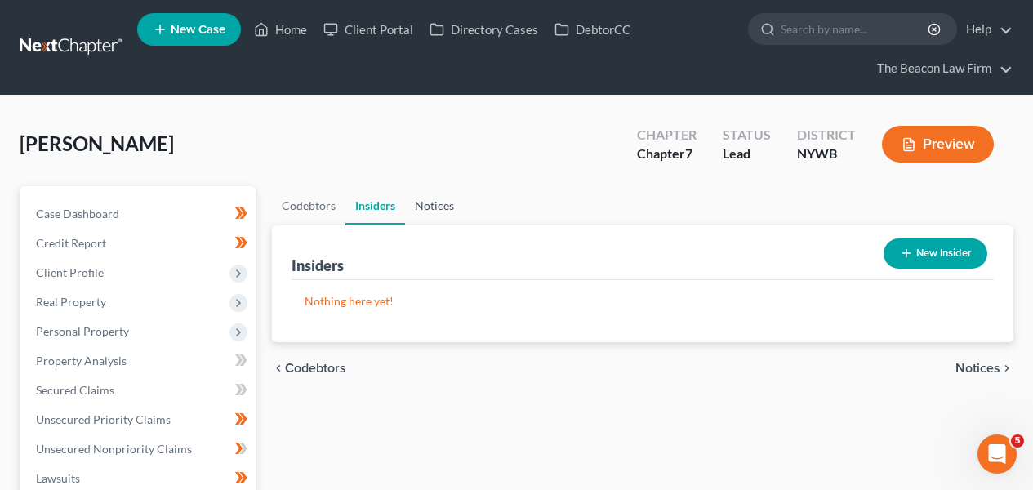
click at [420, 201] on link "Notices" at bounding box center [434, 205] width 59 height 39
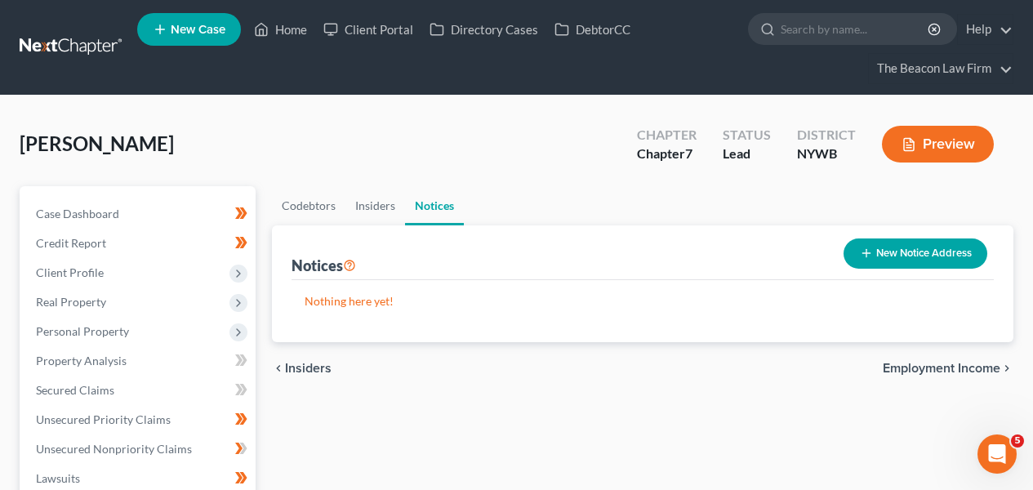
scroll to position [474, 0]
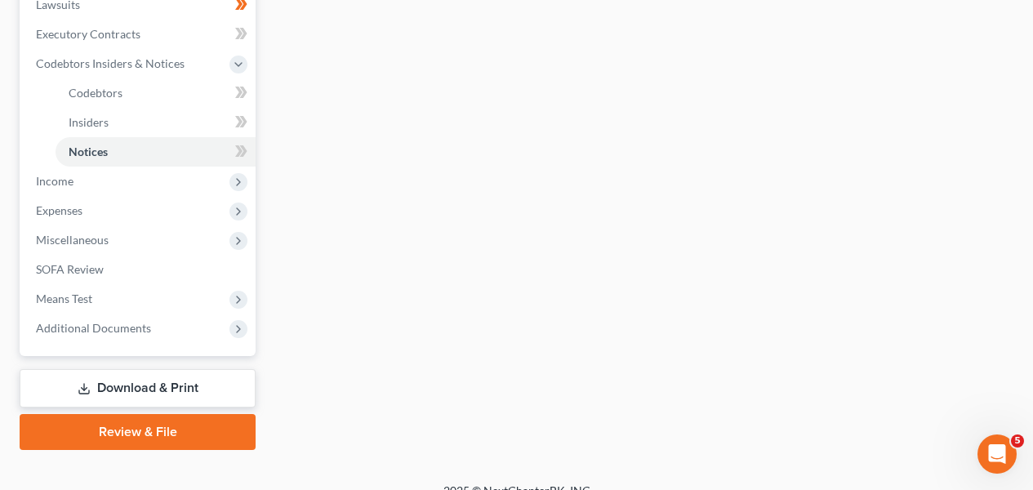
click at [242, 125] on body "Home New Case Client Portal Directory Cases DebtorCC The Beacon Law Firm prenn@…" at bounding box center [516, 19] width 1033 height 986
click at [238, 119] on icon at bounding box center [241, 122] width 12 height 20
click at [238, 118] on icon at bounding box center [241, 122] width 12 height 20
click at [239, 144] on icon at bounding box center [241, 151] width 12 height 20
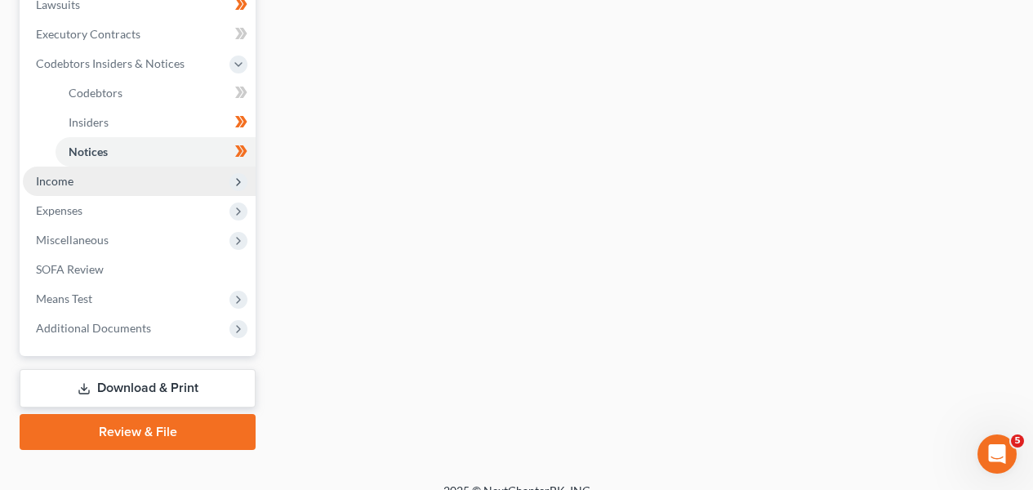
click at [204, 180] on span "Income" at bounding box center [139, 181] width 233 height 29
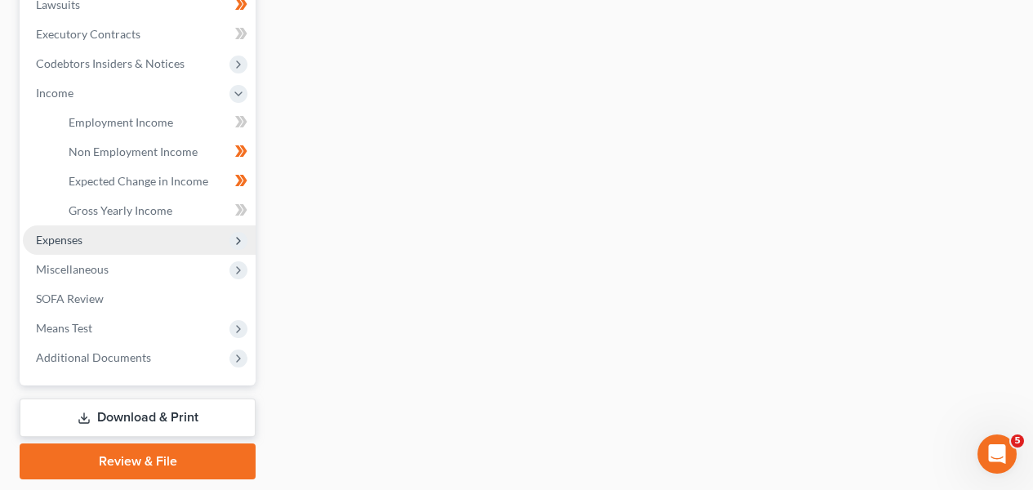
click at [192, 243] on span "Expenses" at bounding box center [139, 239] width 233 height 29
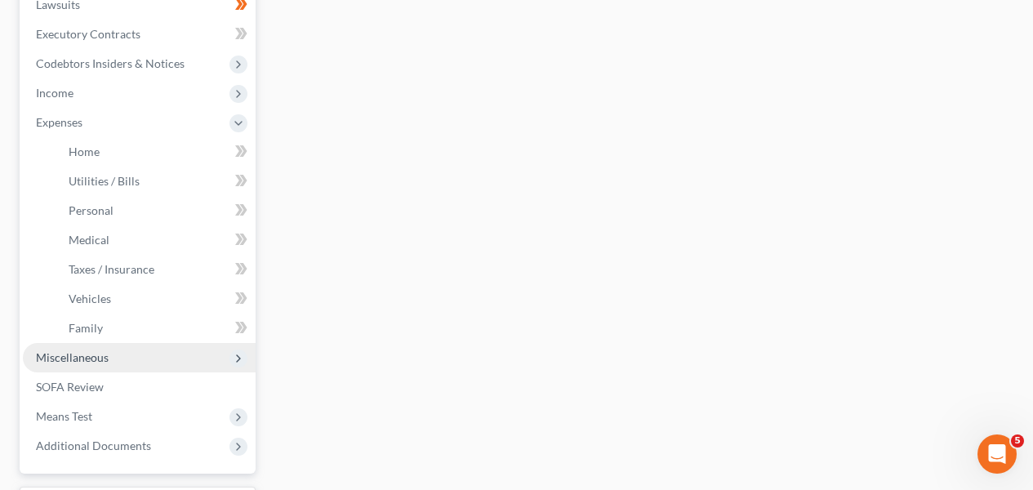
click at [175, 349] on span "Miscellaneous" at bounding box center [139, 357] width 233 height 29
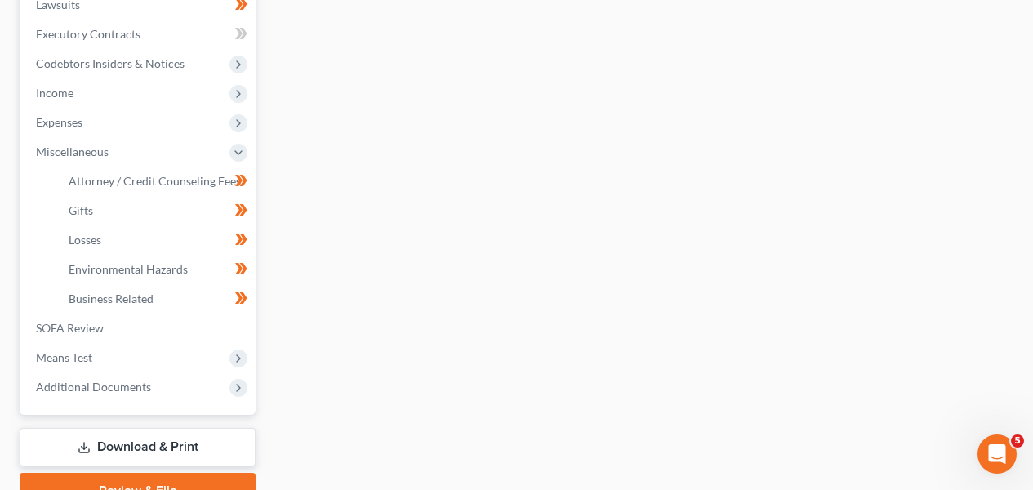
scroll to position [0, 0]
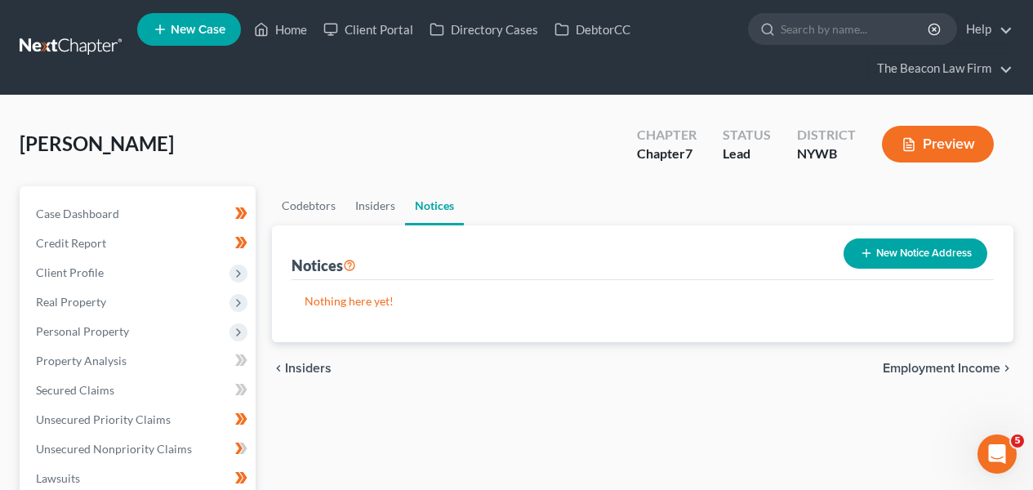
click at [78, 42] on link at bounding box center [72, 47] width 105 height 29
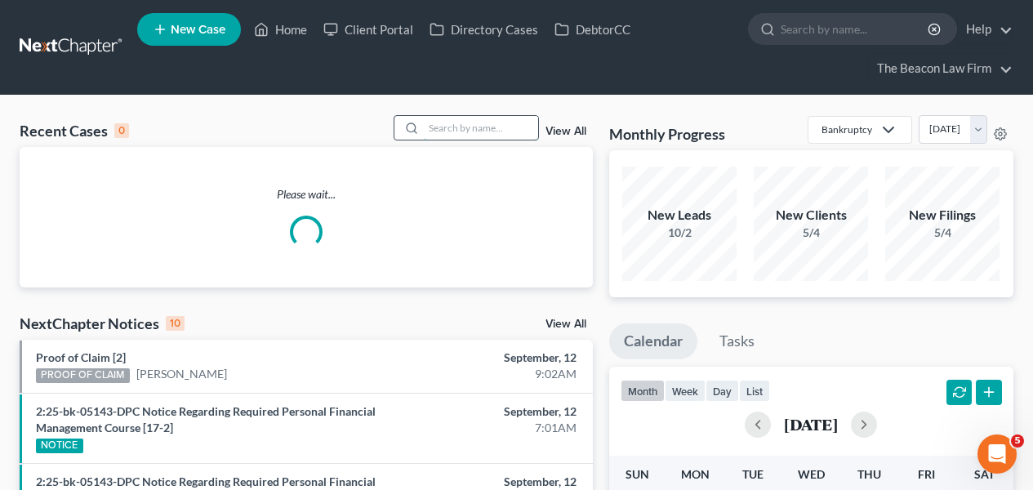
click at [453, 121] on input "search" at bounding box center [481, 128] width 114 height 24
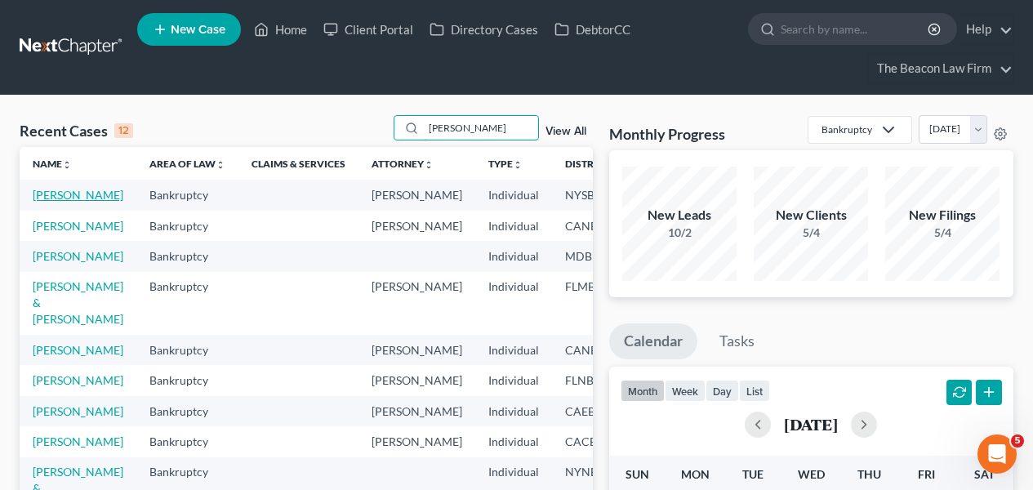
type input "dana"
click at [53, 202] on link "Alesci, Dana" at bounding box center [78, 195] width 91 height 14
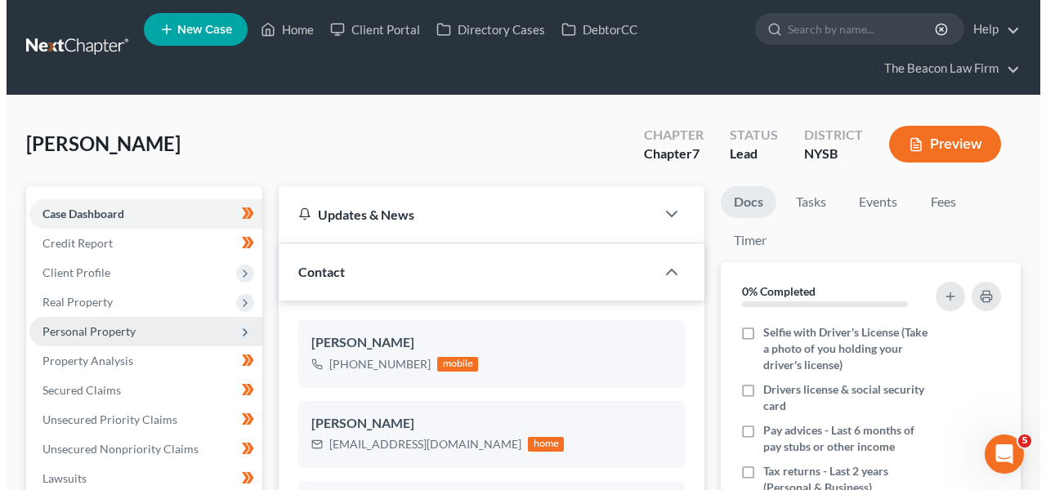
scroll to position [420, 0]
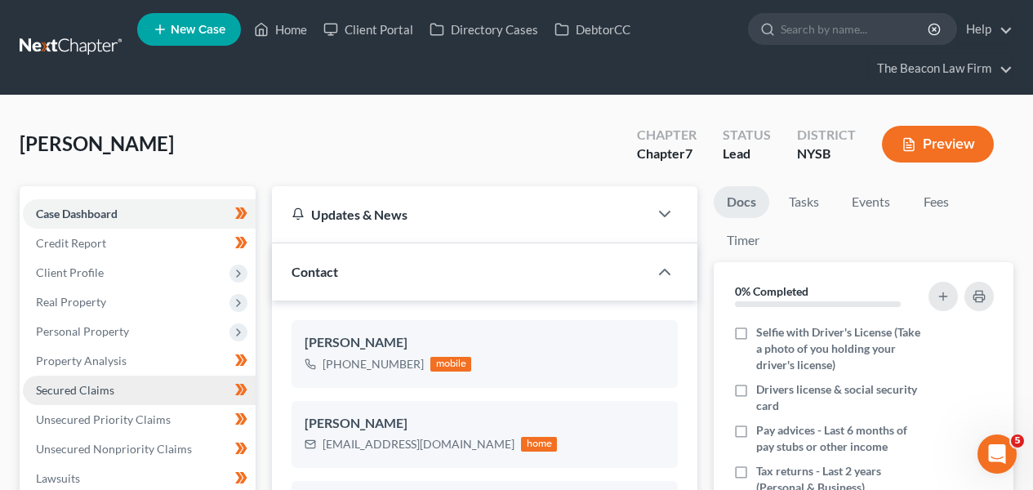
click at [110, 388] on span "Secured Claims" at bounding box center [75, 390] width 78 height 14
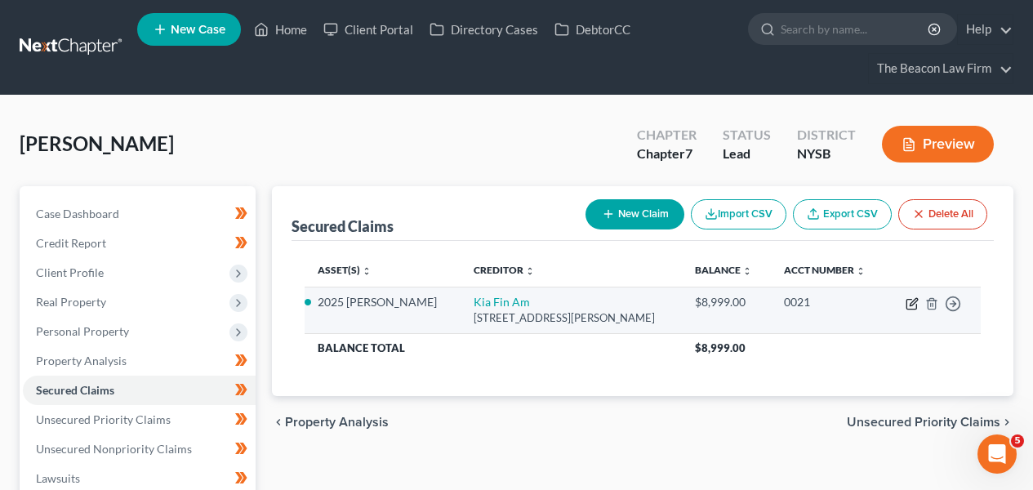
click at [912, 301] on icon "button" at bounding box center [913, 301] width 7 height 7
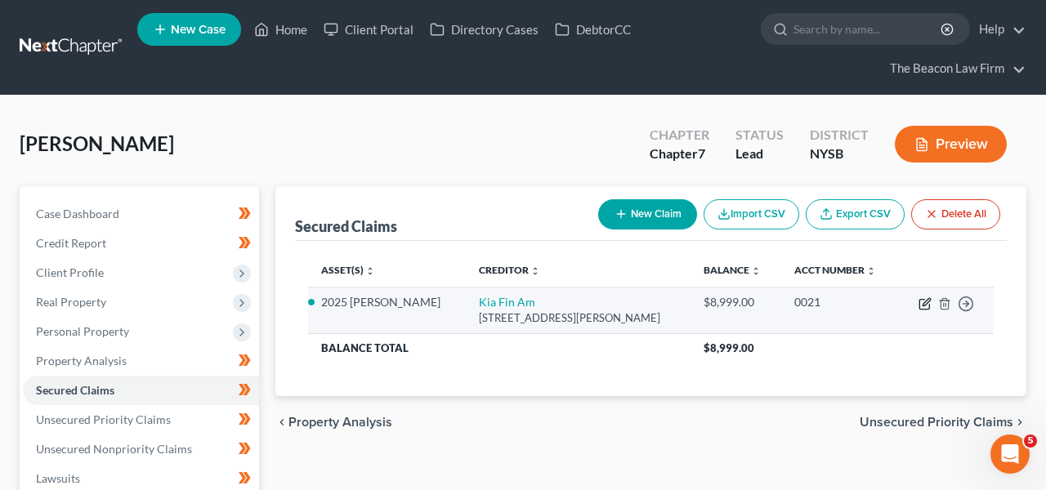
select select "4"
select select "2"
select select "0"
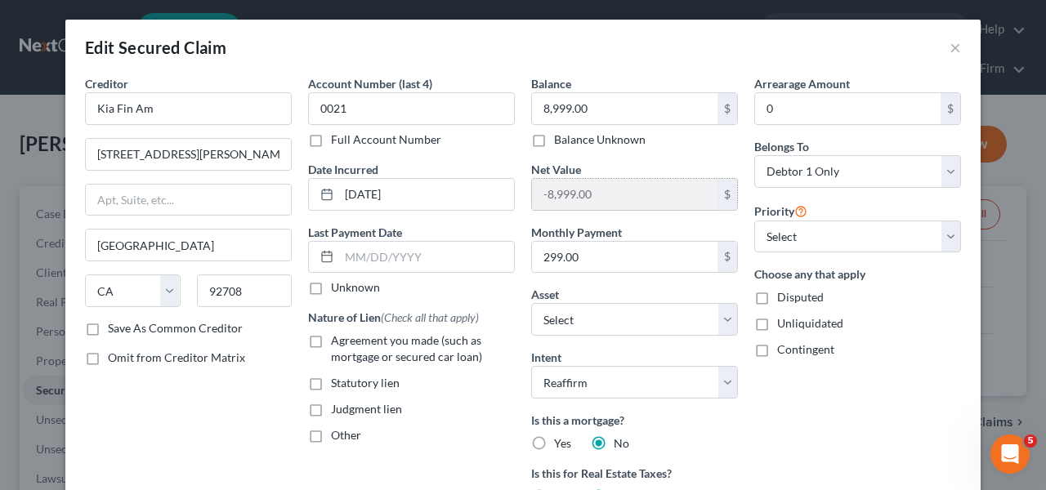
click at [593, 195] on input "-8,999.00" at bounding box center [624, 194] width 185 height 31
click at [596, 115] on input "8,999.00" at bounding box center [624, 108] width 185 height 31
paste input "26,648.77"
type input "26,648.77"
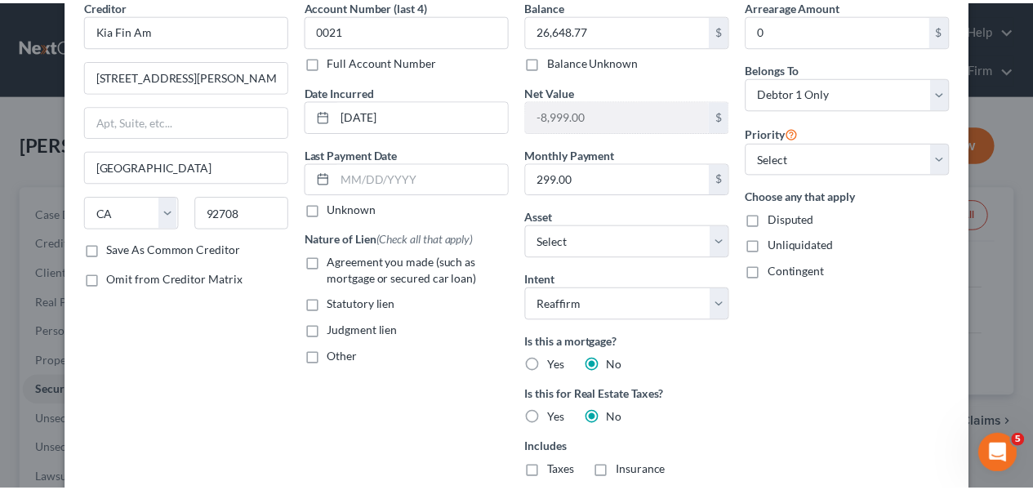
scroll to position [304, 0]
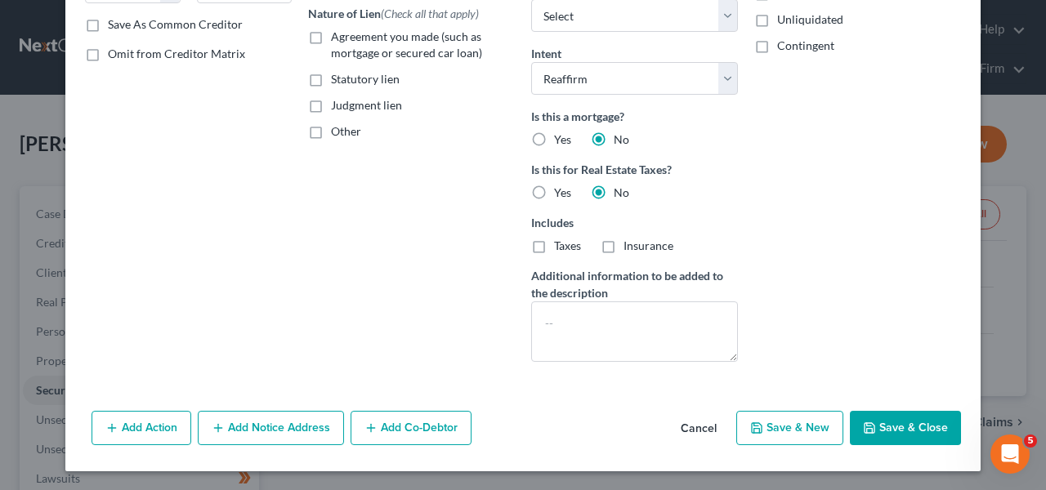
click at [708, 426] on button "Cancel" at bounding box center [698, 428] width 62 height 33
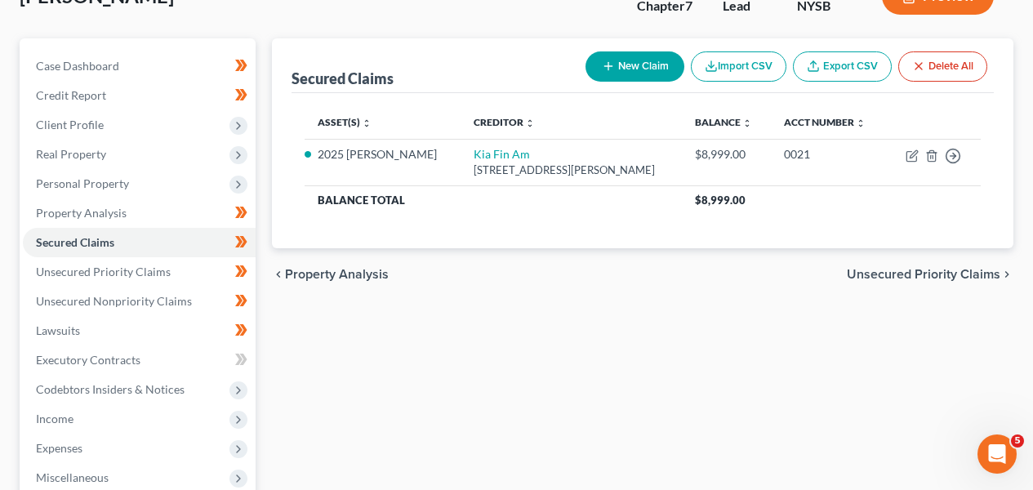
scroll to position [152, 0]
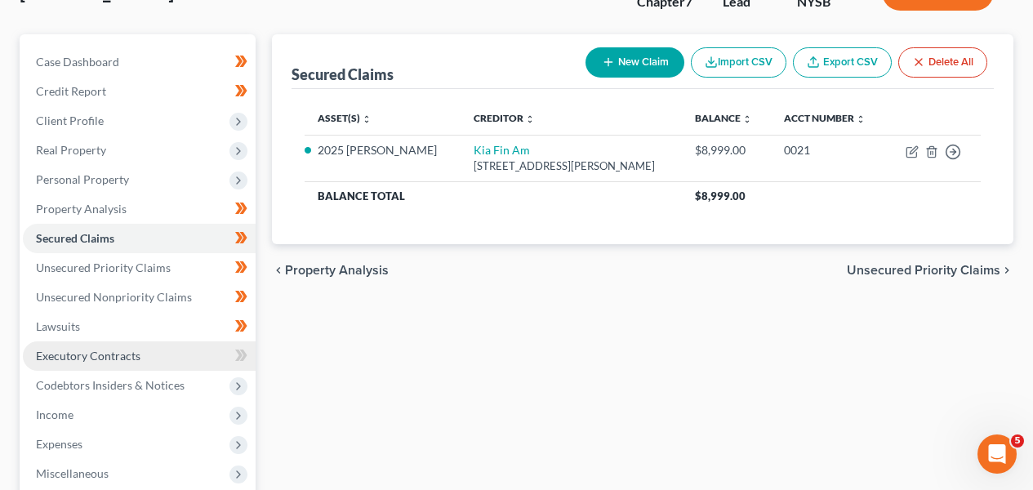
click at [186, 354] on link "Executory Contracts" at bounding box center [139, 355] width 233 height 29
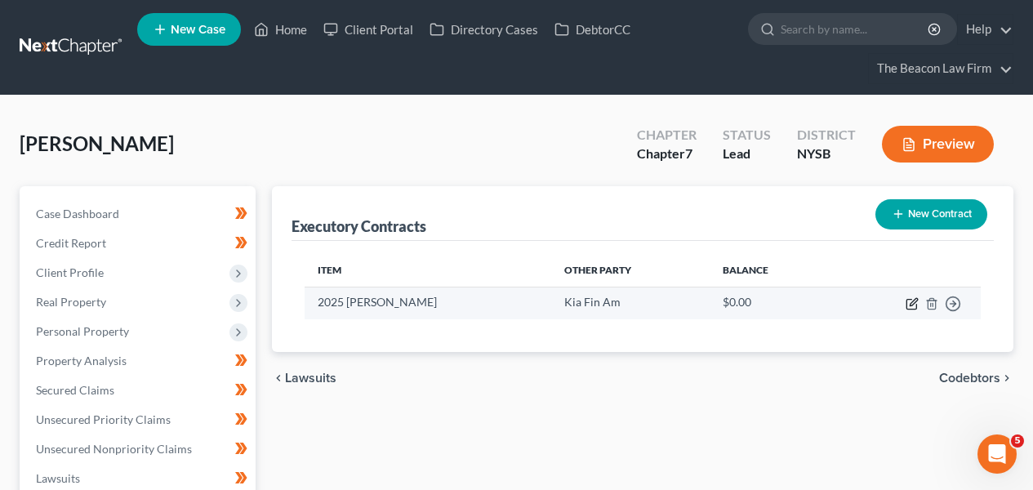
click at [906, 305] on icon "button" at bounding box center [912, 303] width 13 height 13
select select "3"
select select "4"
select select "0"
select select "1"
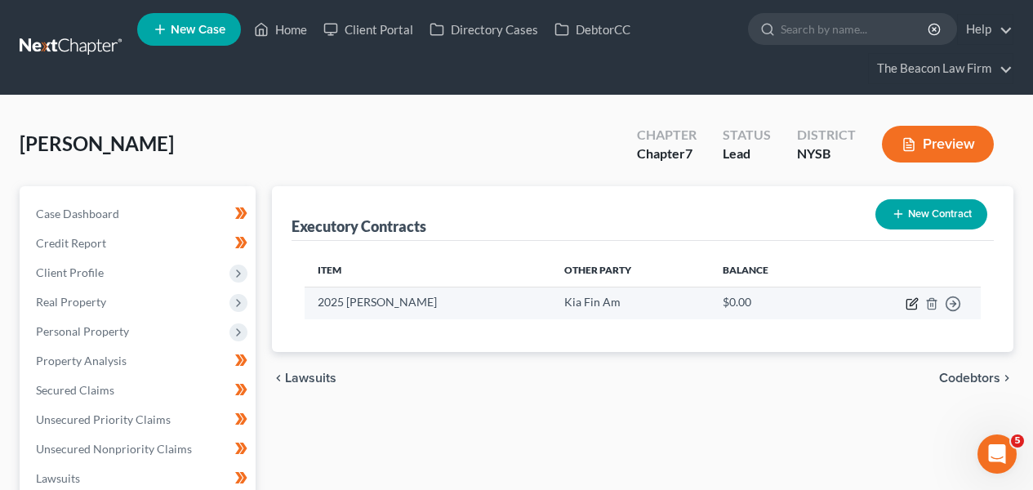
select select "0"
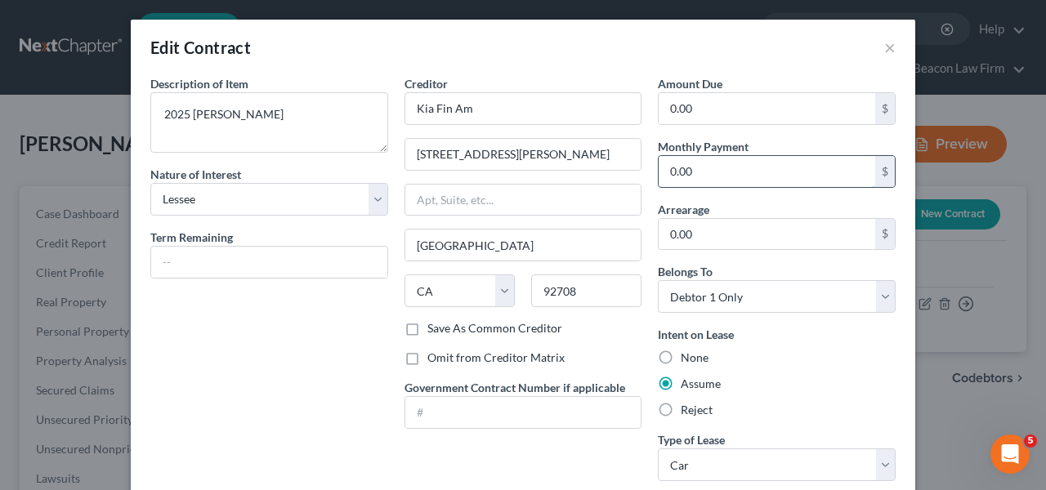
click at [723, 174] on input "0.00" at bounding box center [766, 171] width 216 height 31
type input "299.99"
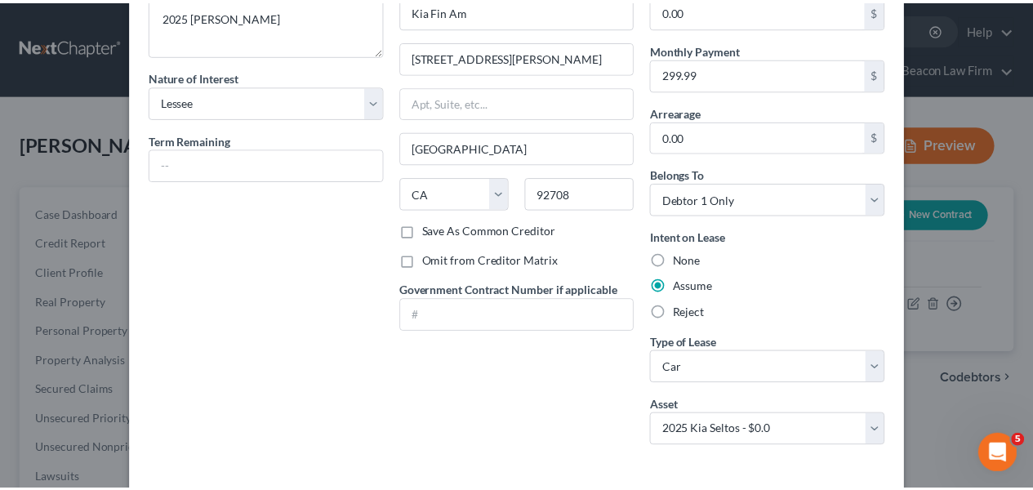
scroll to position [169, 0]
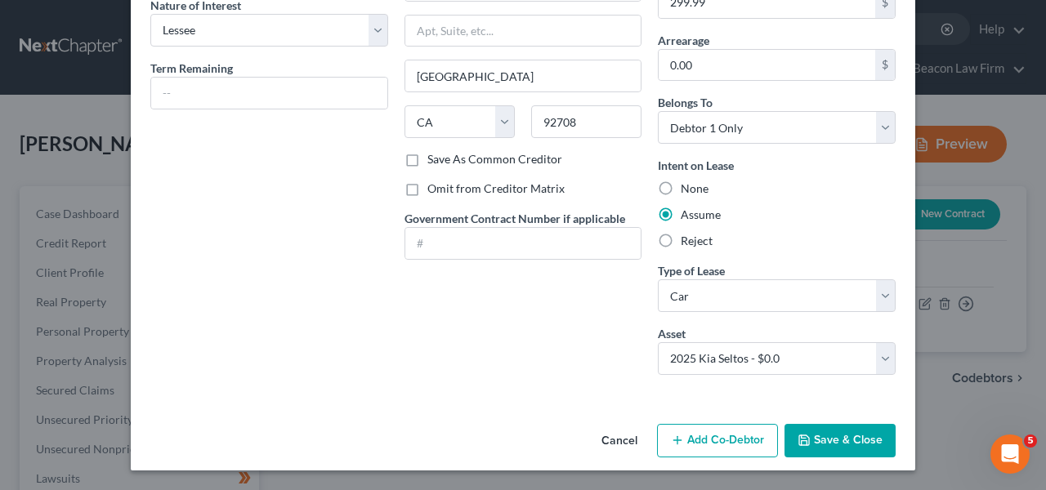
click at [808, 441] on button "Save & Close" at bounding box center [839, 441] width 111 height 34
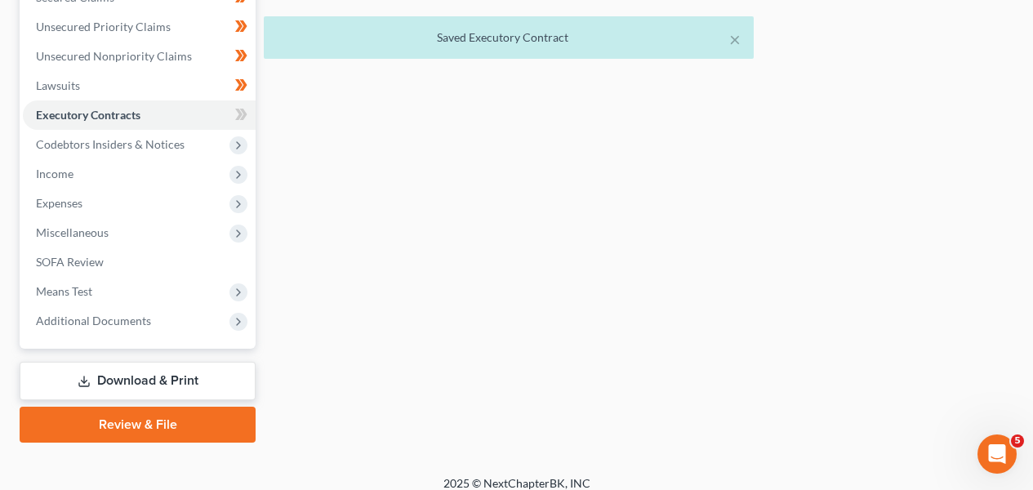
scroll to position [394, 0]
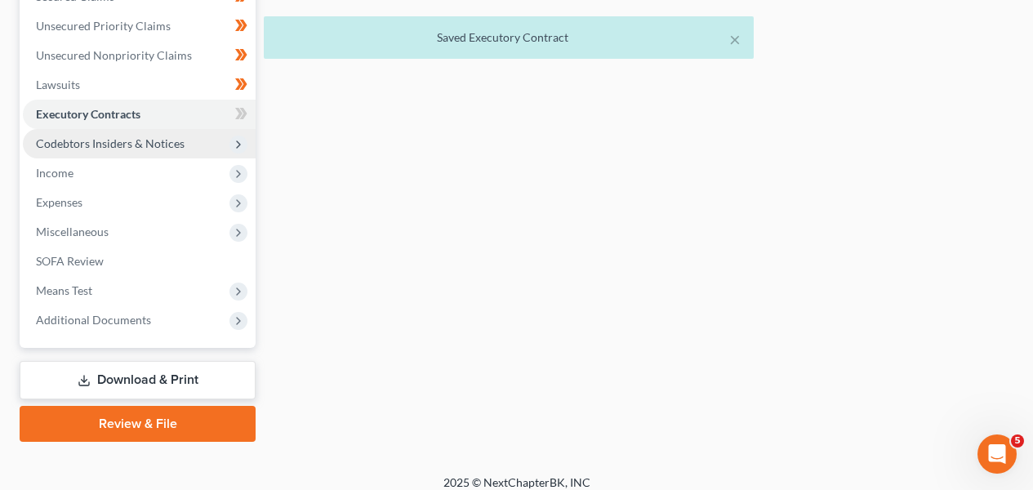
click at [161, 140] on span "Codebtors Insiders & Notices" at bounding box center [110, 143] width 149 height 14
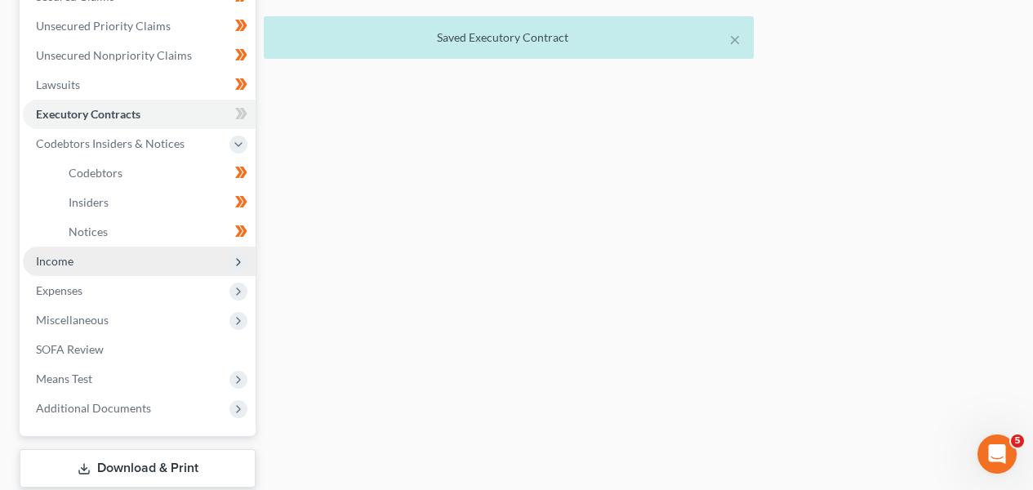
click at [155, 259] on span "Income" at bounding box center [139, 261] width 233 height 29
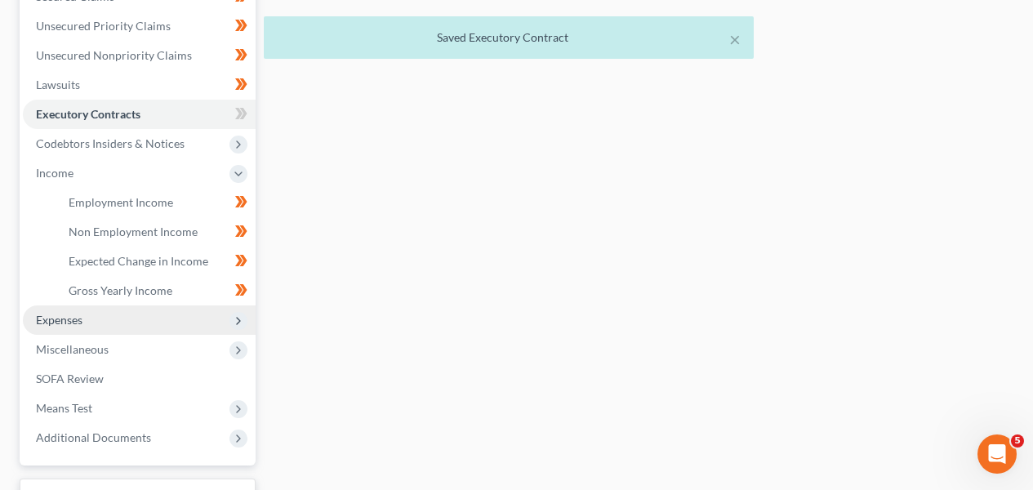
click at [154, 321] on span "Expenses" at bounding box center [139, 319] width 233 height 29
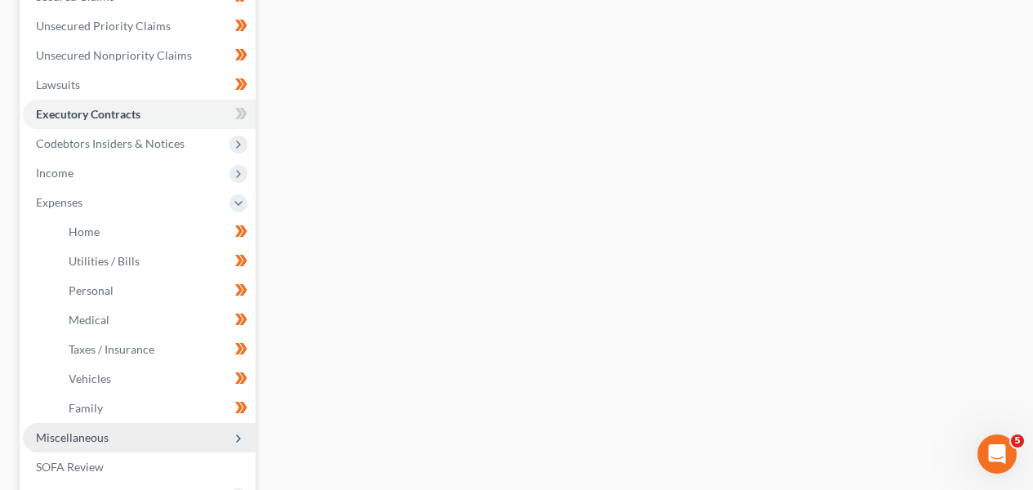
click at [149, 443] on span "Miscellaneous" at bounding box center [139, 437] width 233 height 29
click at [148, 448] on span "Means Test" at bounding box center [139, 437] width 233 height 29
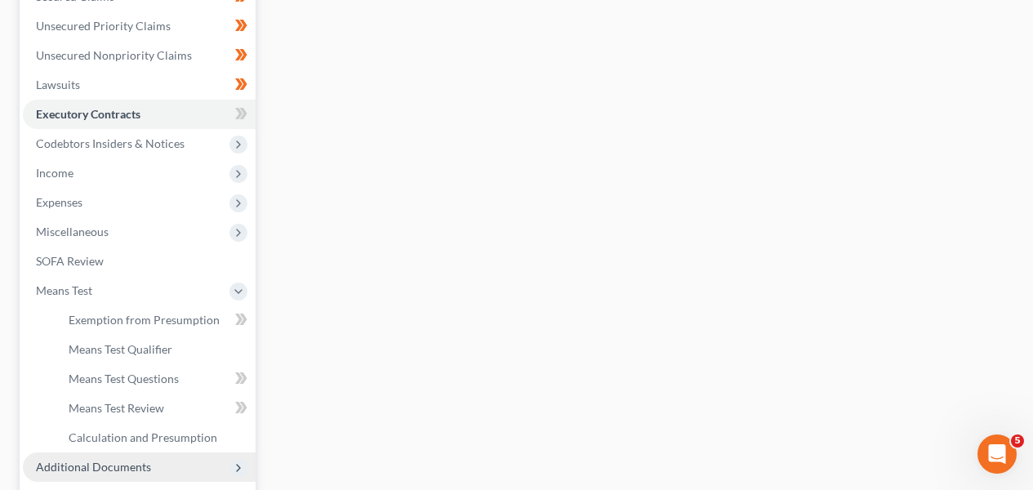
click at [150, 466] on span "Additional Documents" at bounding box center [139, 467] width 233 height 29
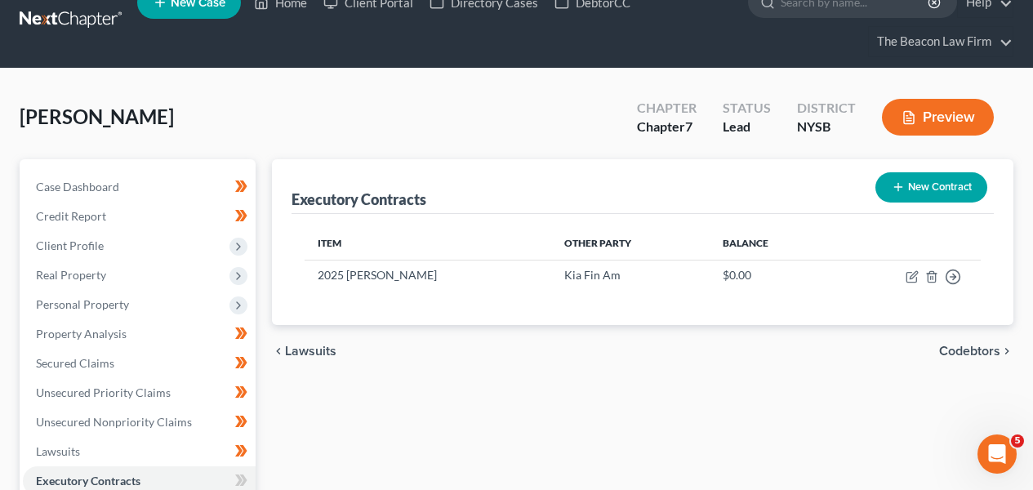
scroll to position [0, 0]
